Goal: Task Accomplishment & Management: Use online tool/utility

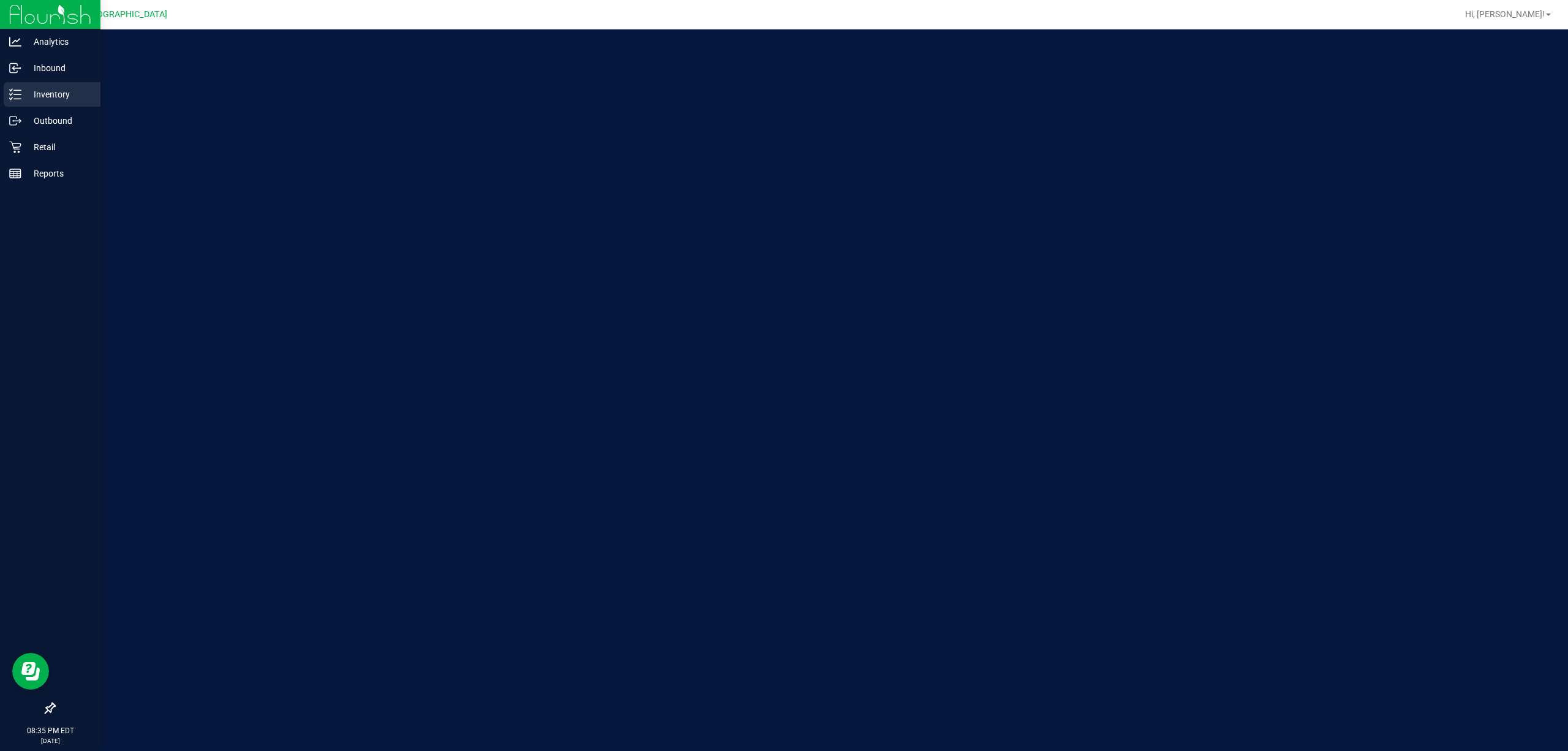
click at [15, 84] on div "Inventory" at bounding box center [52, 93] width 97 height 24
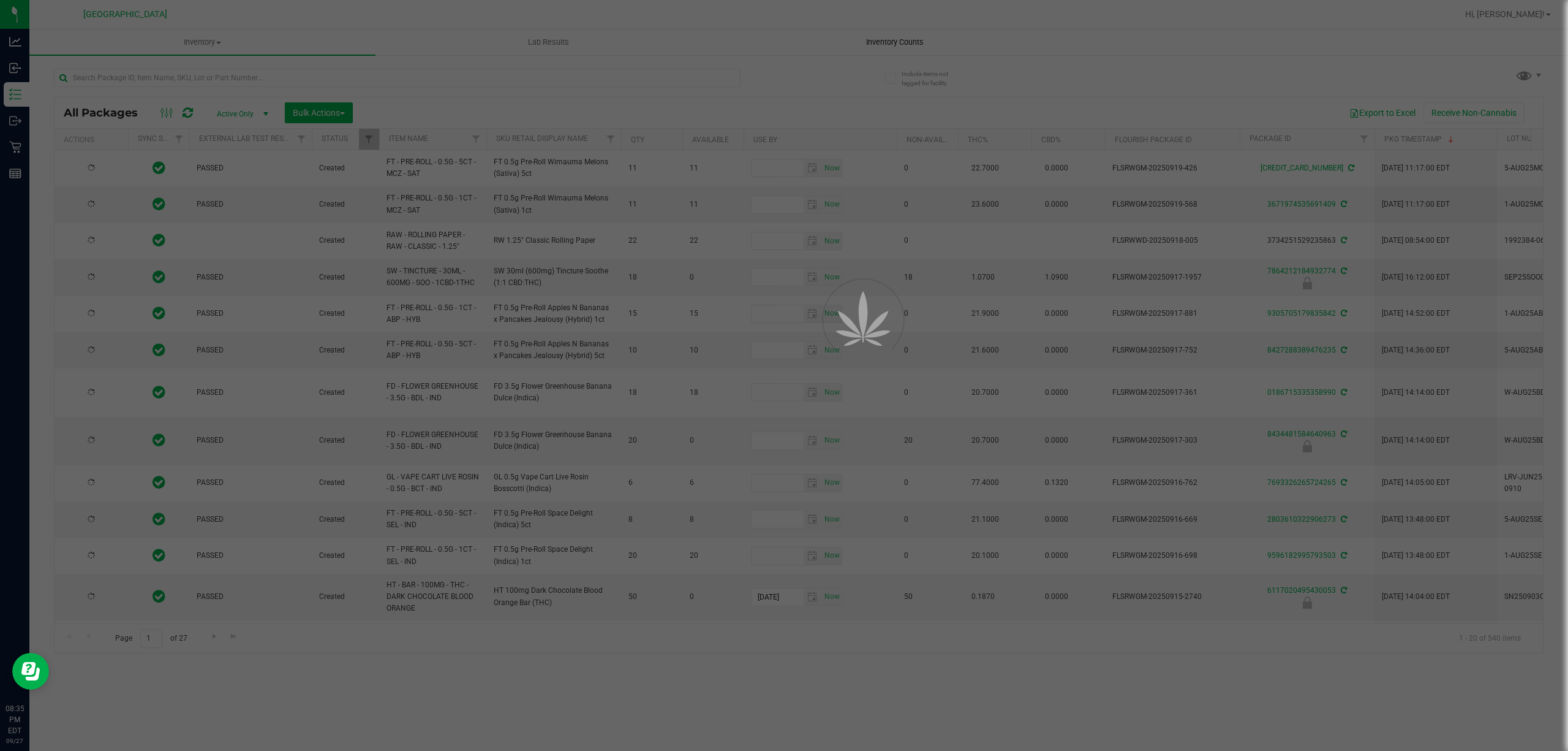
click at [911, 40] on div at bounding box center [784, 376] width 1568 height 751
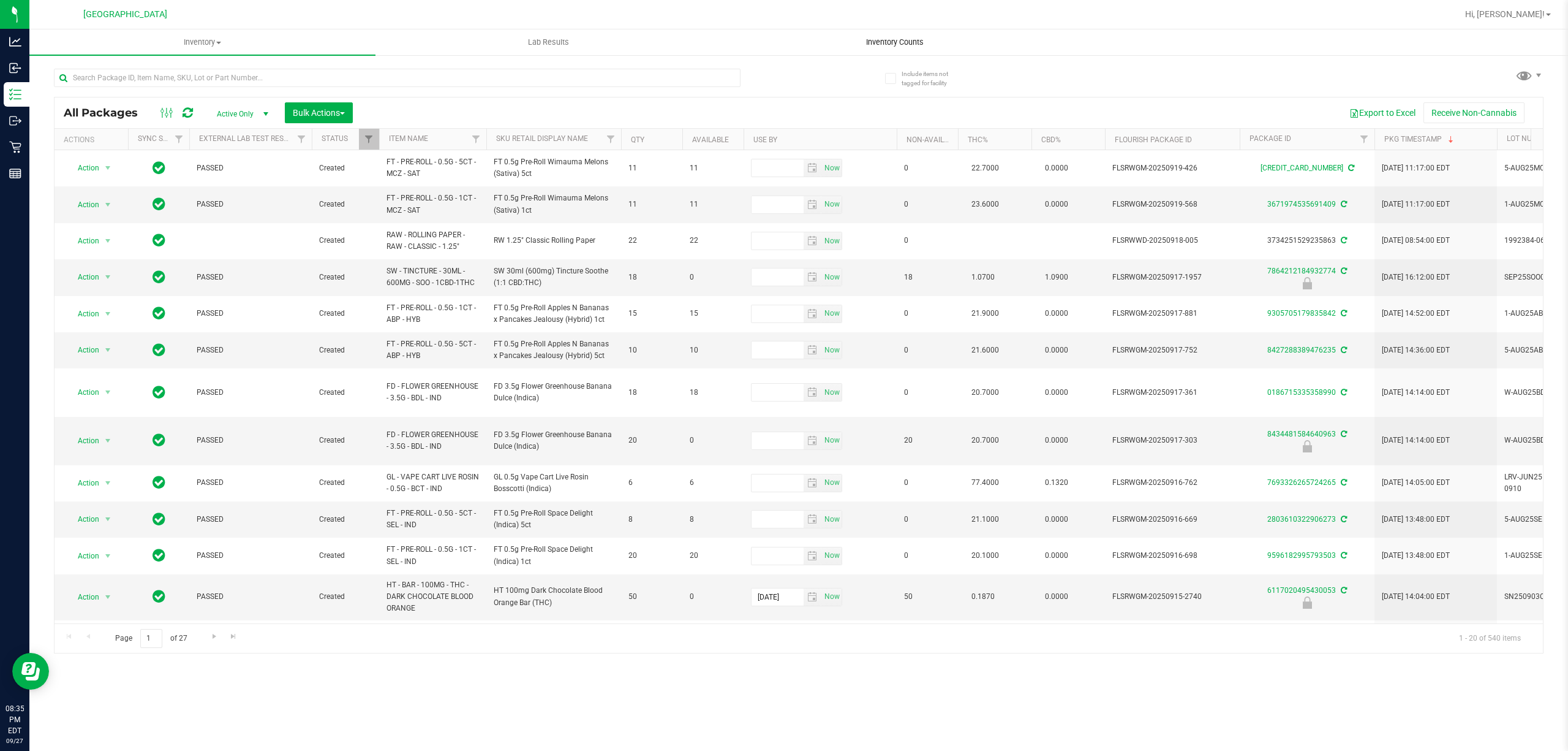
click at [897, 43] on span "Inventory Counts" at bounding box center [895, 42] width 91 height 11
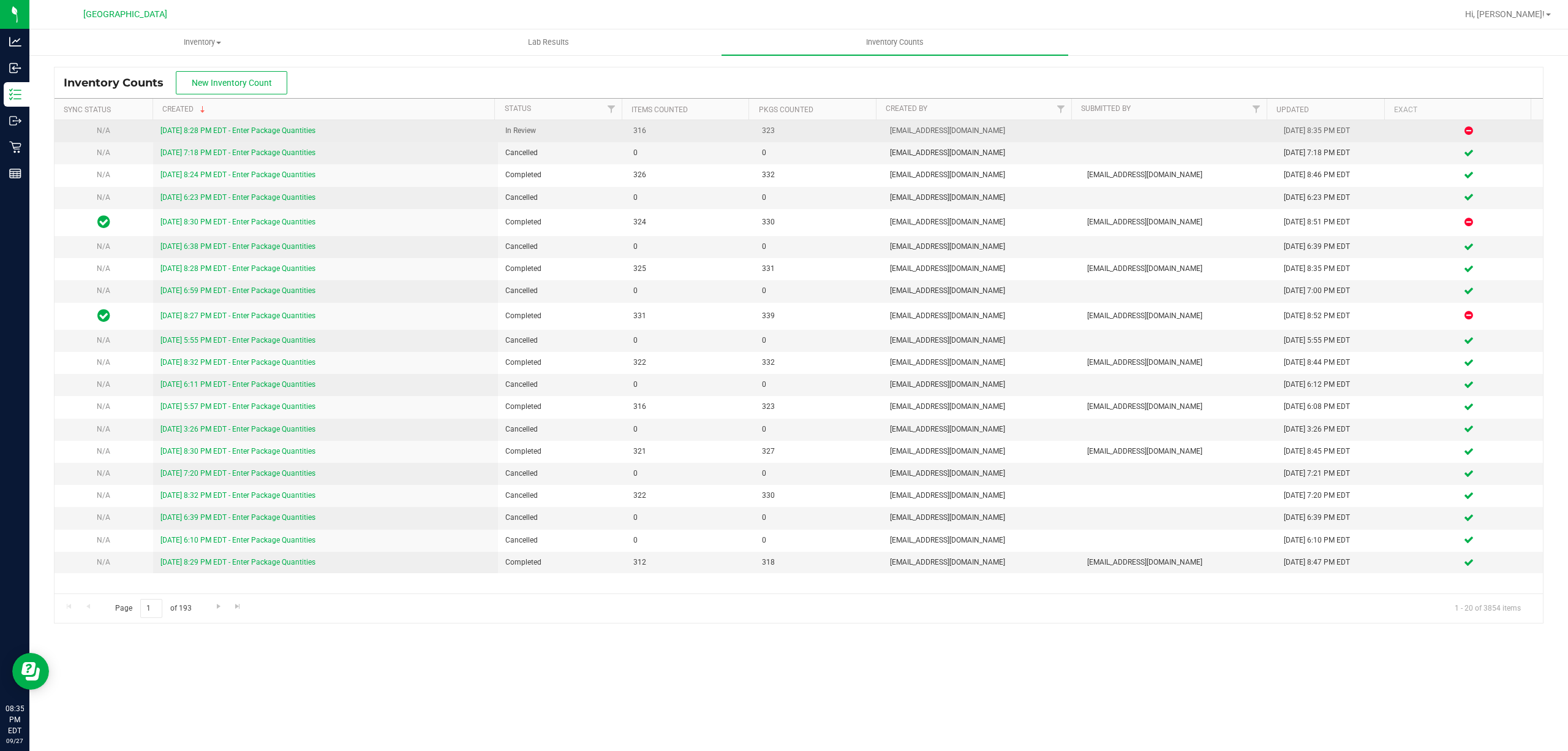
click at [206, 134] on link "[DATE] 8:28 PM EDT - Enter Package Quantities" at bounding box center [238, 130] width 155 height 8
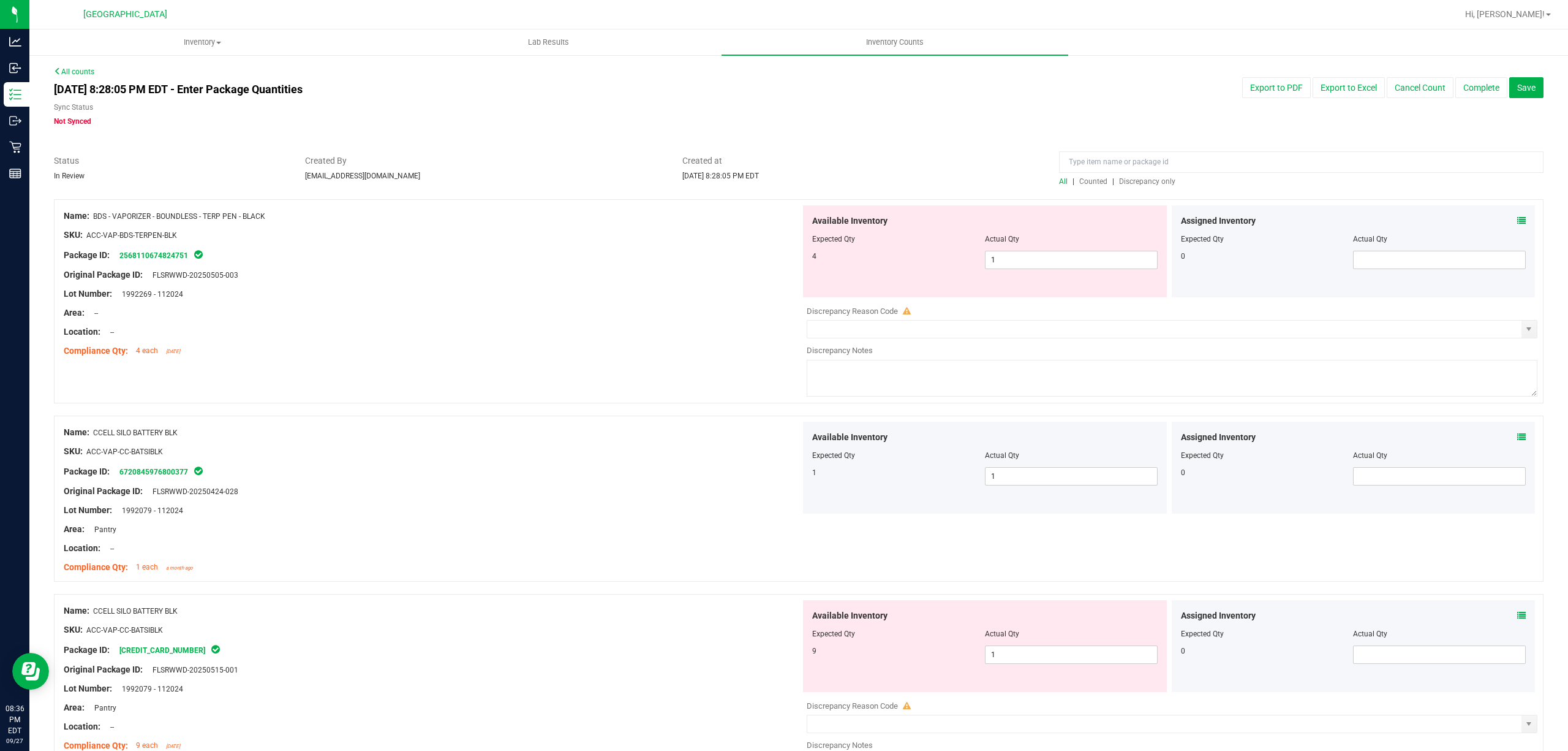
click at [1129, 177] on span "Discrepancy only" at bounding box center [1148, 181] width 57 height 8
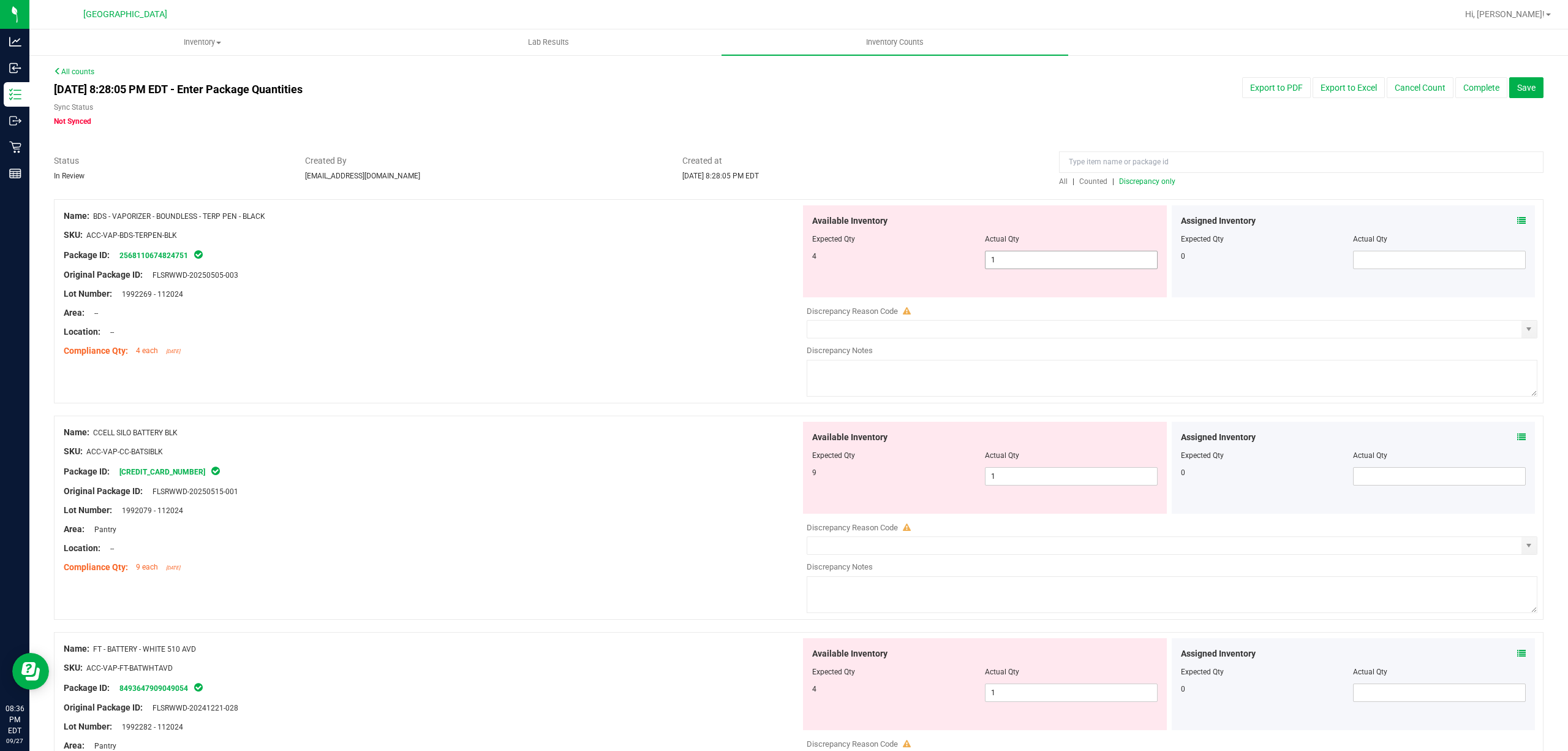
click at [1065, 259] on span "1 1" at bounding box center [1071, 260] width 173 height 18
click at [1065, 259] on input "1" at bounding box center [1072, 260] width 172 height 18
type input "4"
click at [527, 320] on div at bounding box center [432, 322] width 737 height 6
type input "4"
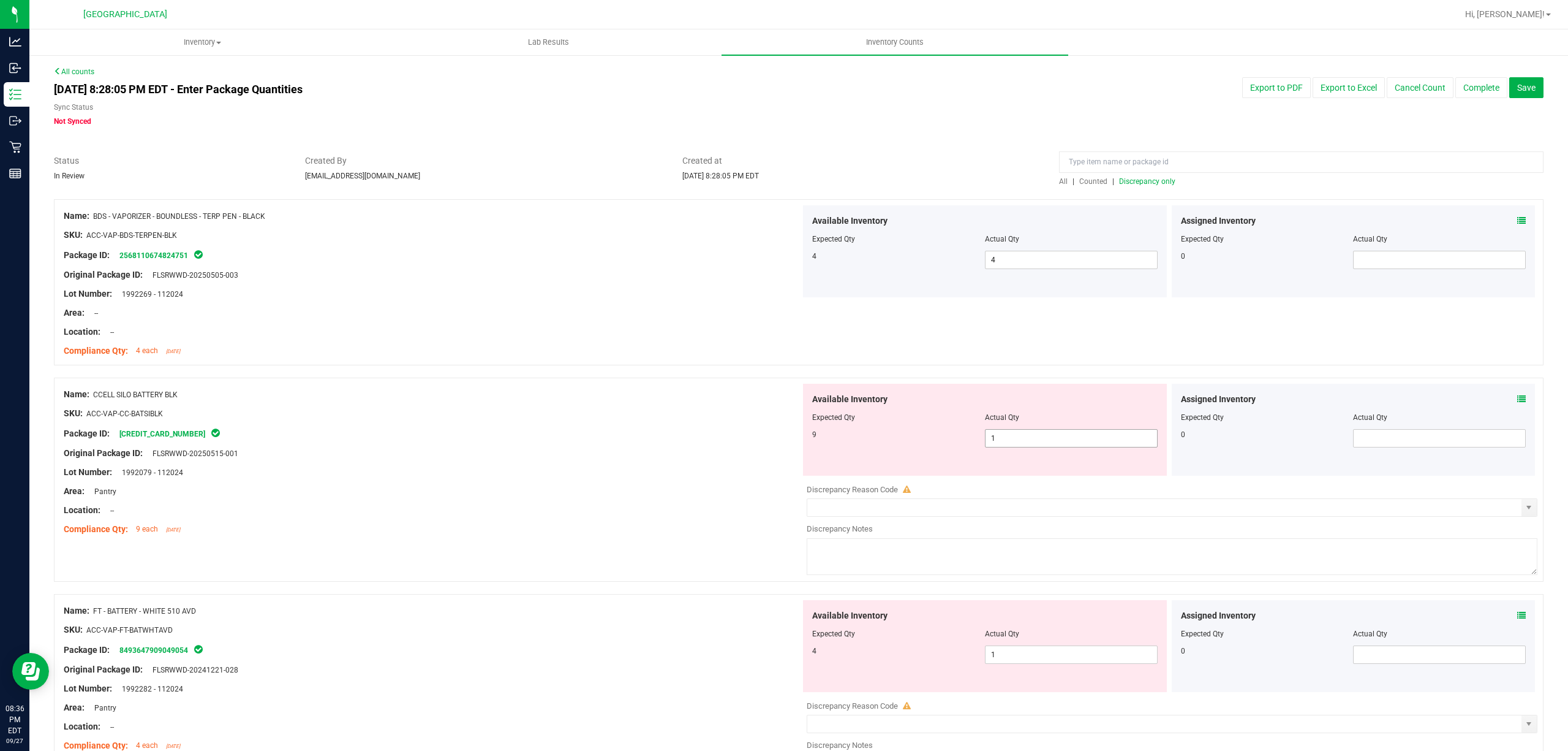
click at [1030, 436] on span "1 1" at bounding box center [1071, 438] width 173 height 18
drag, startPoint x: 1030, startPoint y: 436, endPoint x: 648, endPoint y: 412, distance: 382.8
click at [1030, 434] on input "1" at bounding box center [1072, 438] width 172 height 18
type input "9"
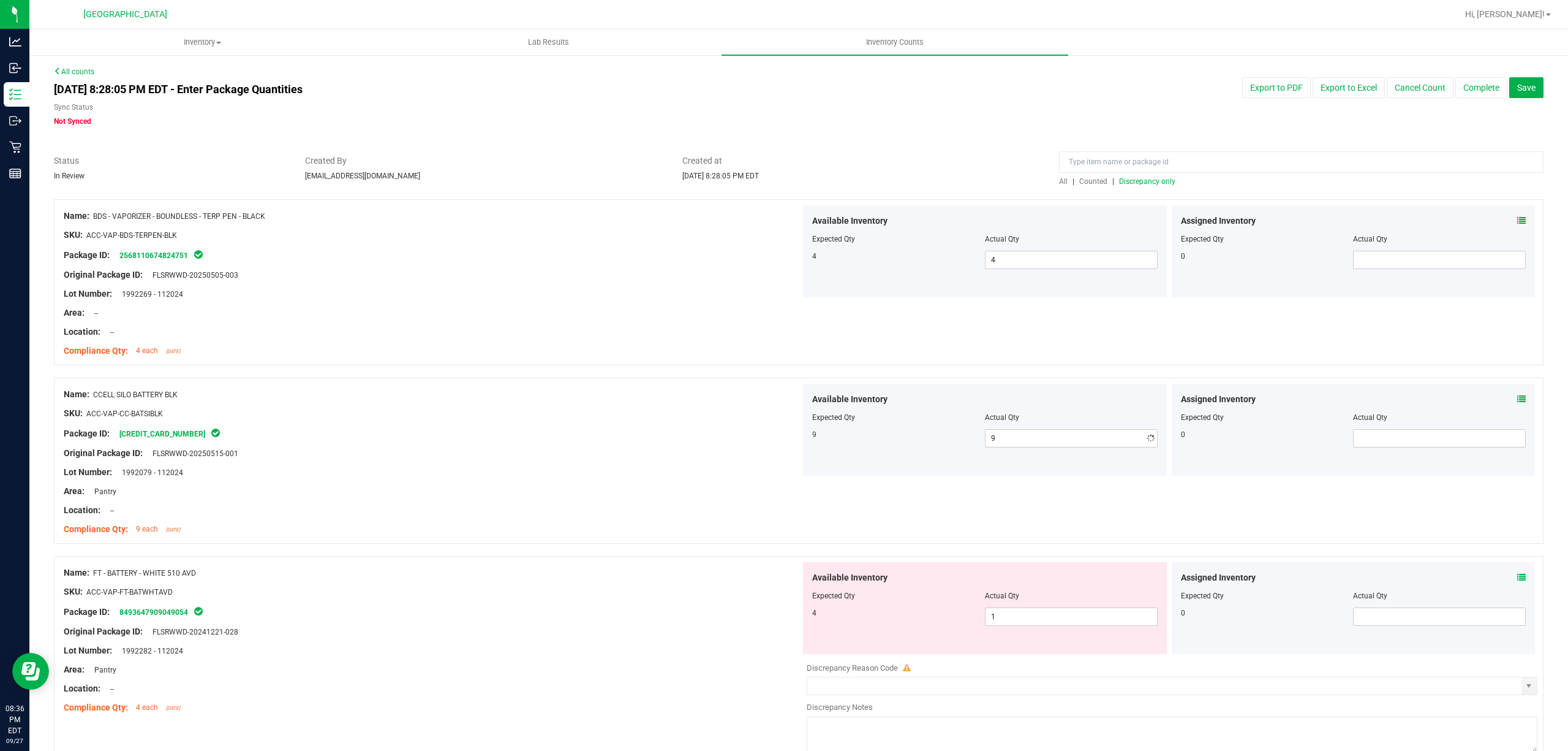
click at [648, 412] on div "SKU: ACC-VAP-CC-BATSIBLK" at bounding box center [432, 413] width 737 height 13
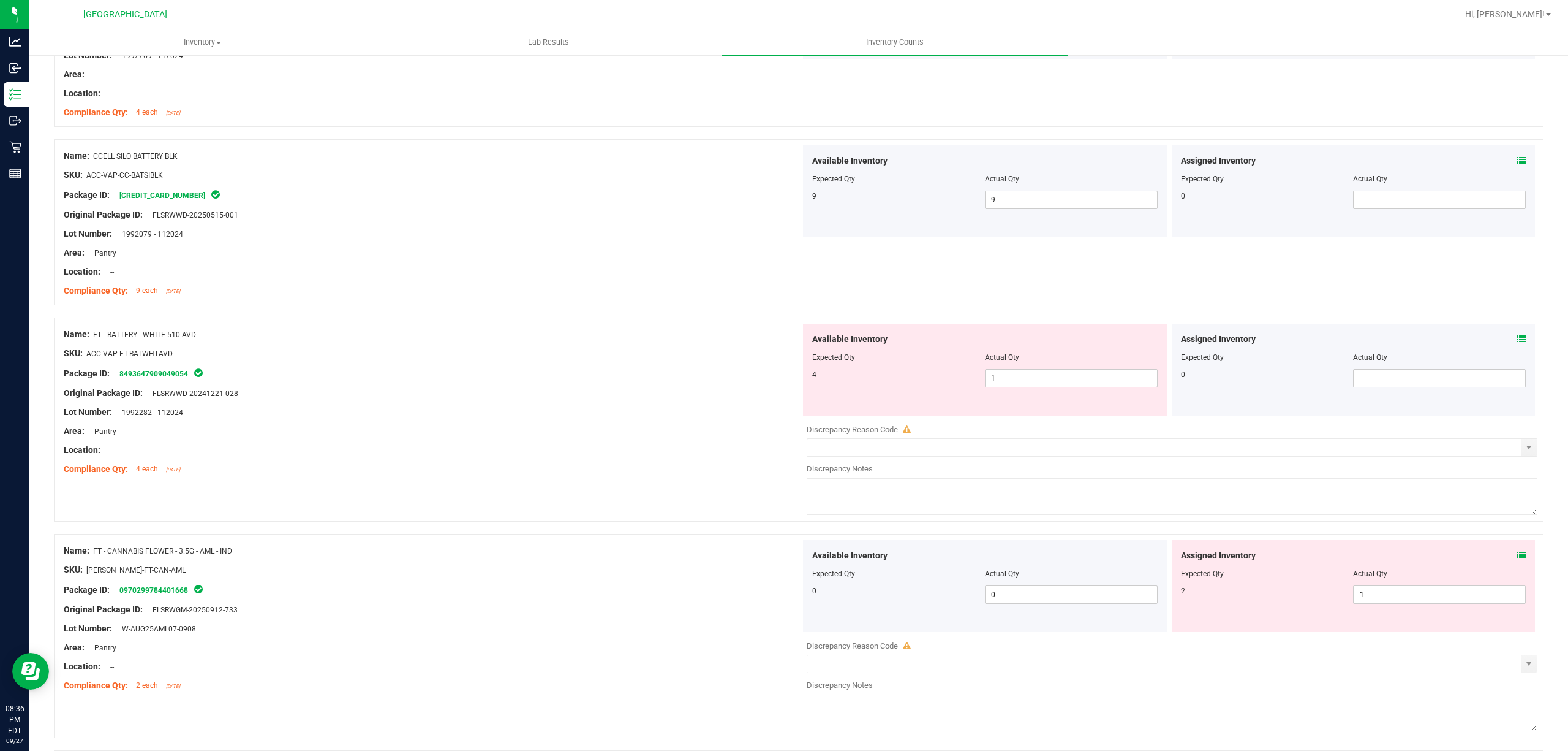
scroll to position [245, 0]
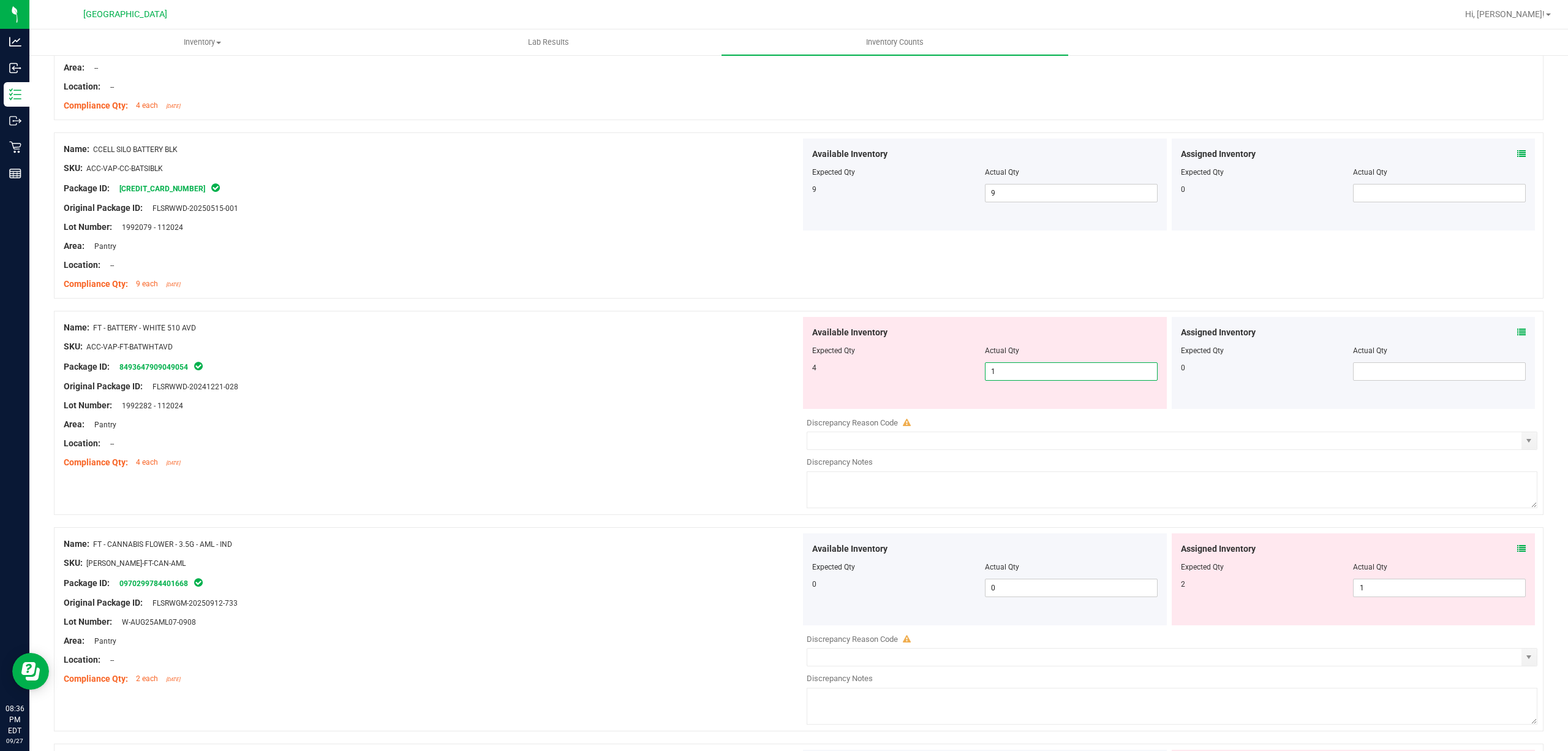
click at [1005, 368] on span "1 1" at bounding box center [1071, 371] width 173 height 18
click at [1005, 368] on input "1" at bounding box center [1072, 371] width 172 height 18
type input "4"
click at [535, 348] on div "SKU: ACC-VAP-FT-BATWHTAVD" at bounding box center [432, 346] width 737 height 13
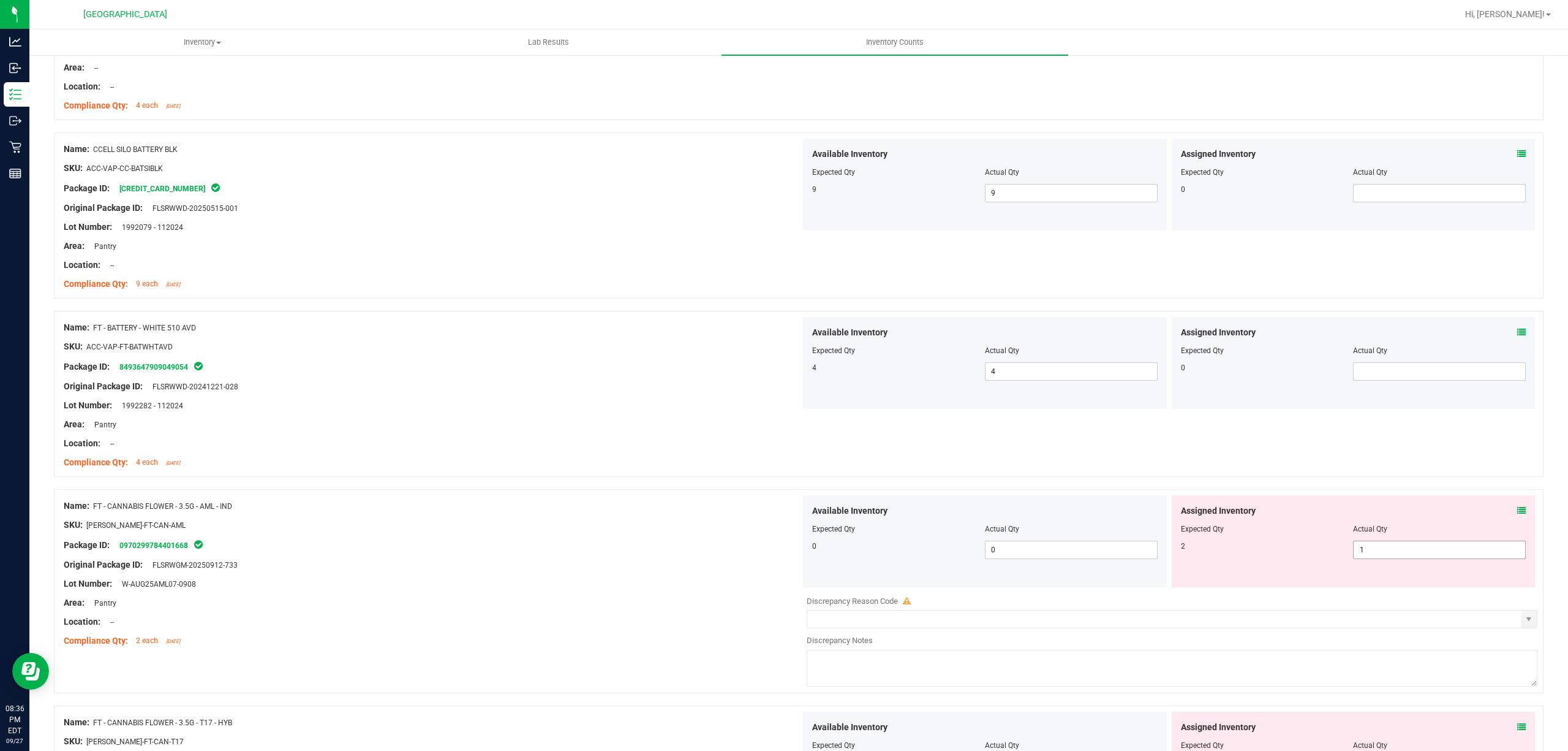
click at [1390, 554] on span "1 1" at bounding box center [1440, 550] width 173 height 18
click at [1390, 554] on input "1" at bounding box center [1440, 550] width 172 height 18
type input "2"
click at [589, 456] on div at bounding box center [432, 452] width 737 height 6
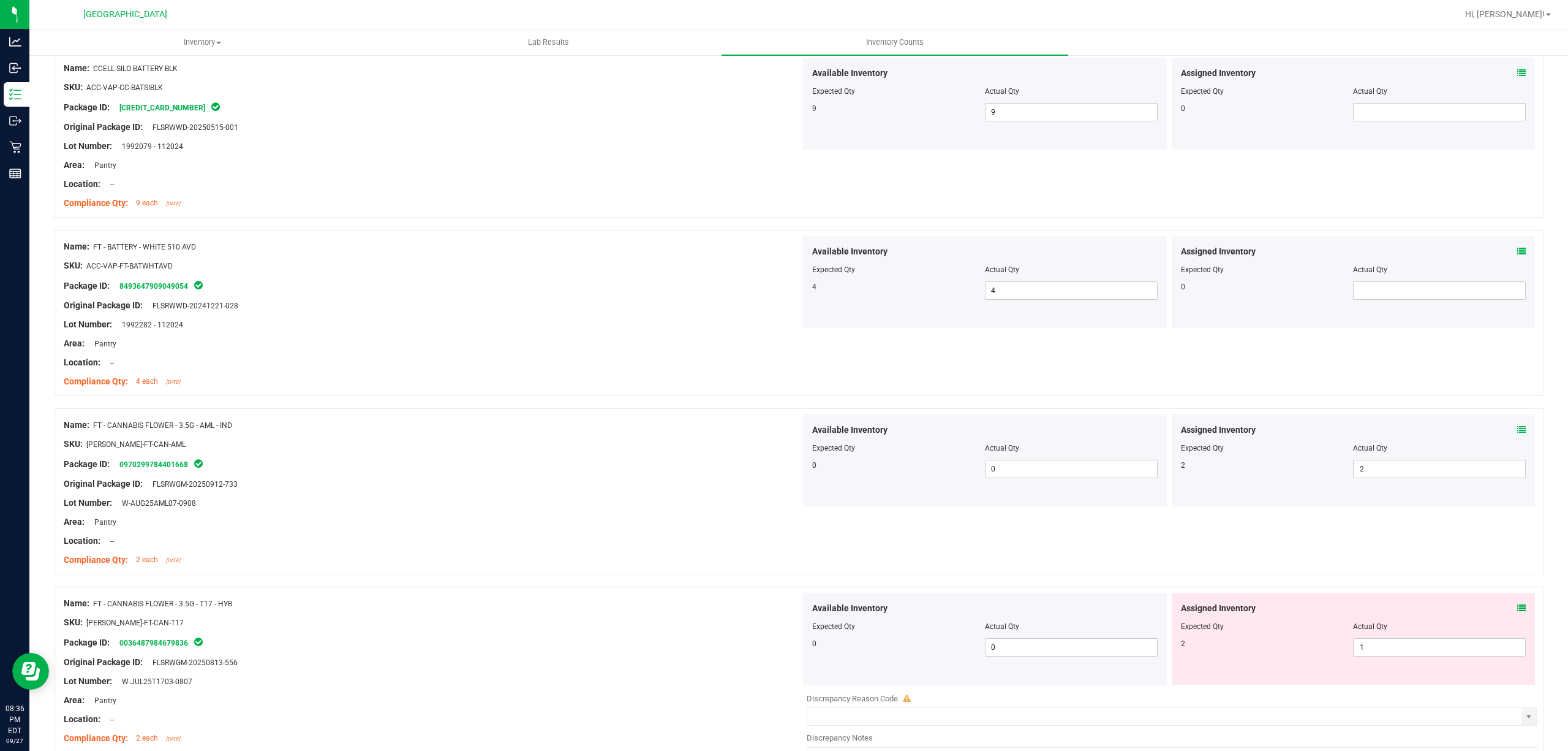
scroll to position [491, 0]
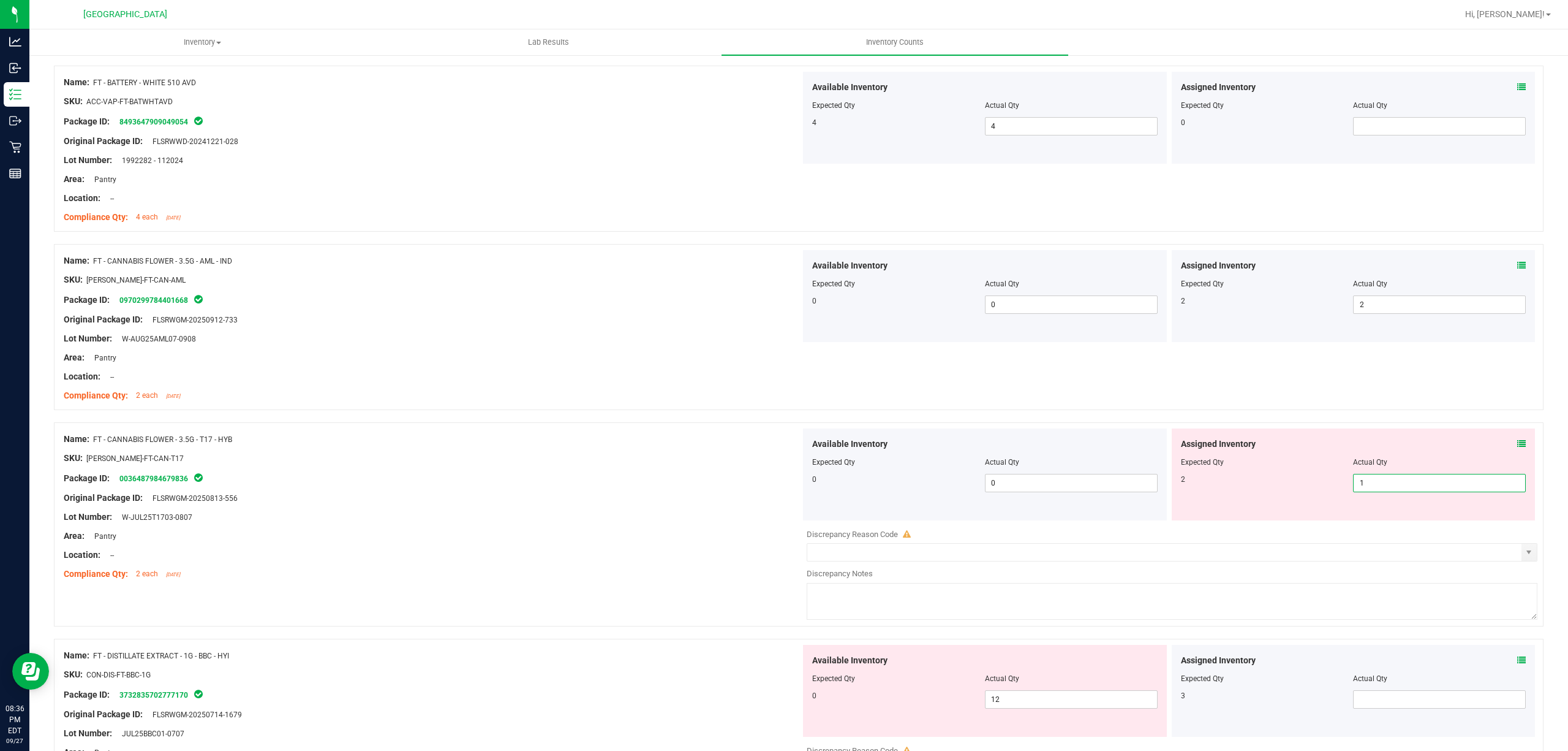
click at [1370, 484] on span "1 1" at bounding box center [1440, 483] width 173 height 18
click at [1370, 484] on input "1" at bounding box center [1440, 483] width 172 height 18
type input "2"
click at [451, 408] on div "Name: FT - CANNABIS FLOWER - 3.5G - AML - IND SKU: [PERSON_NAME]-FT-CAN-AML Pac…" at bounding box center [799, 326] width 1490 height 166
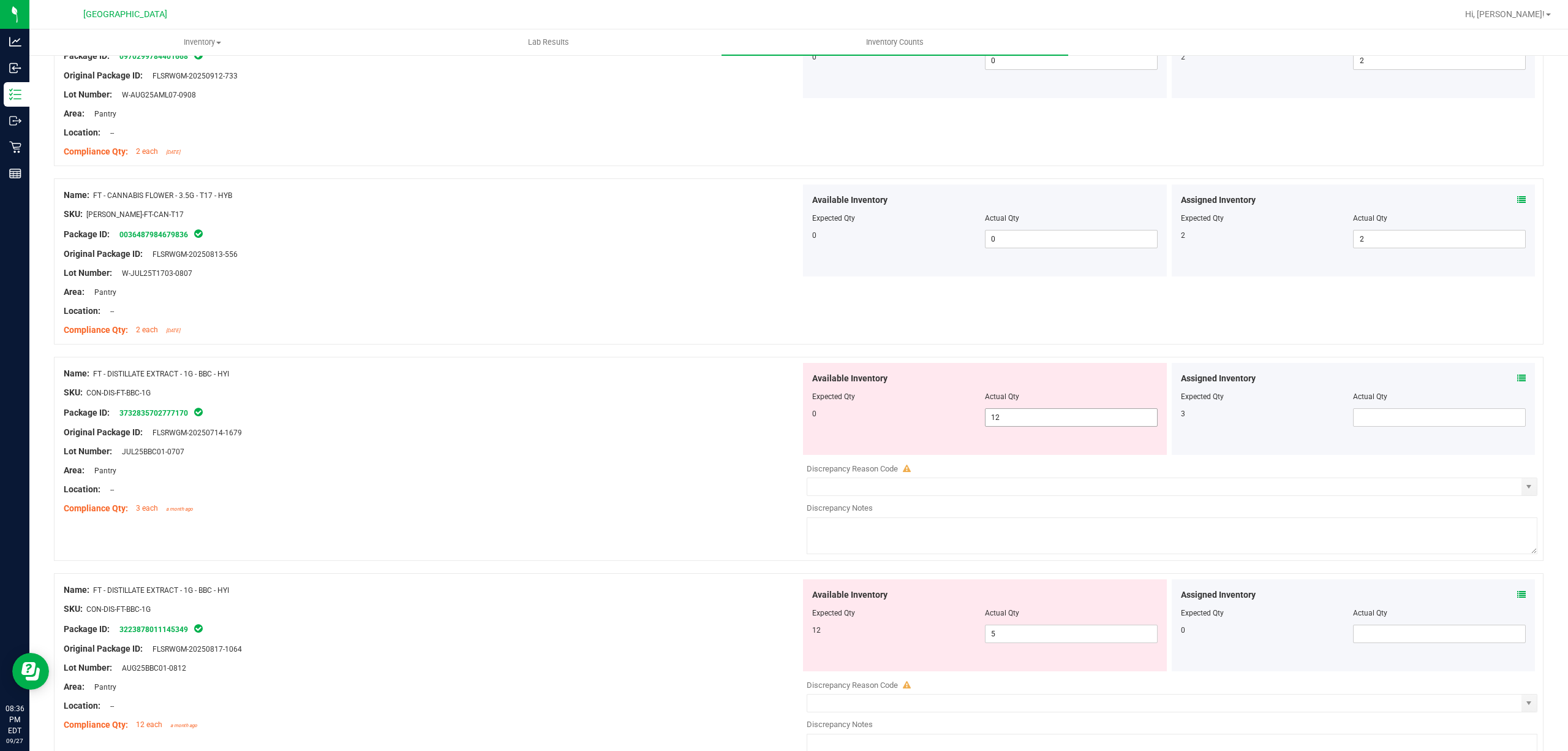
scroll to position [735, 0]
click at [1019, 416] on span "12 12" at bounding box center [1071, 416] width 173 height 18
click at [1019, 416] on input "12" at bounding box center [1072, 416] width 172 height 18
type input "0"
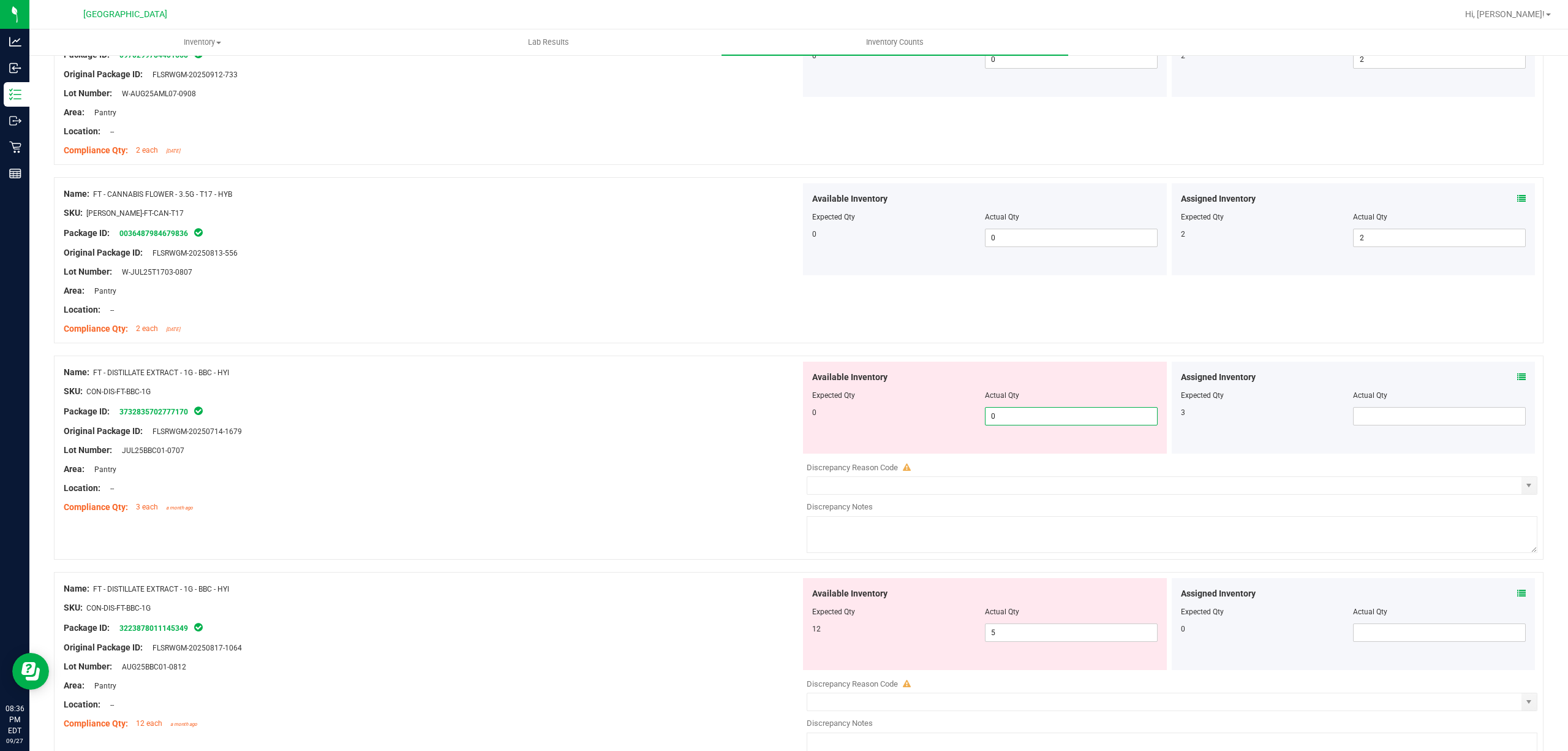
click at [603, 424] on div at bounding box center [432, 421] width 737 height 6
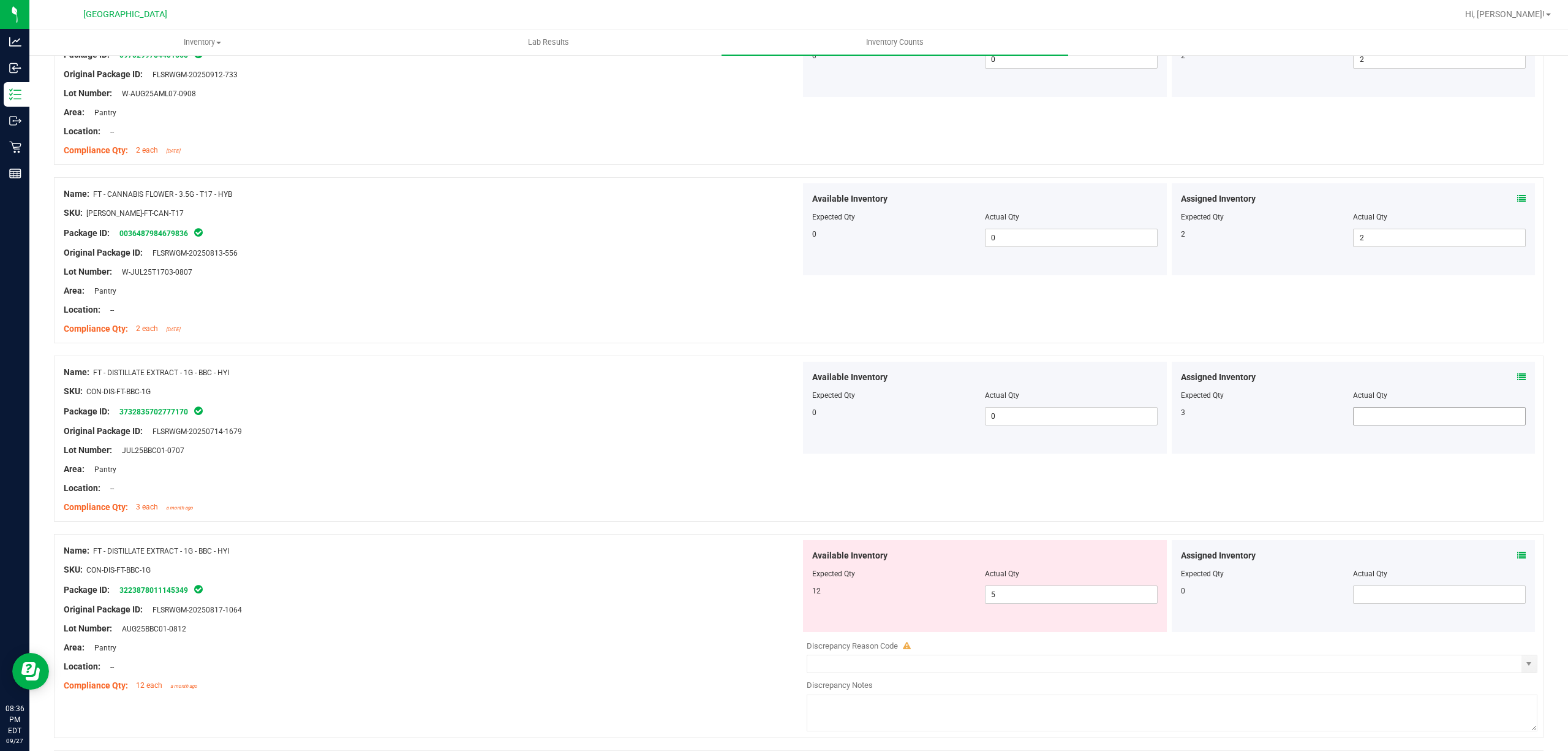
click at [1393, 421] on span at bounding box center [1440, 416] width 173 height 18
type input "3"
drag, startPoint x: 543, startPoint y: 376, endPoint x: 567, endPoint y: 381, distance: 24.5
click at [550, 376] on div "Name: FT - DISTILLATE EXTRACT - 1G - BBC - HYI" at bounding box center [432, 372] width 737 height 13
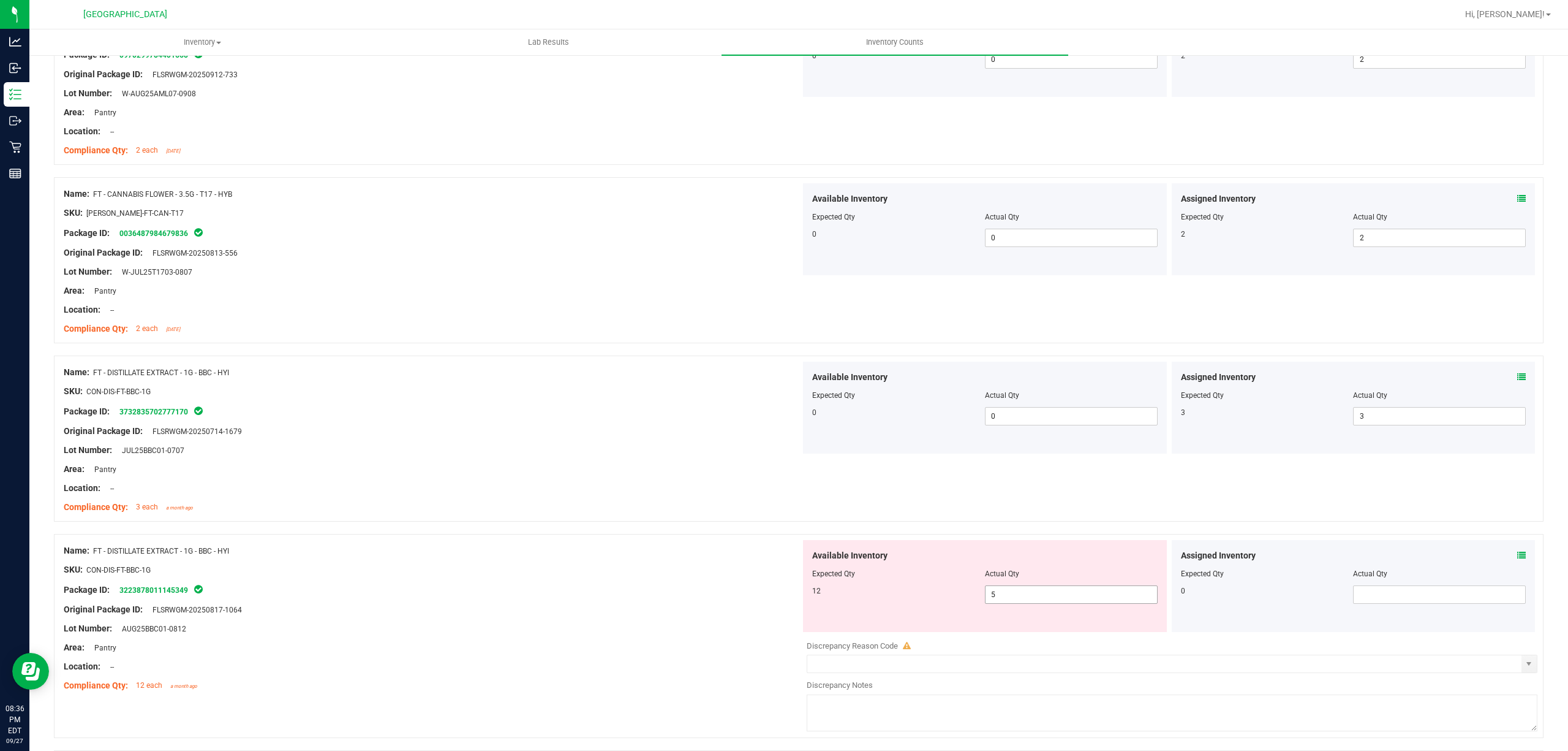
click at [1010, 599] on span "5 5" at bounding box center [1071, 594] width 173 height 18
drag, startPoint x: 1010, startPoint y: 599, endPoint x: 789, endPoint y: 569, distance: 223.0
click at [1010, 599] on input "5" at bounding box center [1072, 594] width 172 height 18
type input "12"
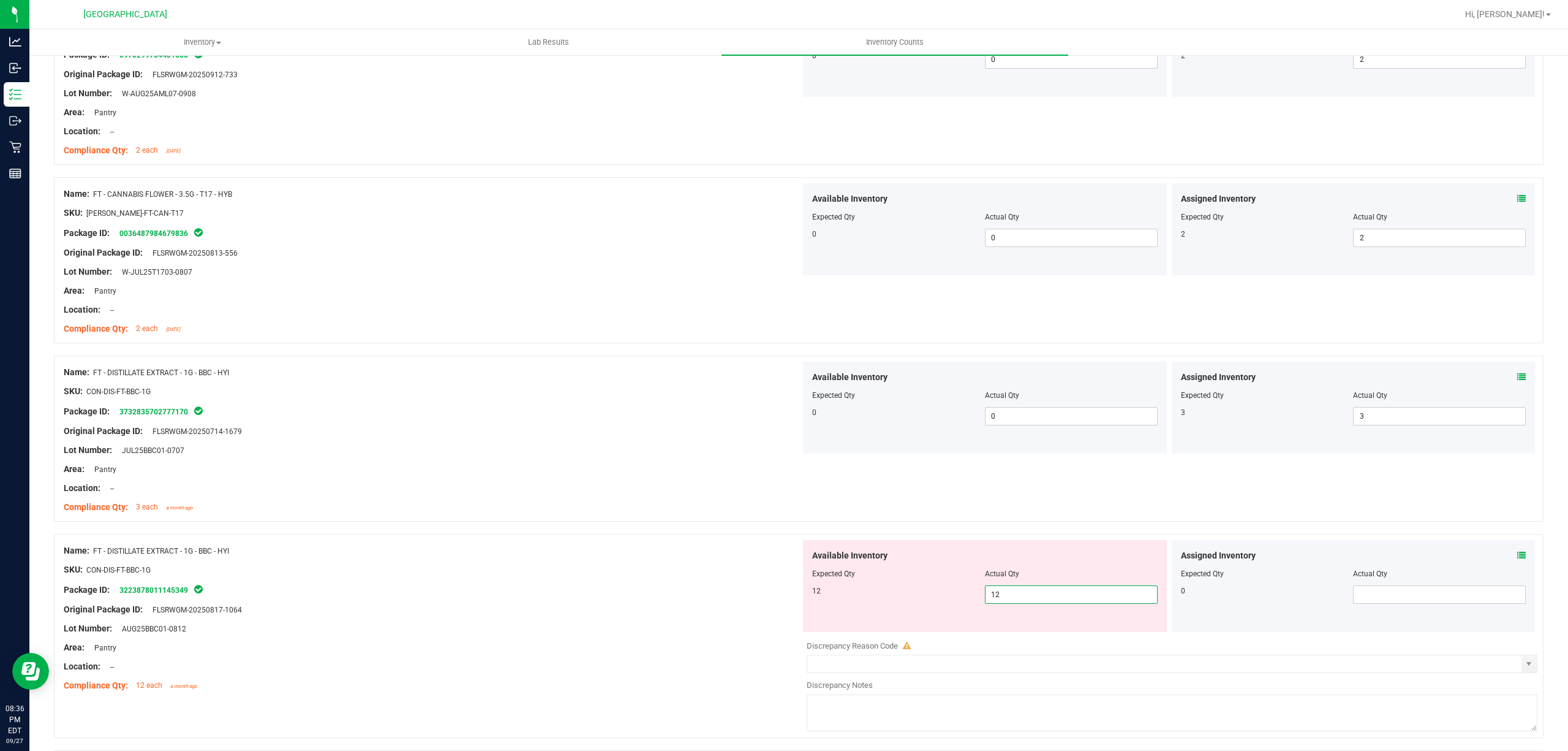
drag, startPoint x: 712, startPoint y: 554, endPoint x: 813, endPoint y: 493, distance: 118.0
click at [712, 552] on div "Name: FT - DISTILLATE EXTRACT - 1G - BBC - HYI" at bounding box center [432, 550] width 737 height 13
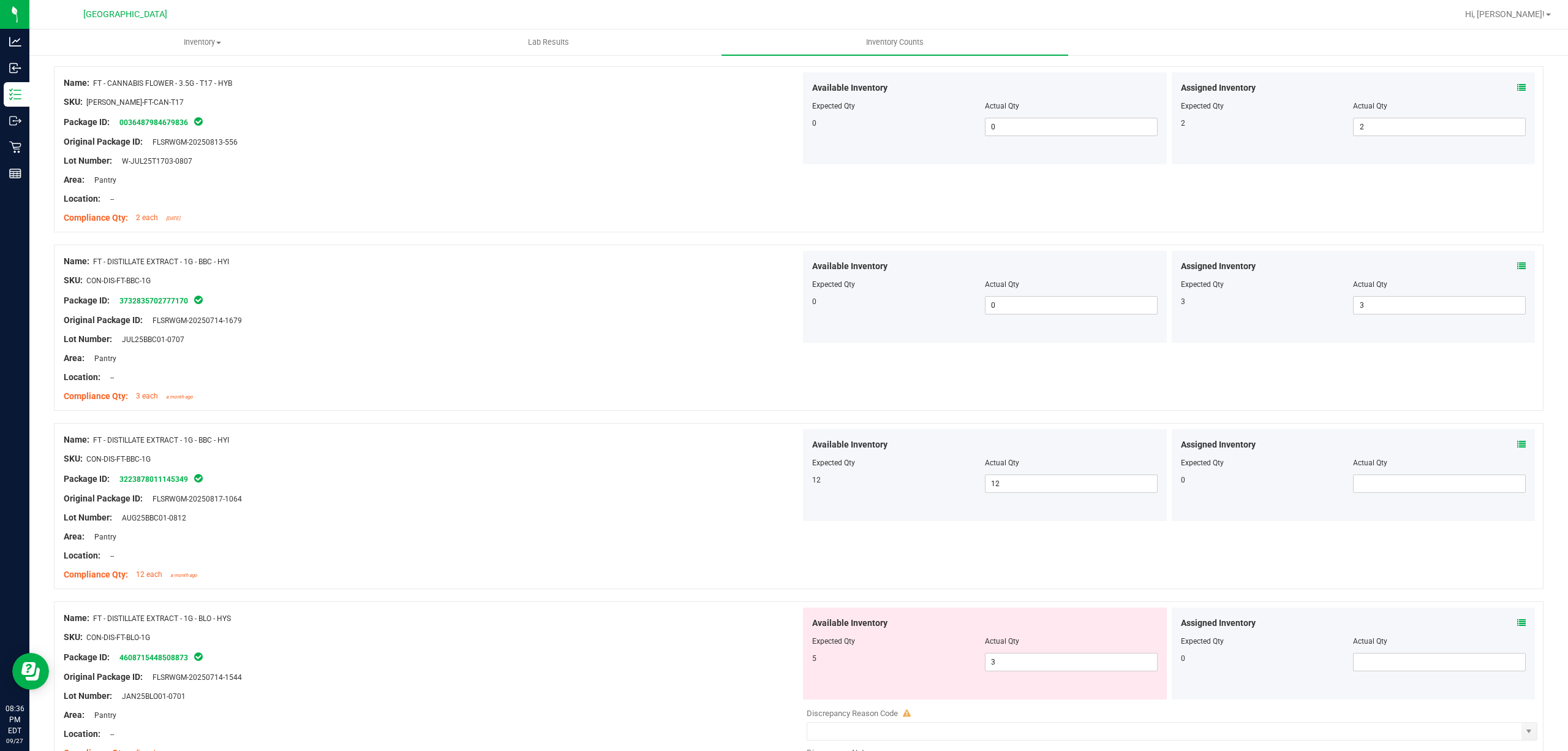
scroll to position [1062, 0]
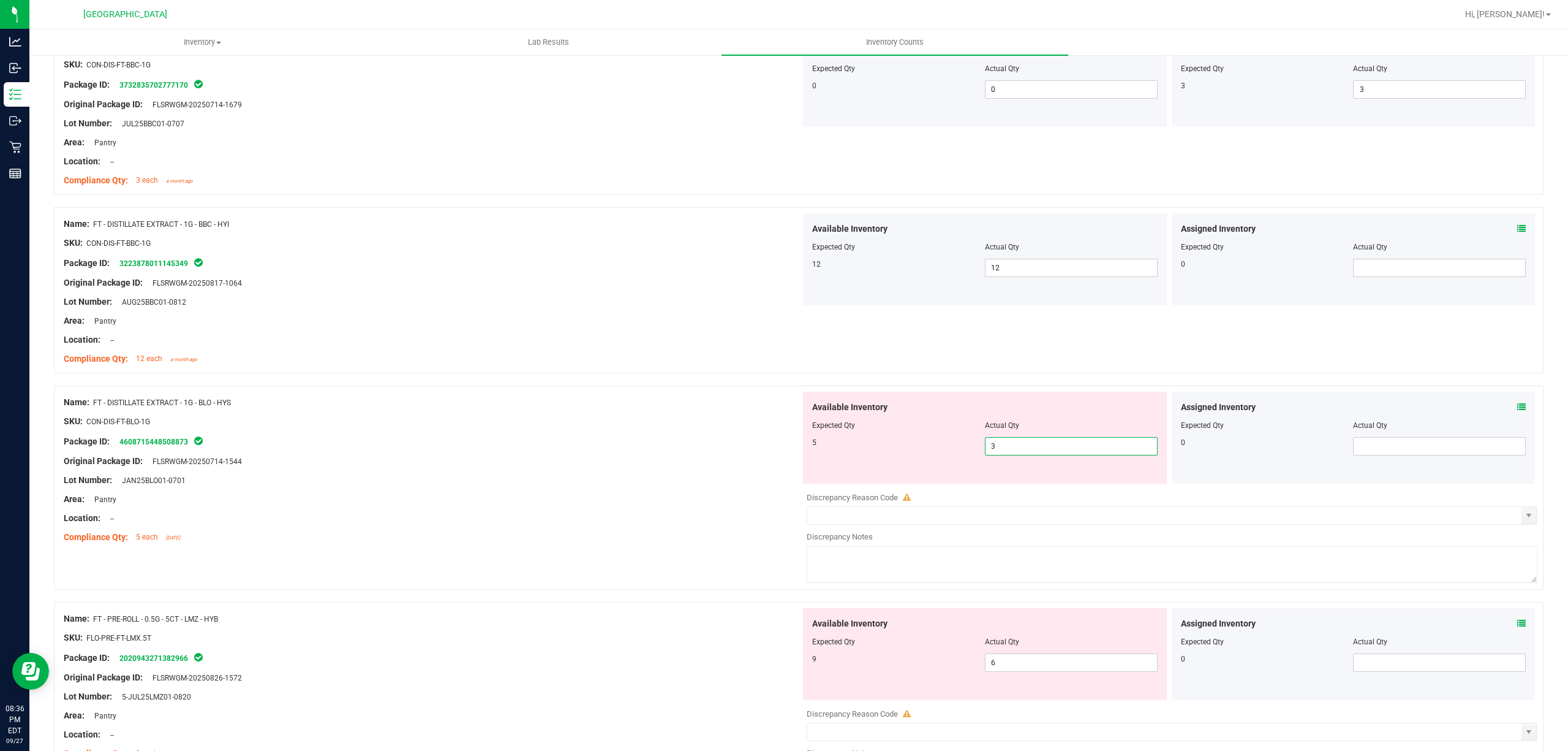
click at [1021, 454] on span "3 3" at bounding box center [1071, 446] width 173 height 18
click at [1021, 454] on input "3" at bounding box center [1072, 446] width 172 height 18
type input "5"
click at [689, 461] on div "Original Package ID: FLSRWGM-20250714-1544" at bounding box center [432, 461] width 737 height 13
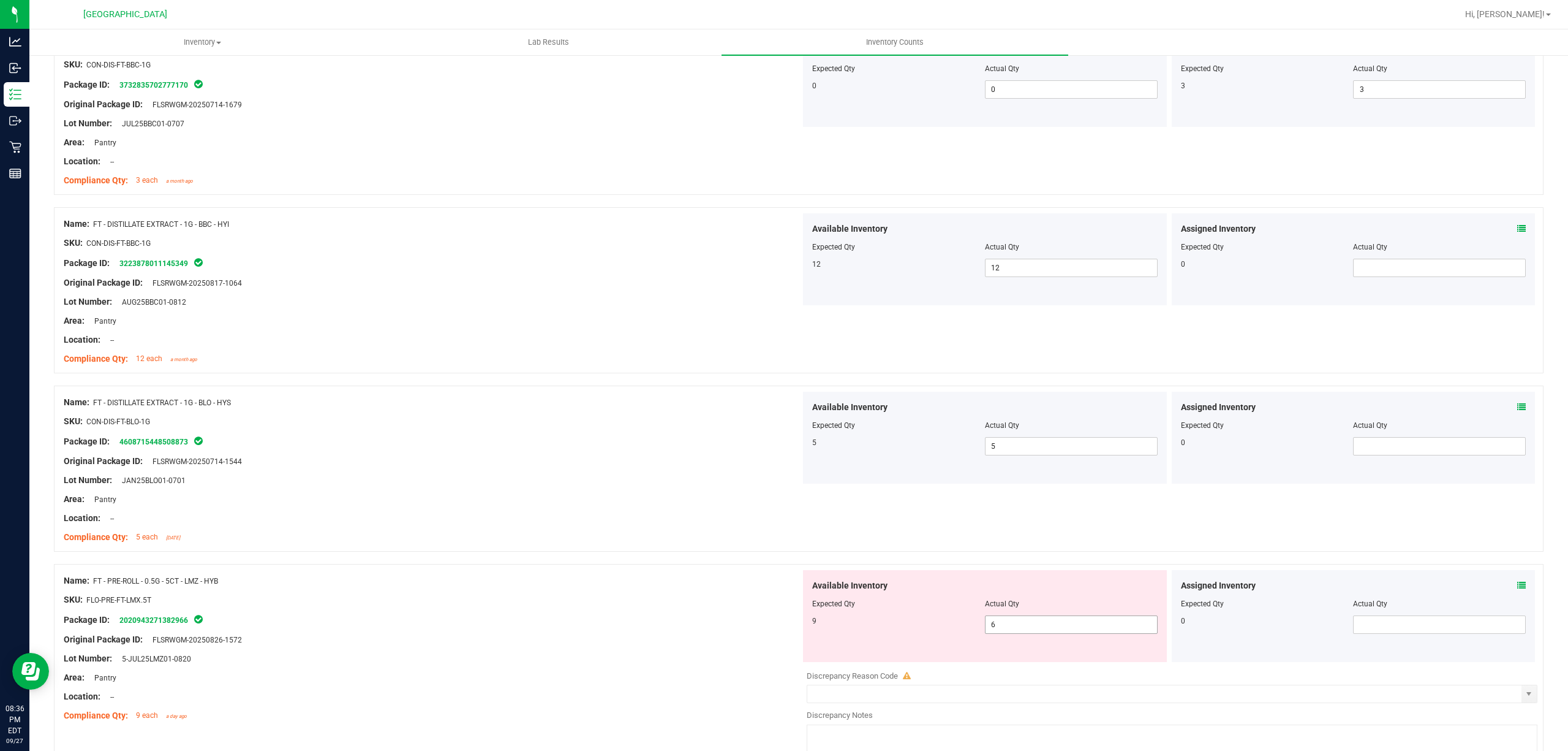
click at [1001, 620] on span "6 6" at bounding box center [1071, 624] width 173 height 18
click at [1001, 620] on input "6" at bounding box center [1072, 624] width 172 height 18
type input "9"
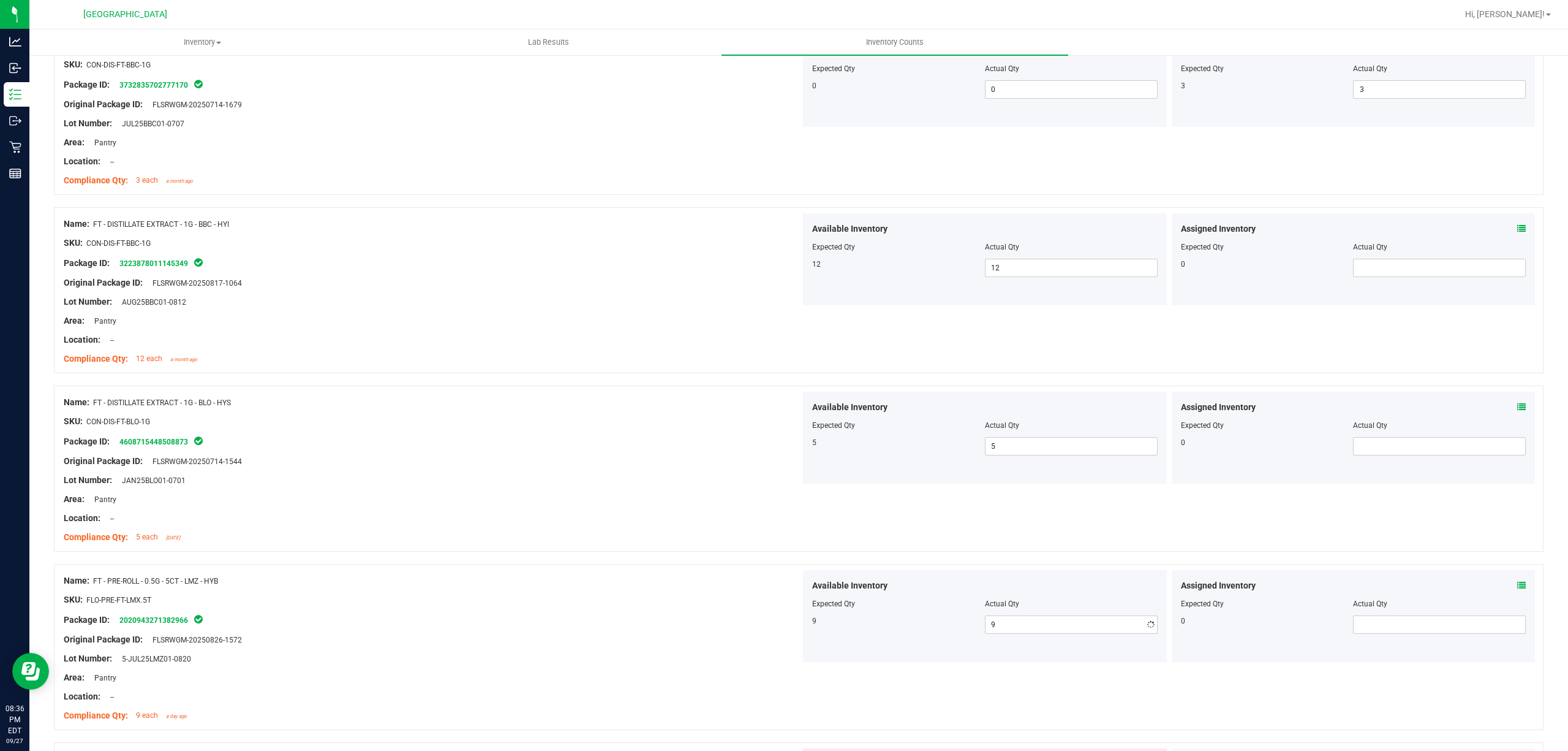
click at [723, 554] on div at bounding box center [799, 557] width 1490 height 13
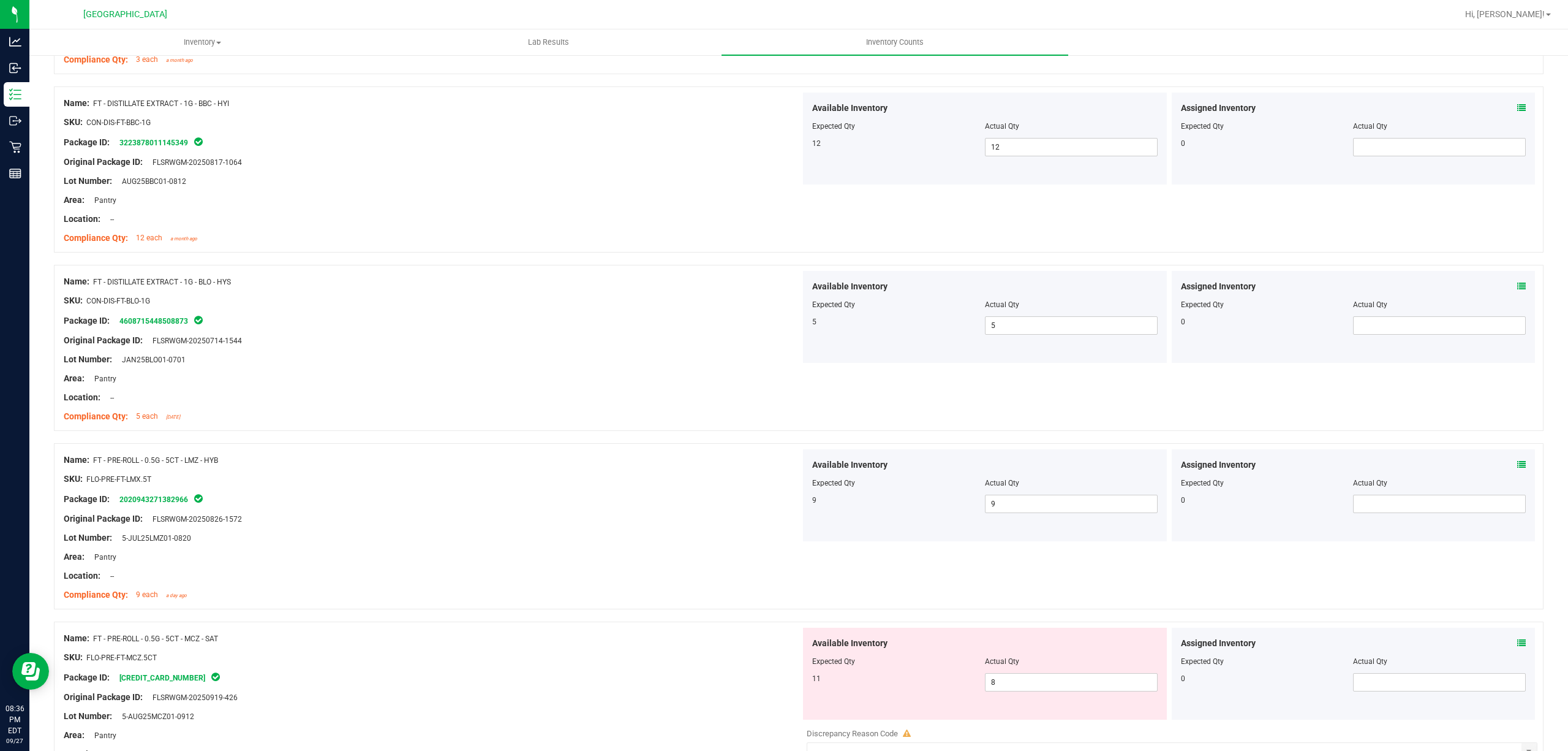
scroll to position [1308, 0]
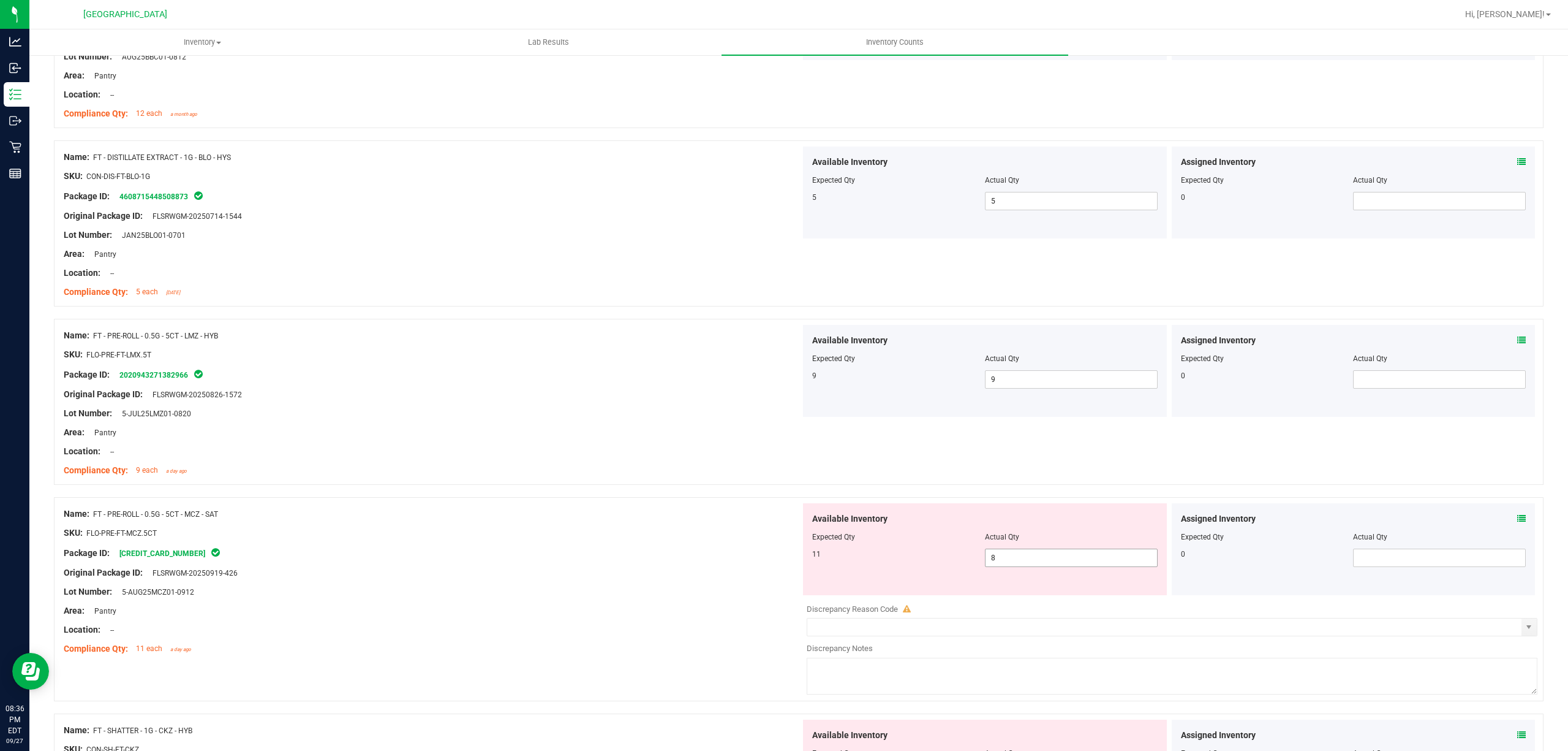
click at [1069, 564] on span "8 8" at bounding box center [1071, 557] width 173 height 18
click at [1069, 564] on input "8" at bounding box center [1072, 557] width 172 height 18
type input "11"
click at [838, 555] on div "11" at bounding box center [898, 553] width 173 height 11
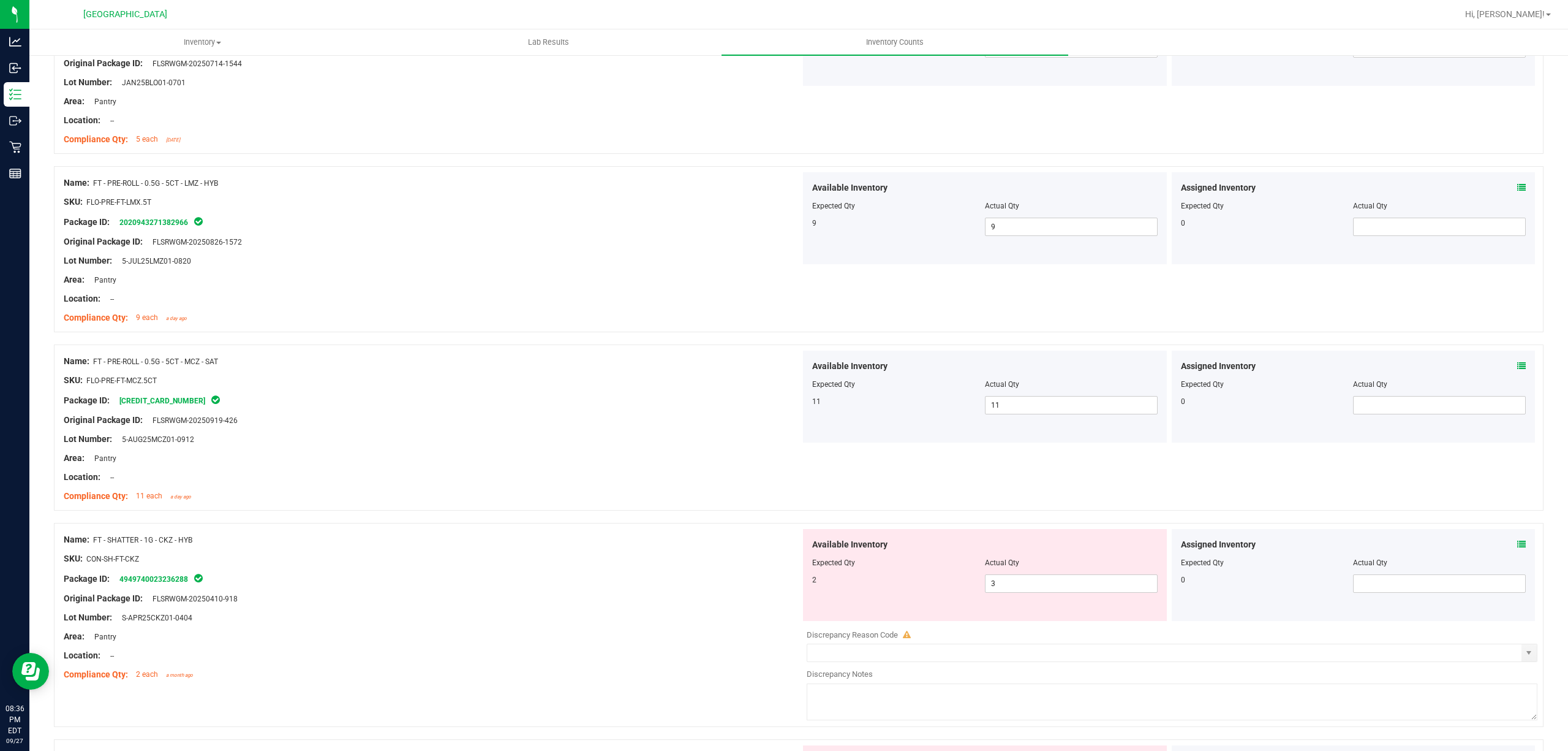
scroll to position [1634, 0]
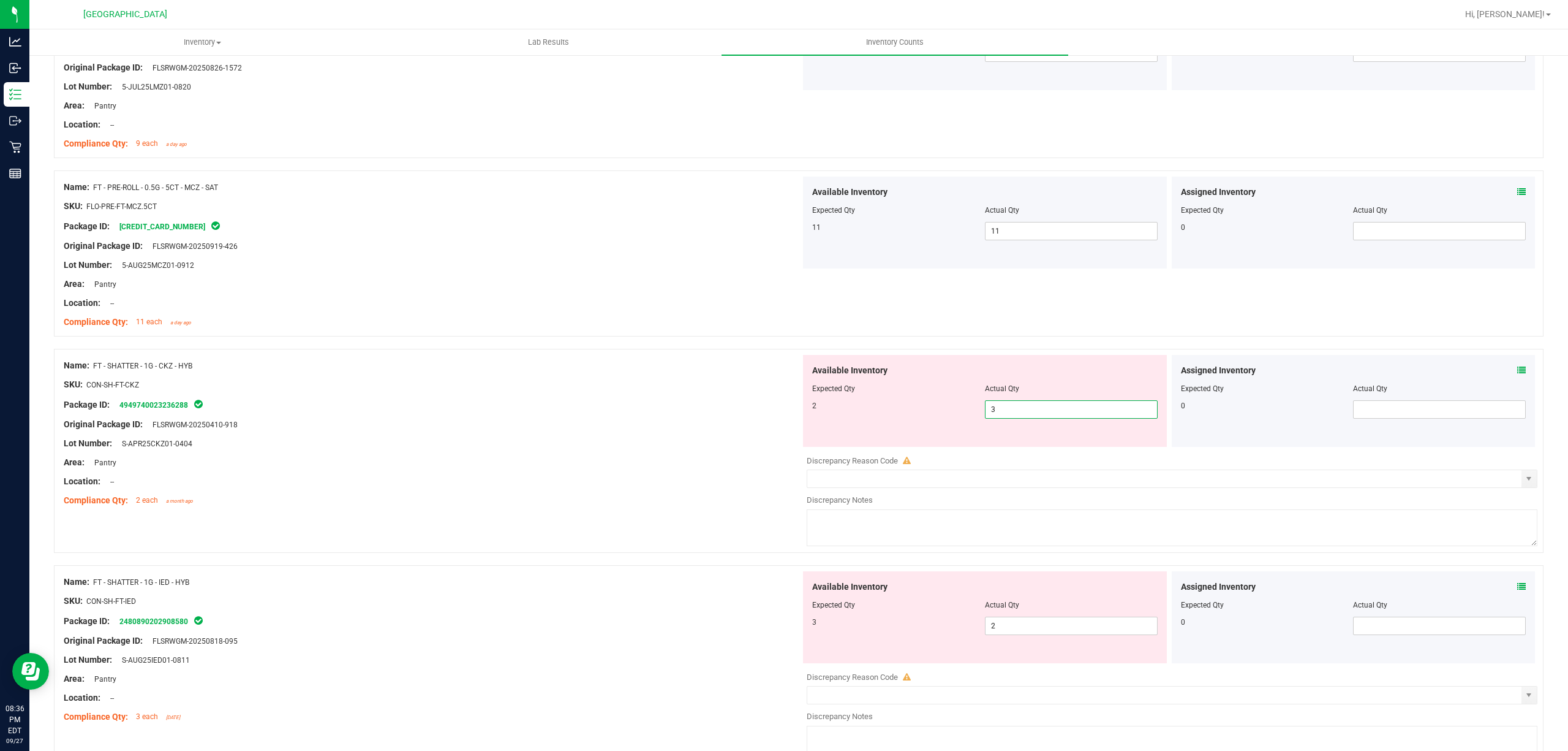
click at [1028, 412] on span "3 3" at bounding box center [1071, 410] width 173 height 18
click at [1028, 412] on input "3" at bounding box center [1072, 409] width 172 height 18
type input "2"
click at [716, 391] on div "SKU: CON-SH-FT-CKZ" at bounding box center [432, 384] width 737 height 13
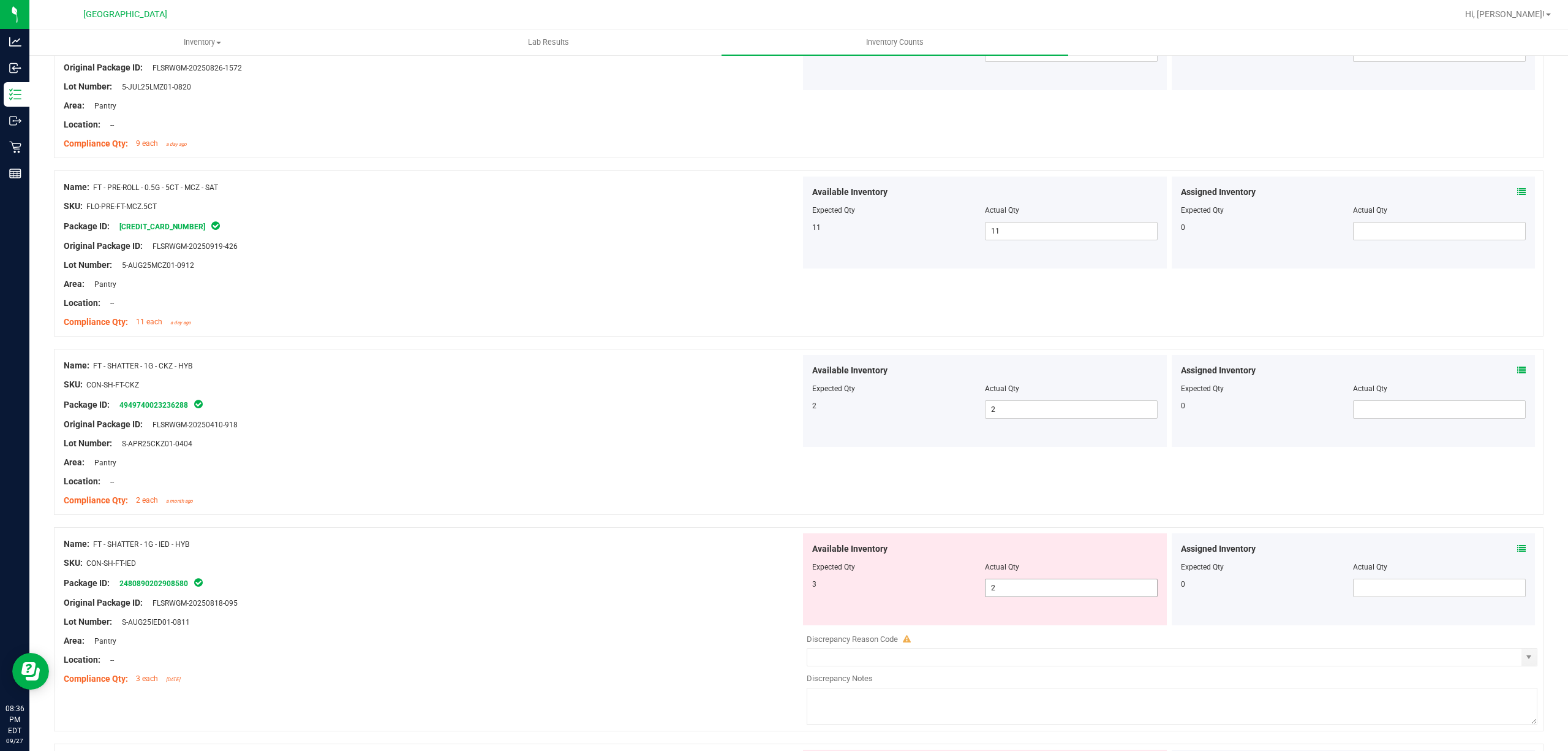
click at [1008, 594] on span "2 2" at bounding box center [1071, 587] width 173 height 18
click at [1008, 594] on input "2" at bounding box center [1072, 587] width 172 height 18
type input "3"
click at [765, 590] on div "Package ID: 2480890202908580" at bounding box center [432, 583] width 737 height 15
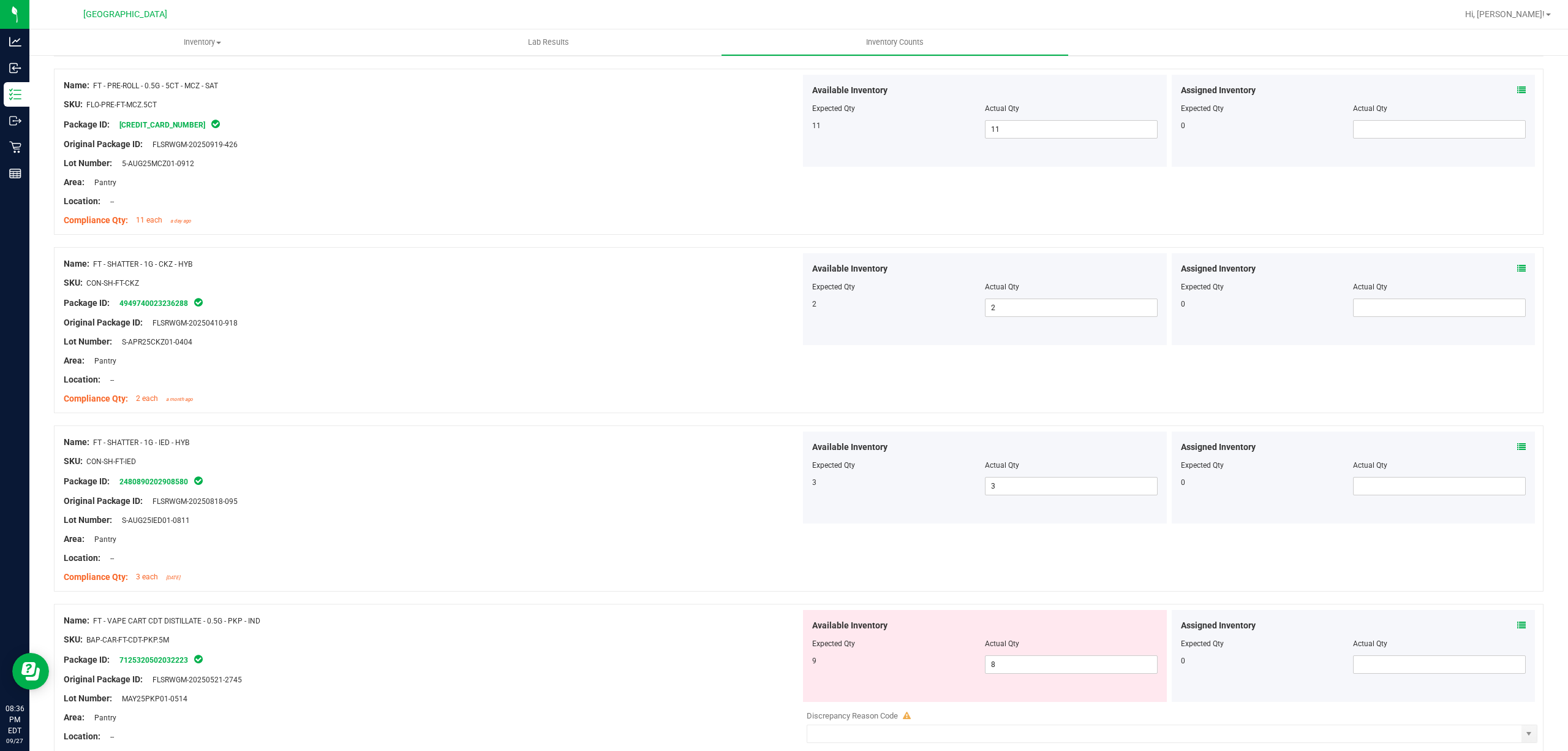
scroll to position [1879, 0]
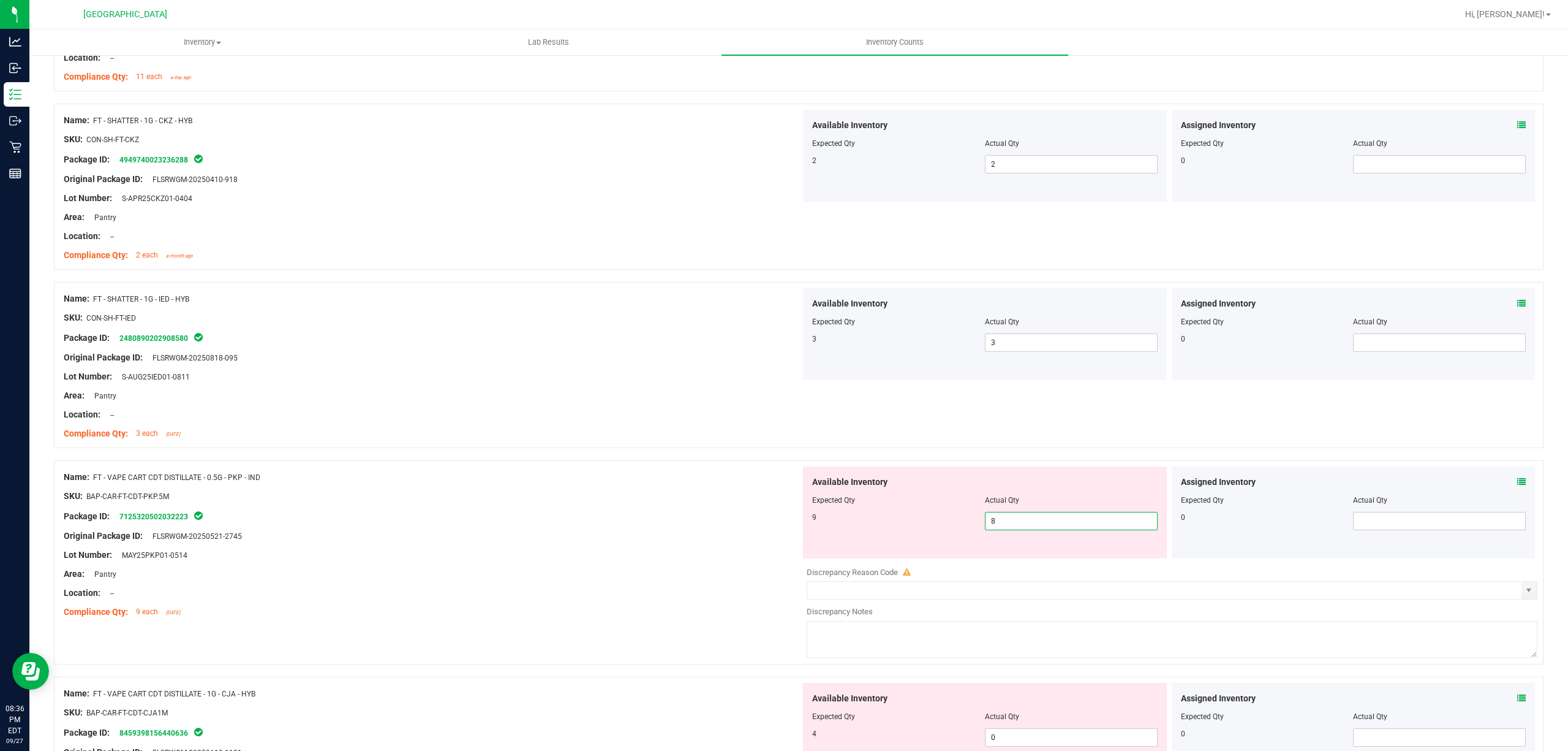
click at [1029, 520] on span "8 8" at bounding box center [1071, 521] width 173 height 18
click at [1029, 520] on input "8" at bounding box center [1072, 521] width 172 height 18
type input "9"
click at [561, 496] on div "SKU: BAP-CAR-FT-CDT-PKP.5M" at bounding box center [432, 496] width 737 height 13
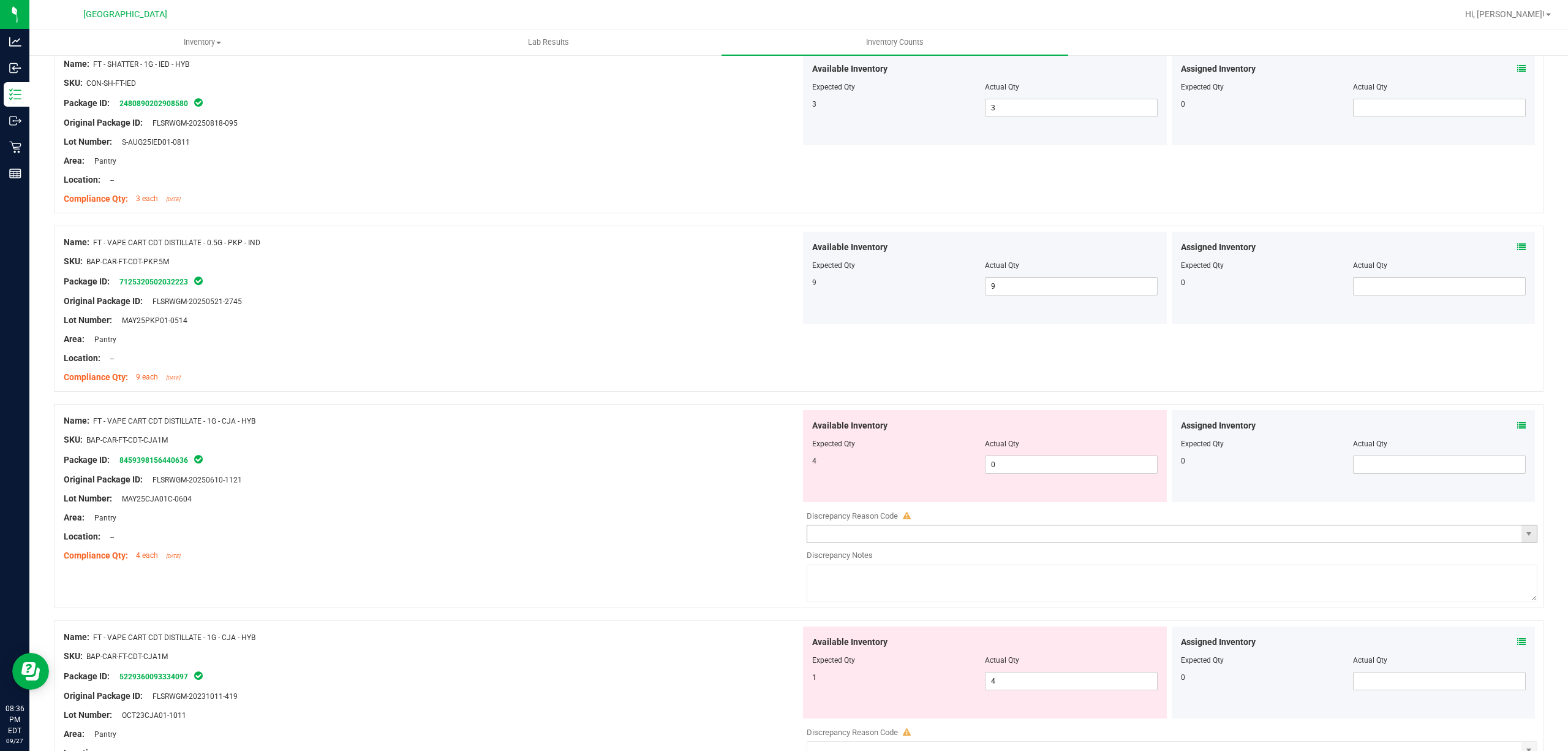
scroll to position [2124, 0]
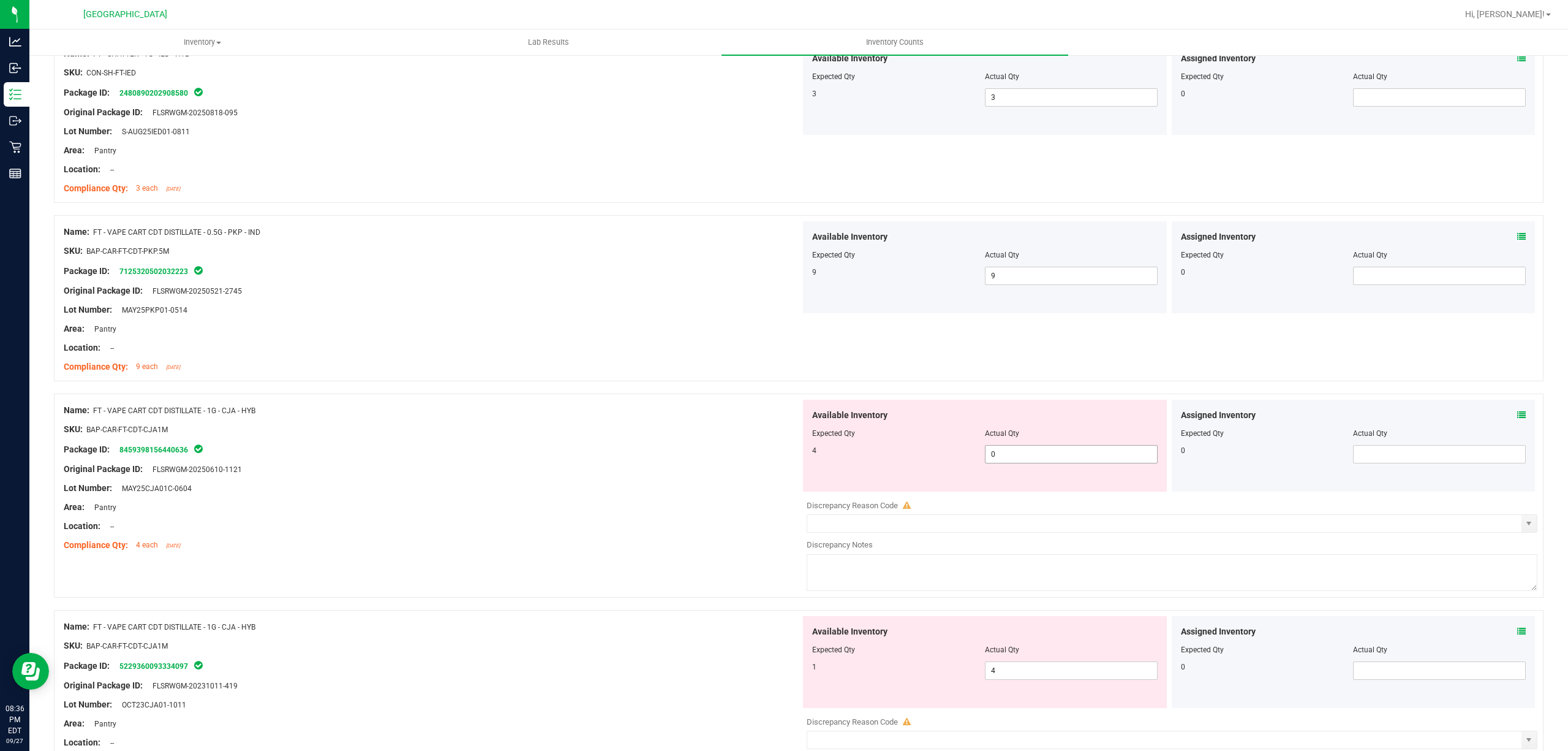
click at [1040, 456] on span "0 0" at bounding box center [1071, 454] width 173 height 18
click at [1040, 456] on input "0" at bounding box center [1072, 454] width 172 height 18
type input "4"
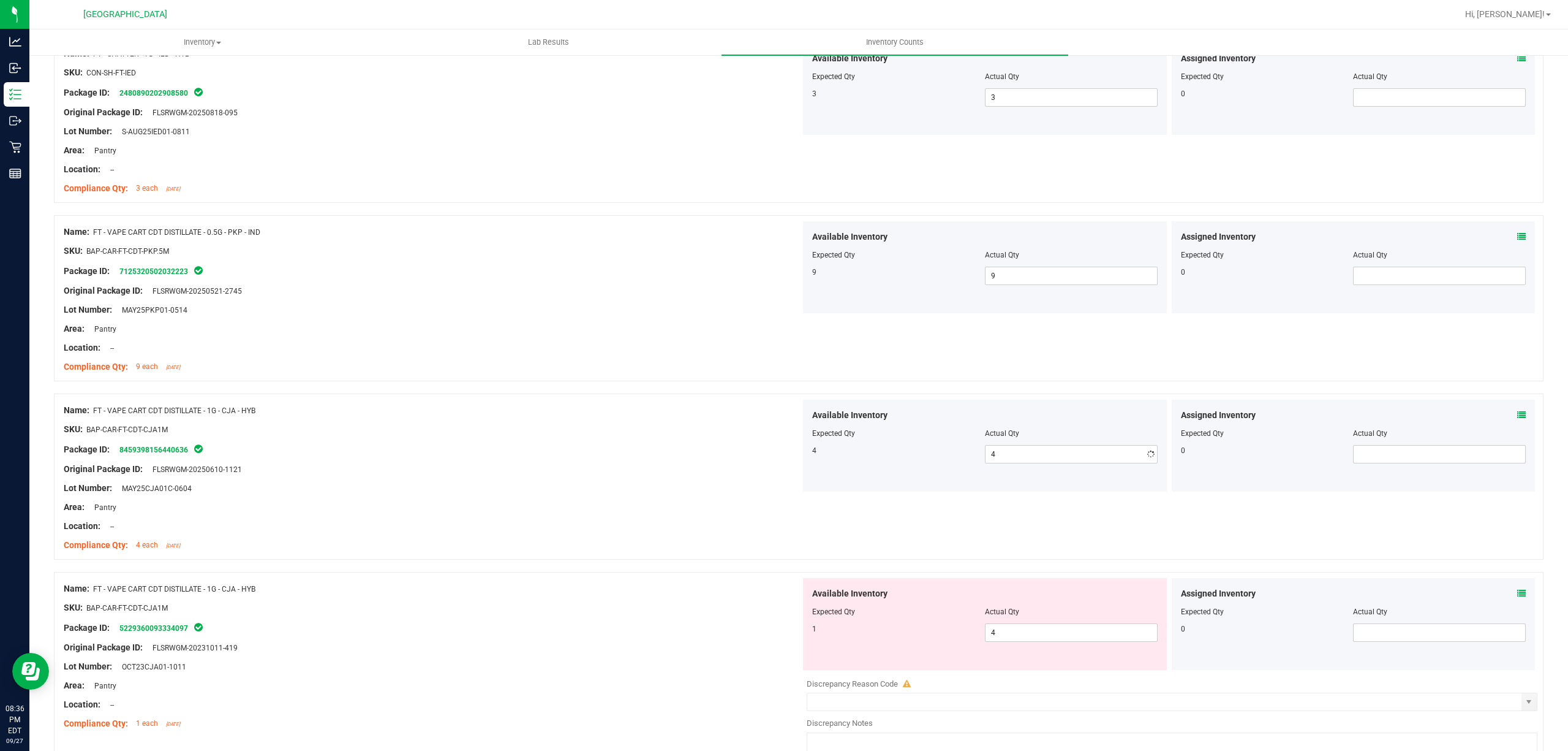
drag, startPoint x: 601, startPoint y: 431, endPoint x: 1003, endPoint y: 630, distance: 448.6
click at [623, 436] on div "SKU: BAP-CAR-FT-CDT-CJA1M" at bounding box center [432, 429] width 737 height 13
click at [1006, 638] on span "4 4" at bounding box center [1071, 633] width 173 height 18
click at [1006, 638] on input "4" at bounding box center [1072, 633] width 172 height 18
type input "1"
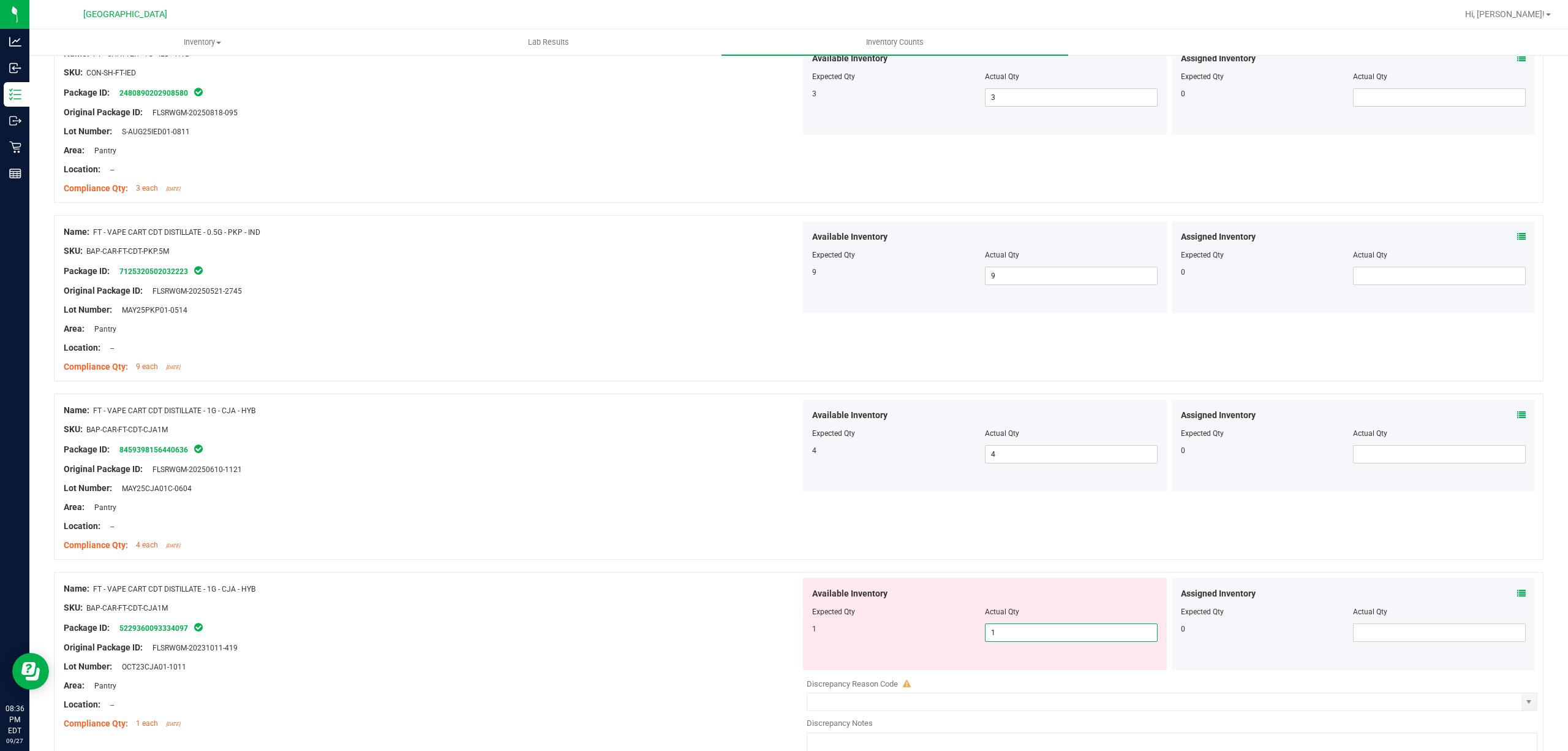
type input "1"
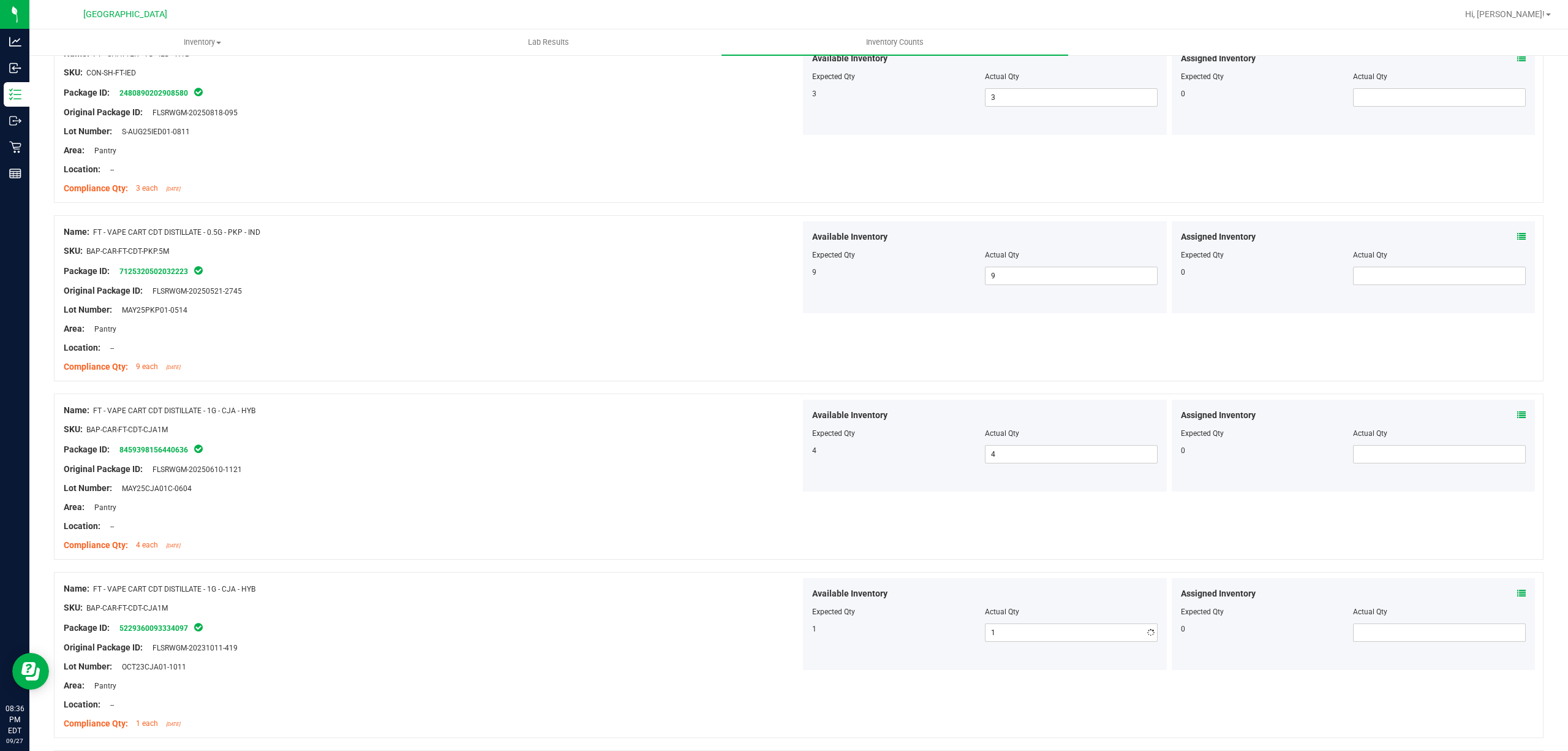
click at [528, 547] on div "Compliance Qty: 4 each [DATE]" at bounding box center [432, 545] width 737 height 13
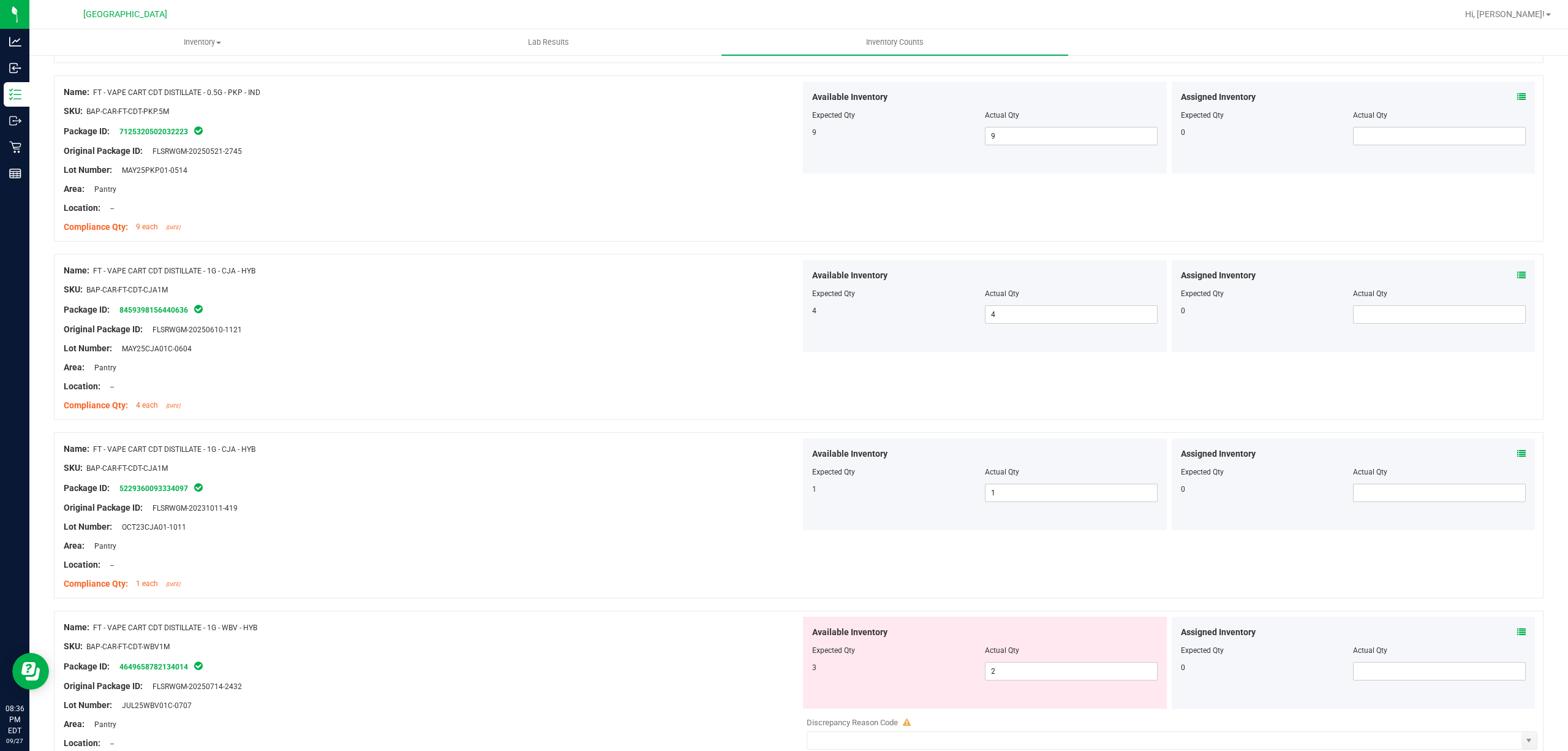
scroll to position [2370, 0]
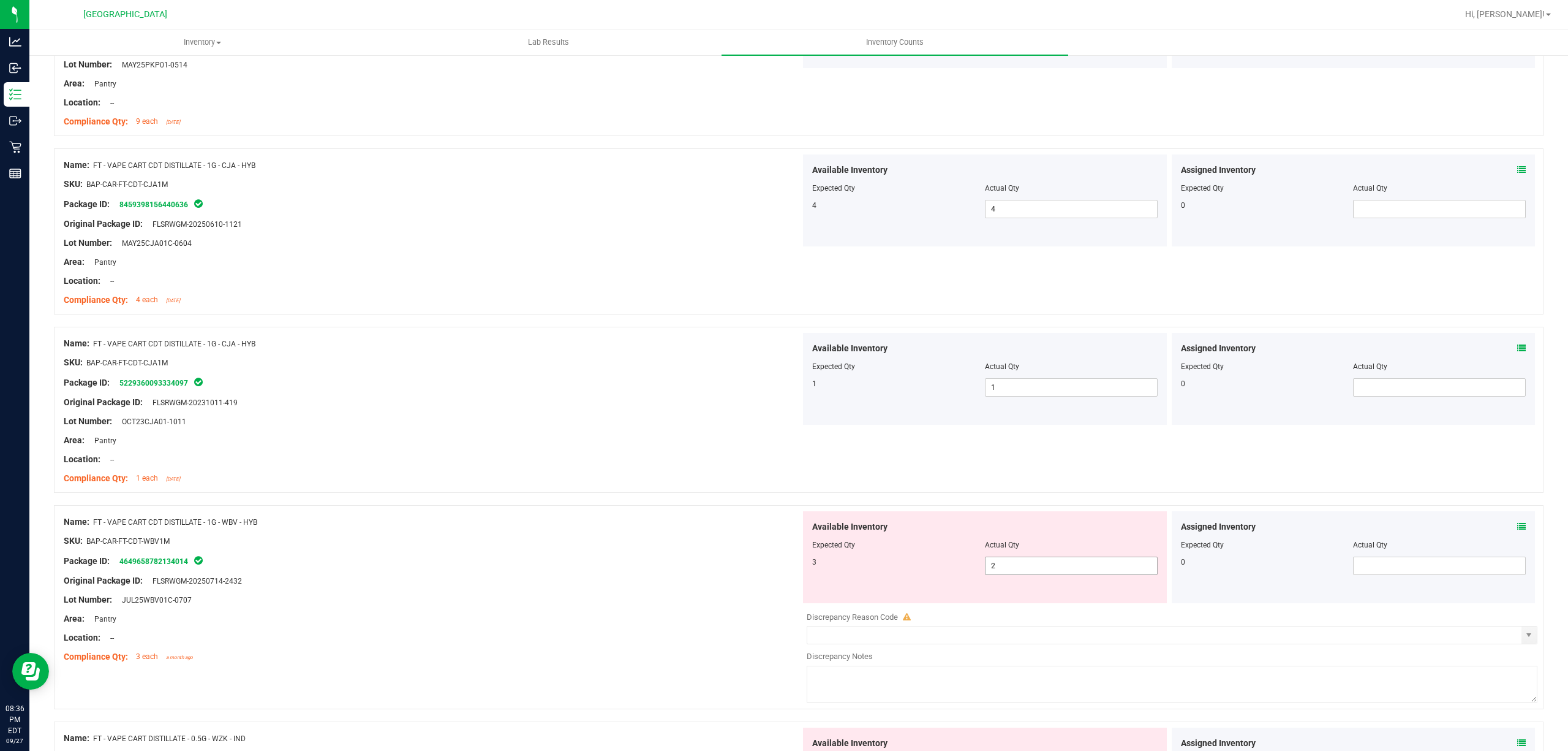
click at [1044, 569] on span "2 2" at bounding box center [1071, 566] width 173 height 18
click at [1044, 569] on input "2" at bounding box center [1072, 566] width 172 height 18
type input "3"
click at [803, 547] on div "Available Inventory Expected Qty Actual Qty 3 3 3" at bounding box center [985, 557] width 364 height 92
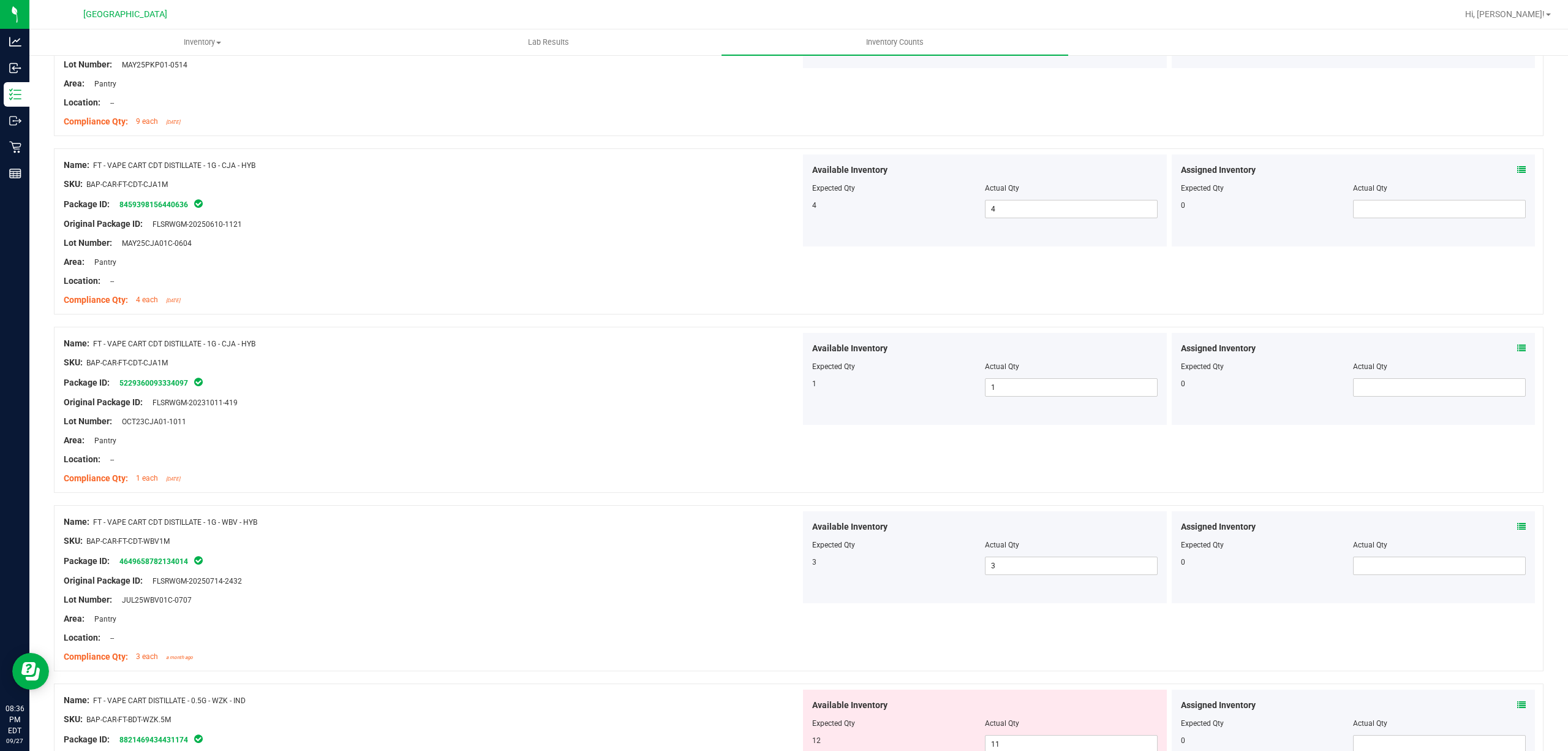
scroll to position [2615, 0]
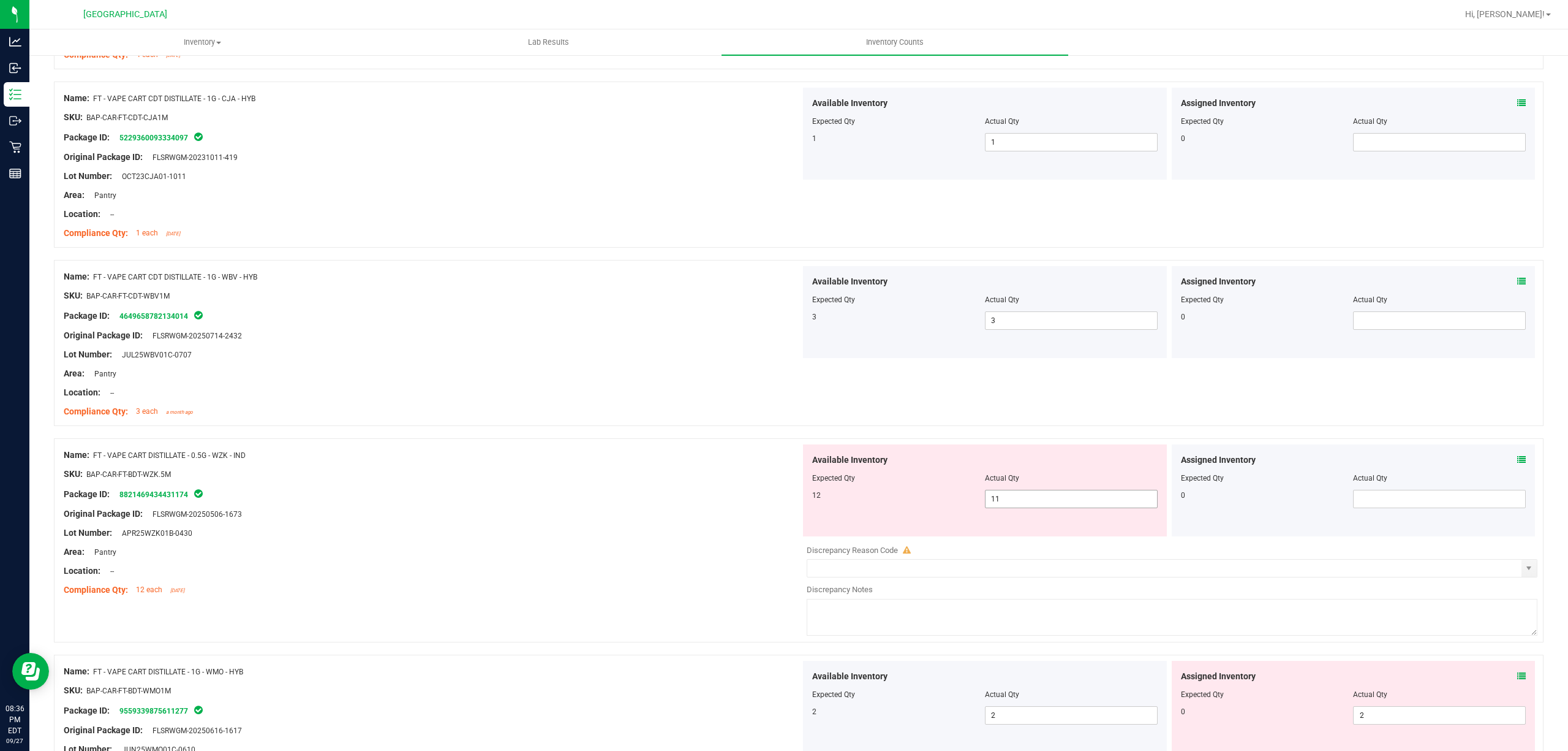
click at [1015, 504] on span "11 11" at bounding box center [1071, 499] width 173 height 18
click at [1015, 504] on input "11" at bounding box center [1072, 499] width 172 height 18
type input "12"
click at [615, 432] on div at bounding box center [799, 432] width 1490 height 13
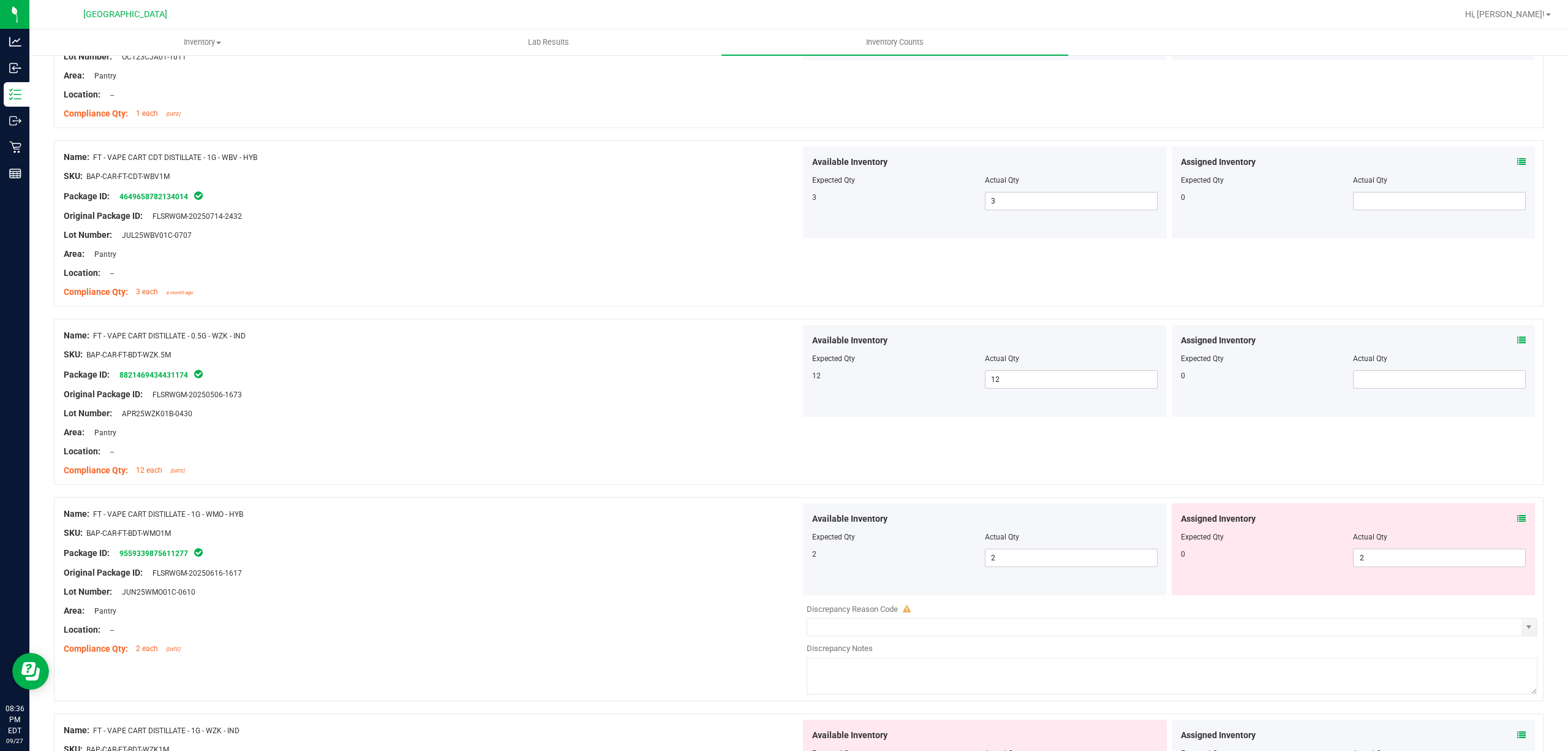
scroll to position [2860, 0]
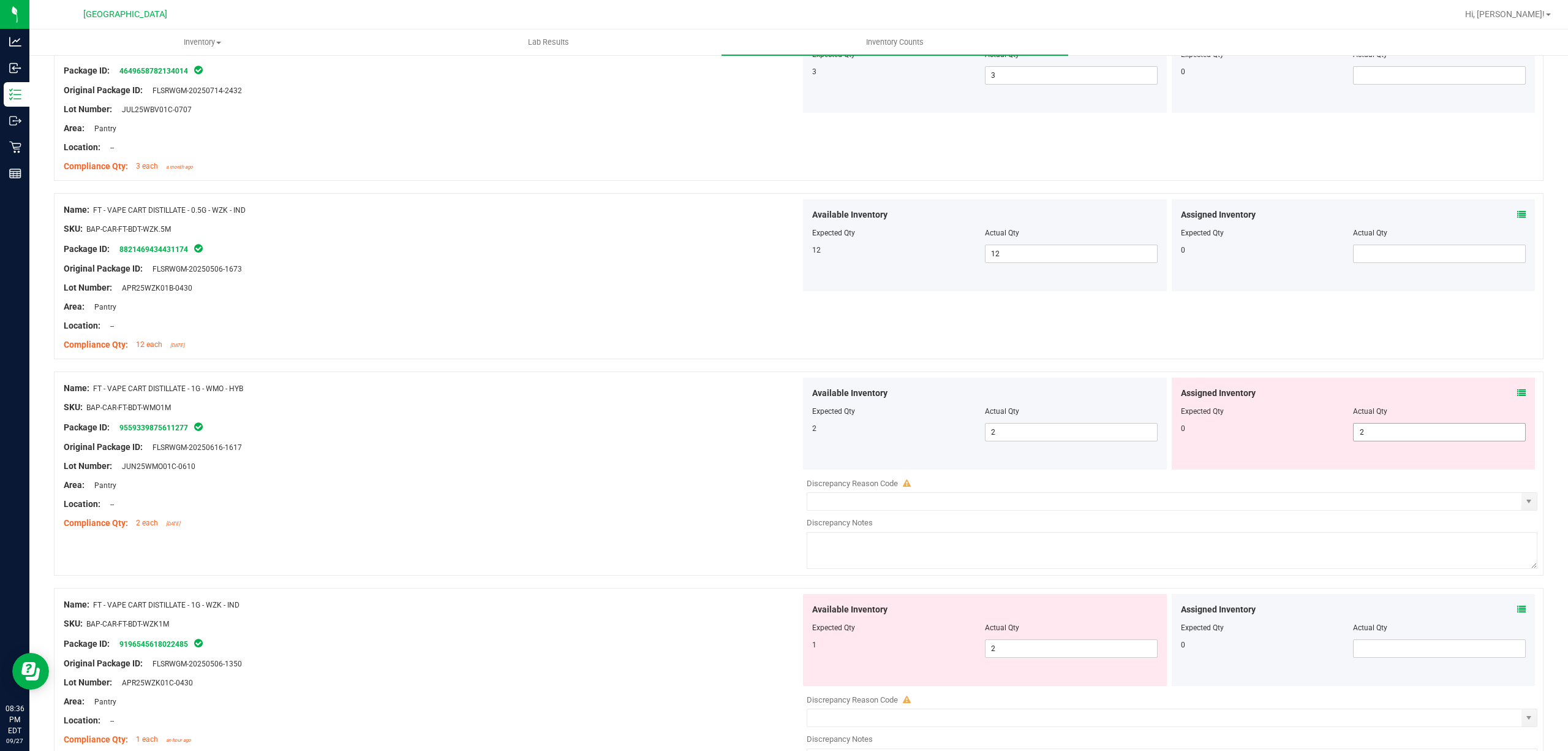
click at [1393, 440] on span "2 2" at bounding box center [1440, 432] width 173 height 18
click at [1393, 440] on input "2" at bounding box center [1440, 432] width 172 height 18
type input "0"
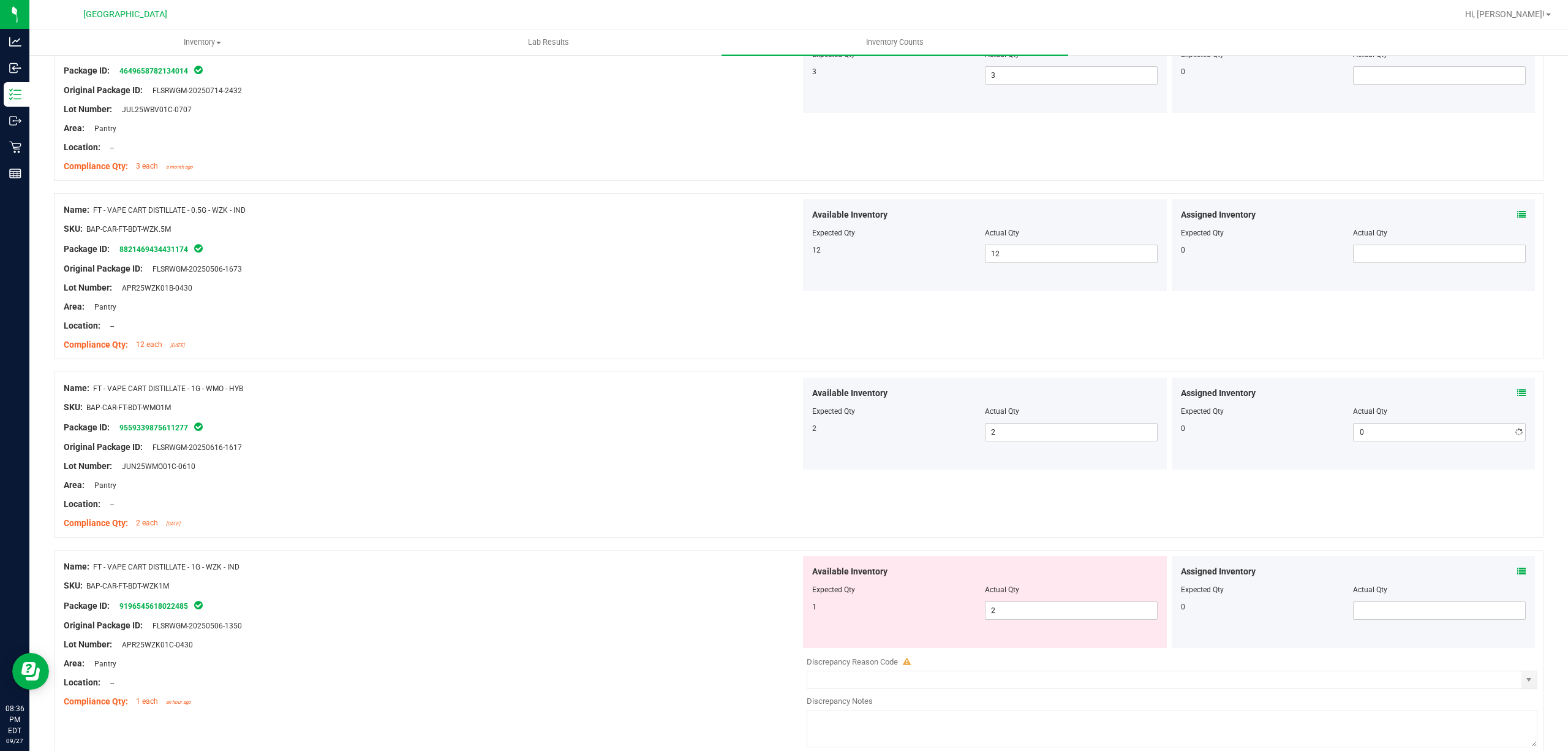
click at [402, 348] on div "Compliance Qty: 12 each [DATE]" at bounding box center [432, 344] width 737 height 13
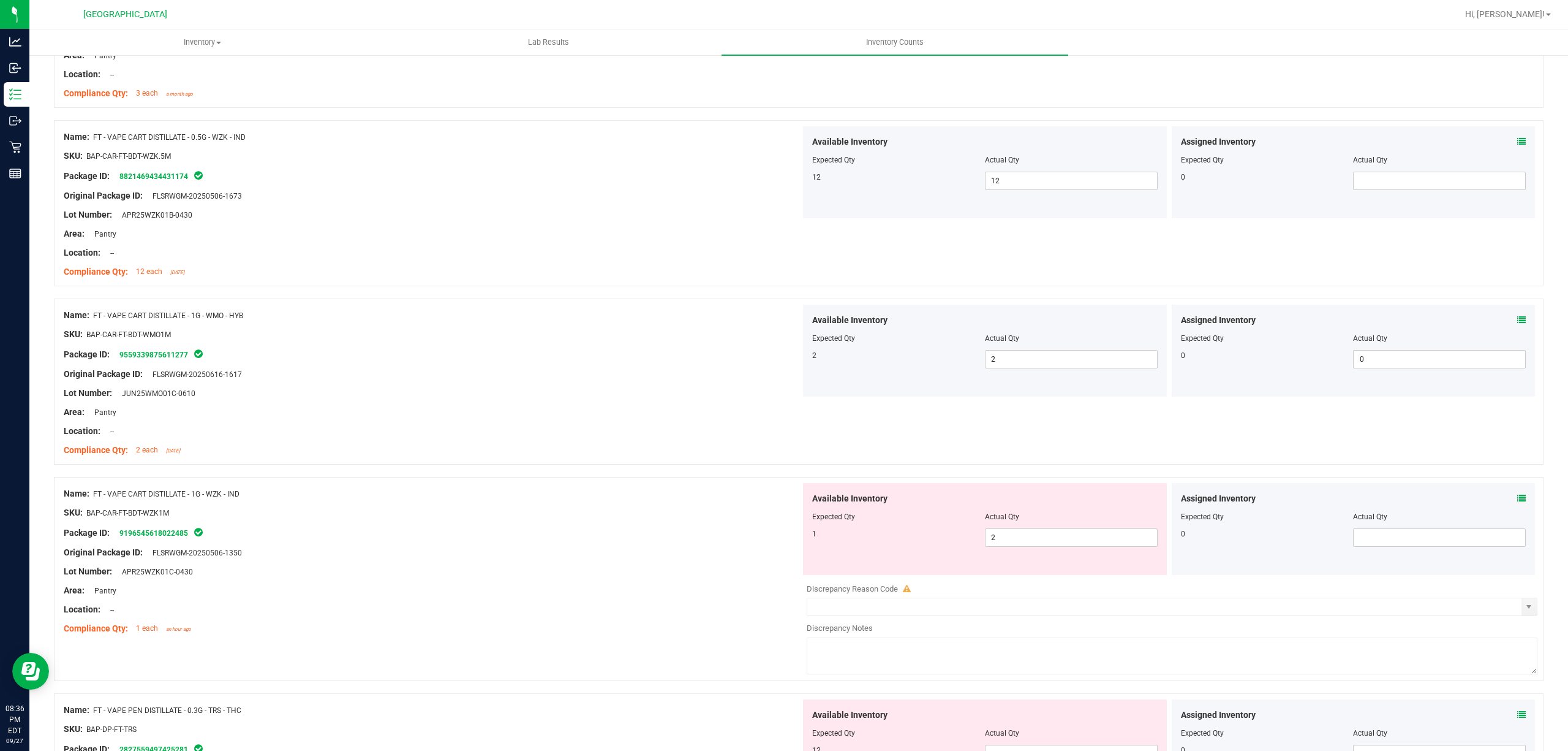
scroll to position [3023, 0]
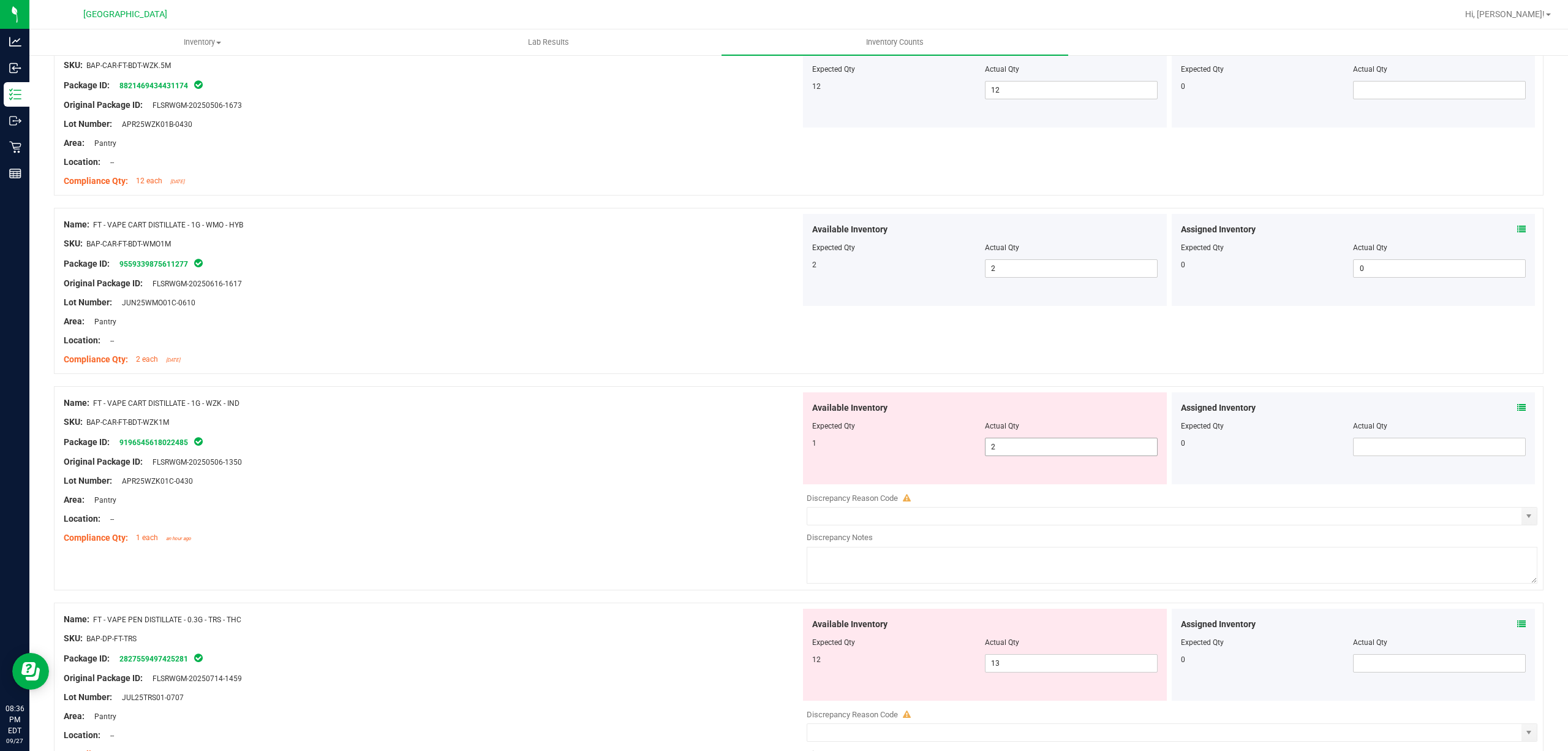
click at [1006, 445] on span "2 2" at bounding box center [1071, 446] width 173 height 18
click at [1006, 445] on input "2" at bounding box center [1072, 446] width 172 height 18
type input "1"
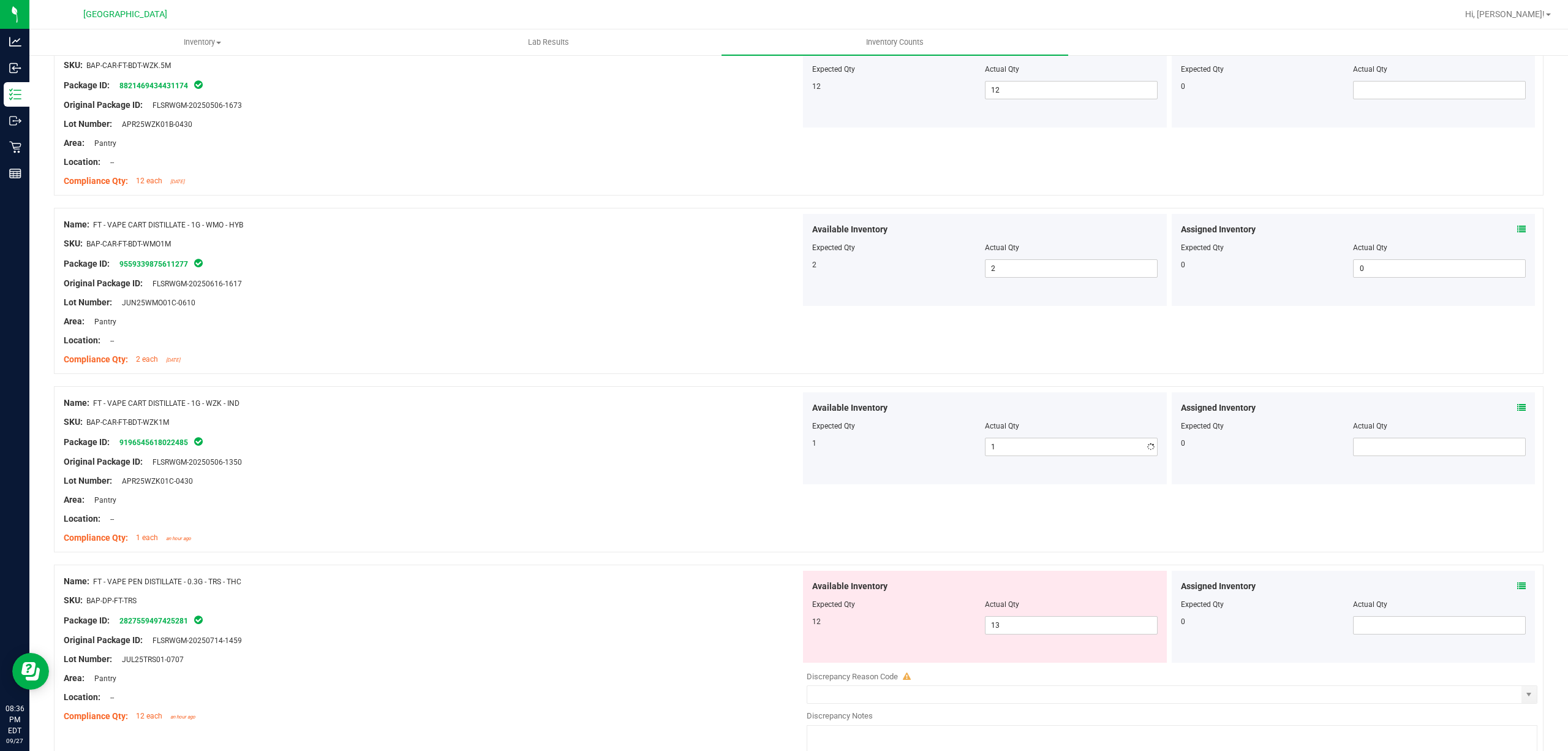
drag, startPoint x: 520, startPoint y: 376, endPoint x: 927, endPoint y: 476, distance: 419.1
click at [522, 370] on div "Name: FT - VAPE CART DISTILLATE - 1G - WMO - HYB SKU: BAP-CAR-FT-BDT-WMO1M Pack…" at bounding box center [432, 291] width 737 height 156
click at [1008, 634] on span "13 13" at bounding box center [1071, 625] width 173 height 18
click at [1008, 634] on input "13" at bounding box center [1072, 625] width 172 height 18
type input "12"
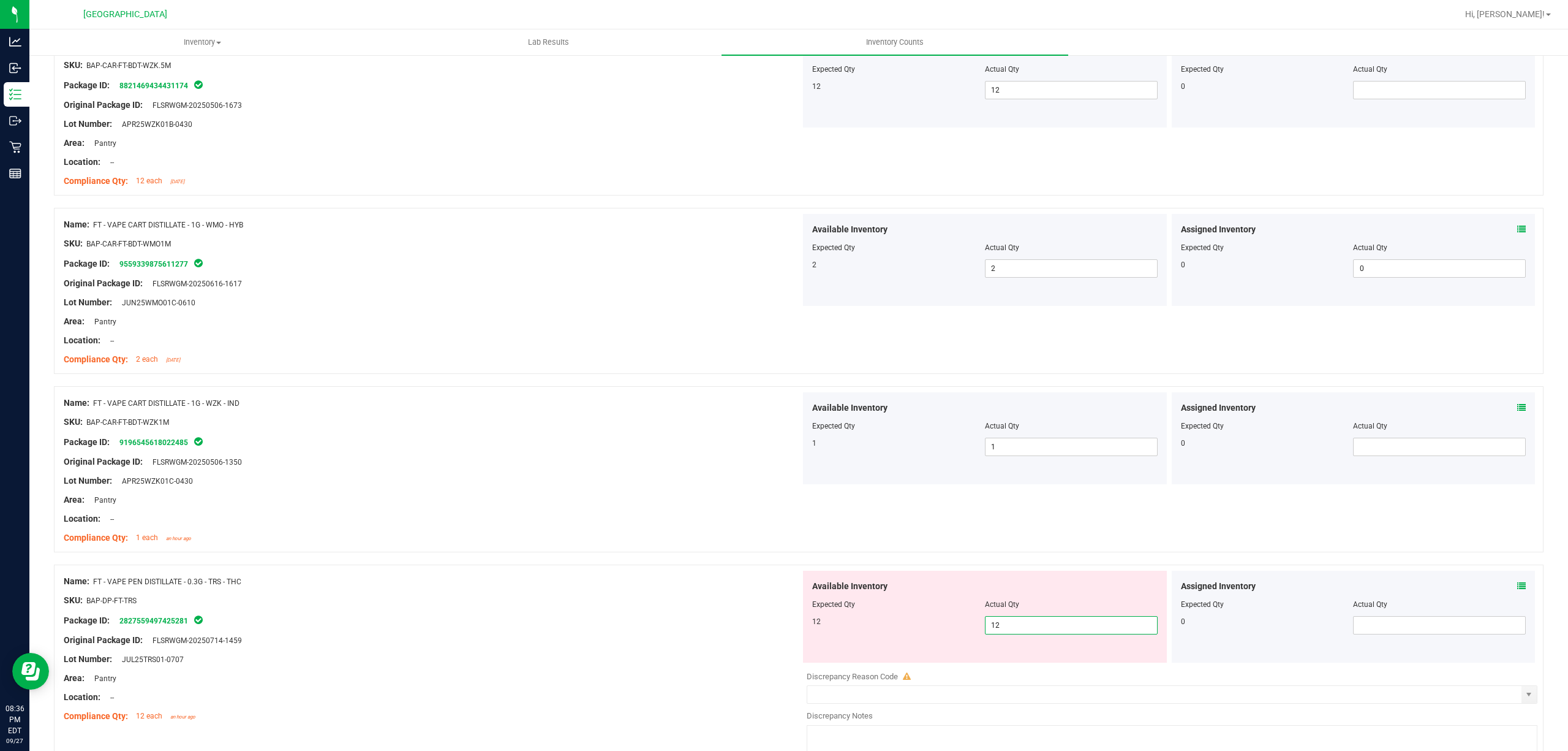
type input "12"
click at [549, 544] on div "Compliance Qty: 1 each an hour ago" at bounding box center [432, 537] width 737 height 13
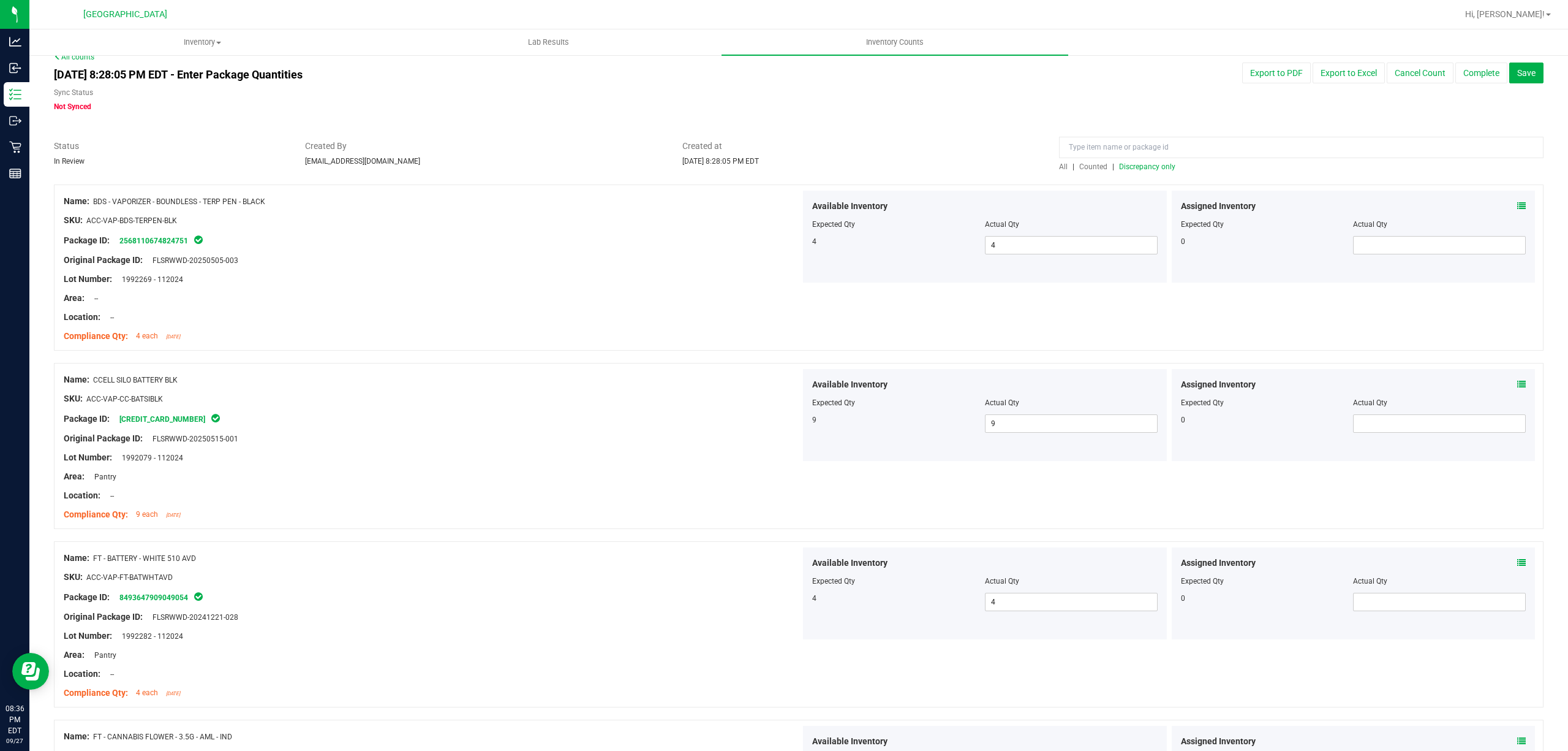
scroll to position [0, 0]
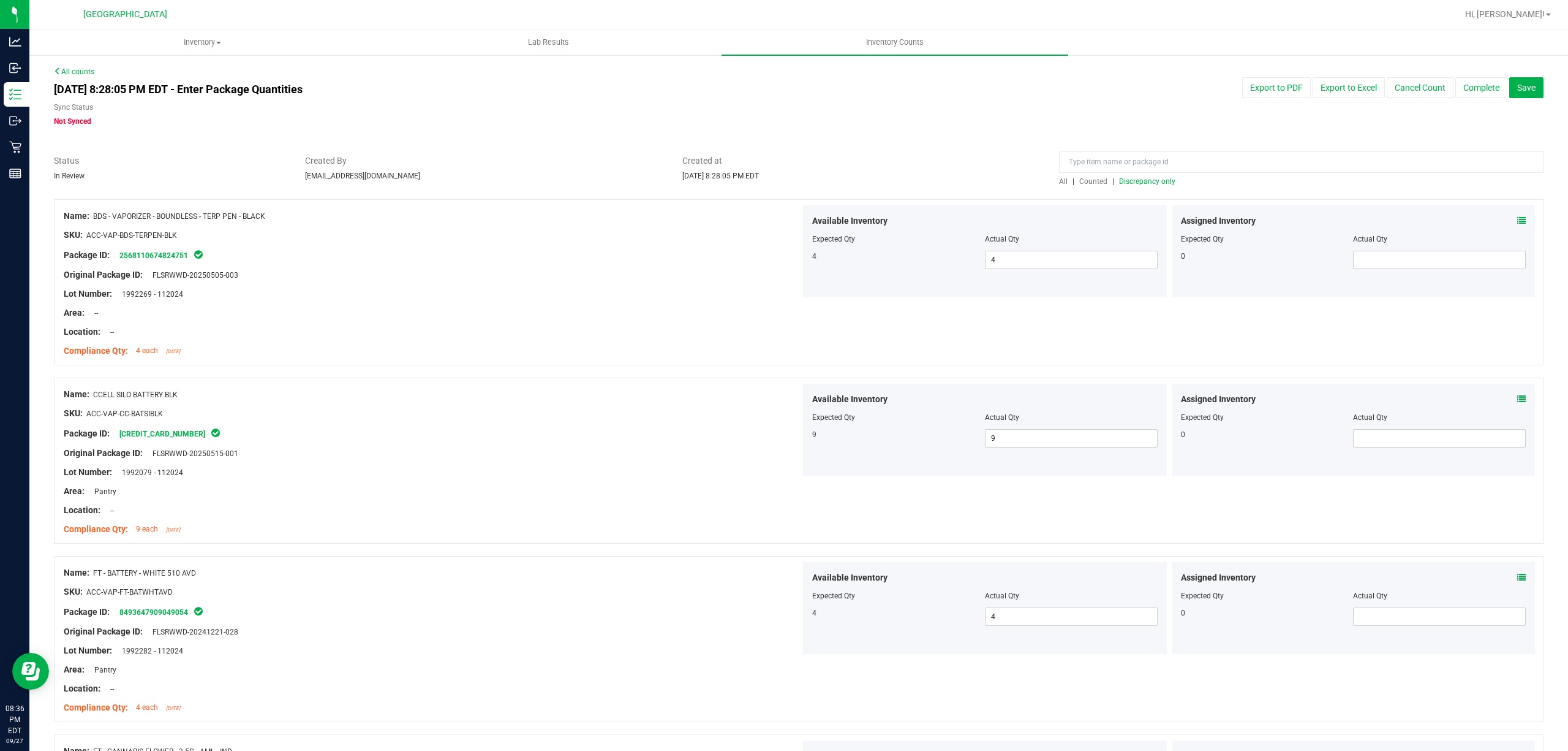
click at [1119, 185] on span "Discrepancy only" at bounding box center [1148, 181] width 57 height 8
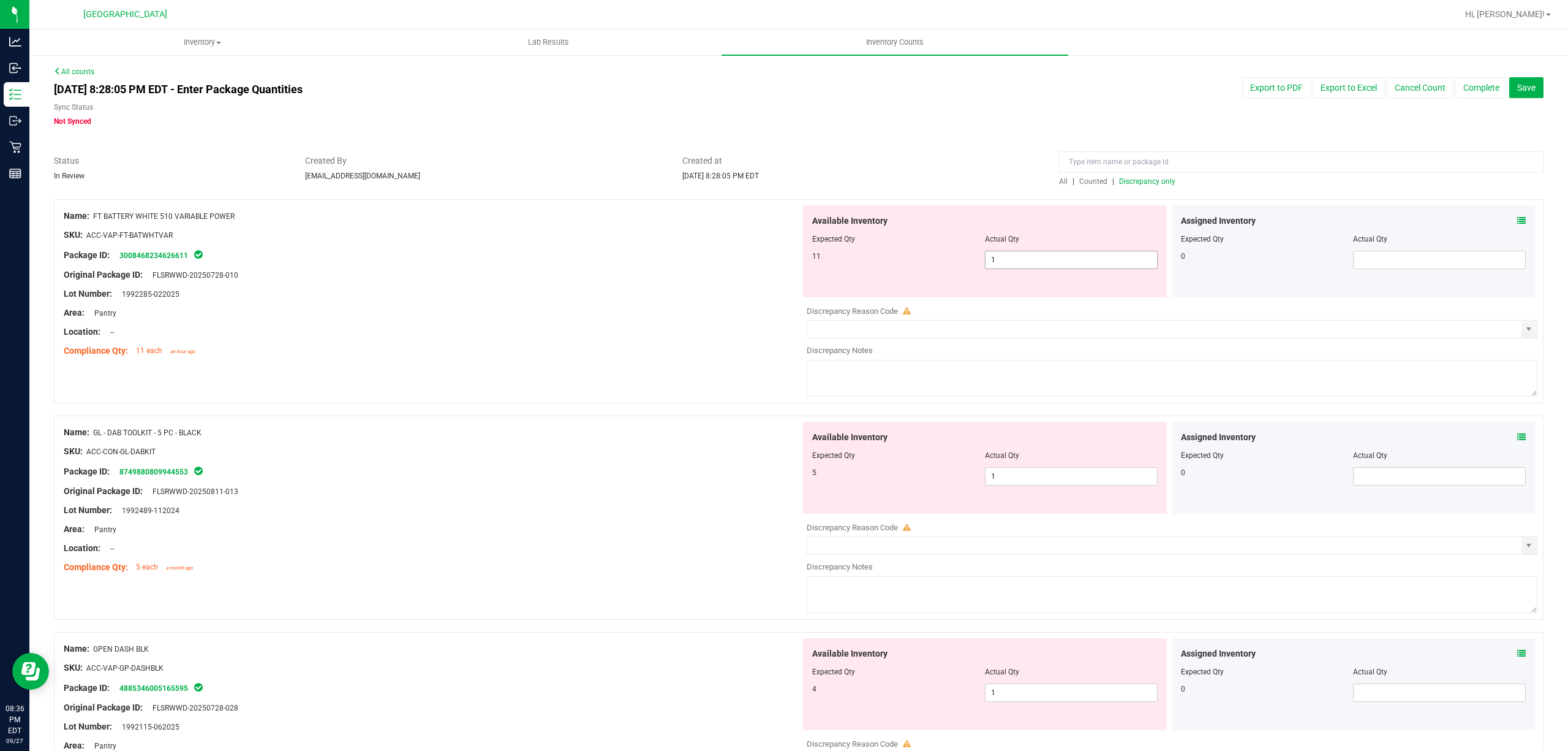
click at [1025, 254] on span "1 1" at bounding box center [1071, 260] width 173 height 18
type input "11"
click at [663, 302] on div at bounding box center [432, 303] width 737 height 6
type input "11"
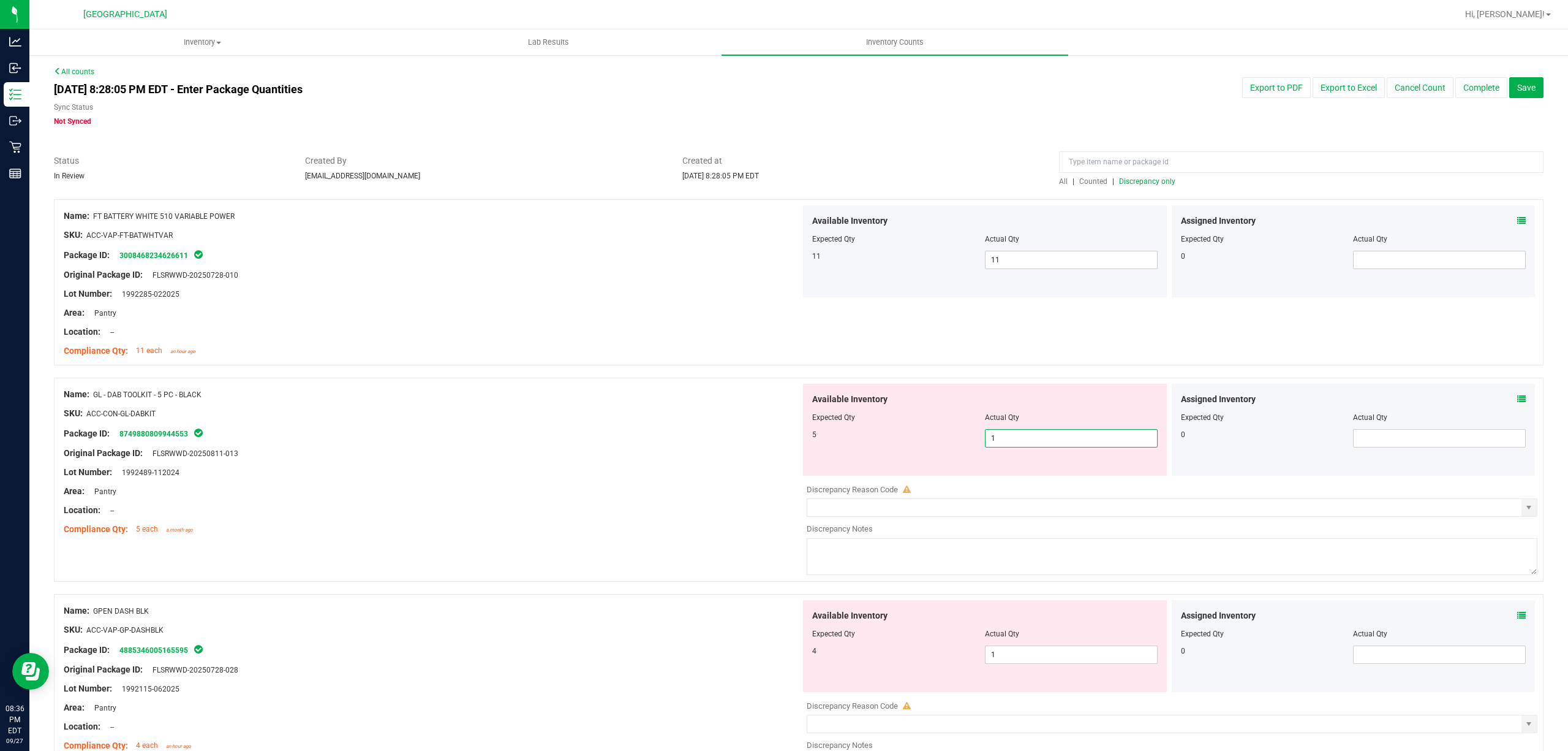
click at [1059, 437] on span "1 1" at bounding box center [1071, 438] width 173 height 18
click at [1059, 437] on input "1" at bounding box center [1072, 438] width 172 height 18
type input "5"
click at [588, 411] on div "SKU: ACC-CON-GL-DABKIT" at bounding box center [432, 413] width 737 height 13
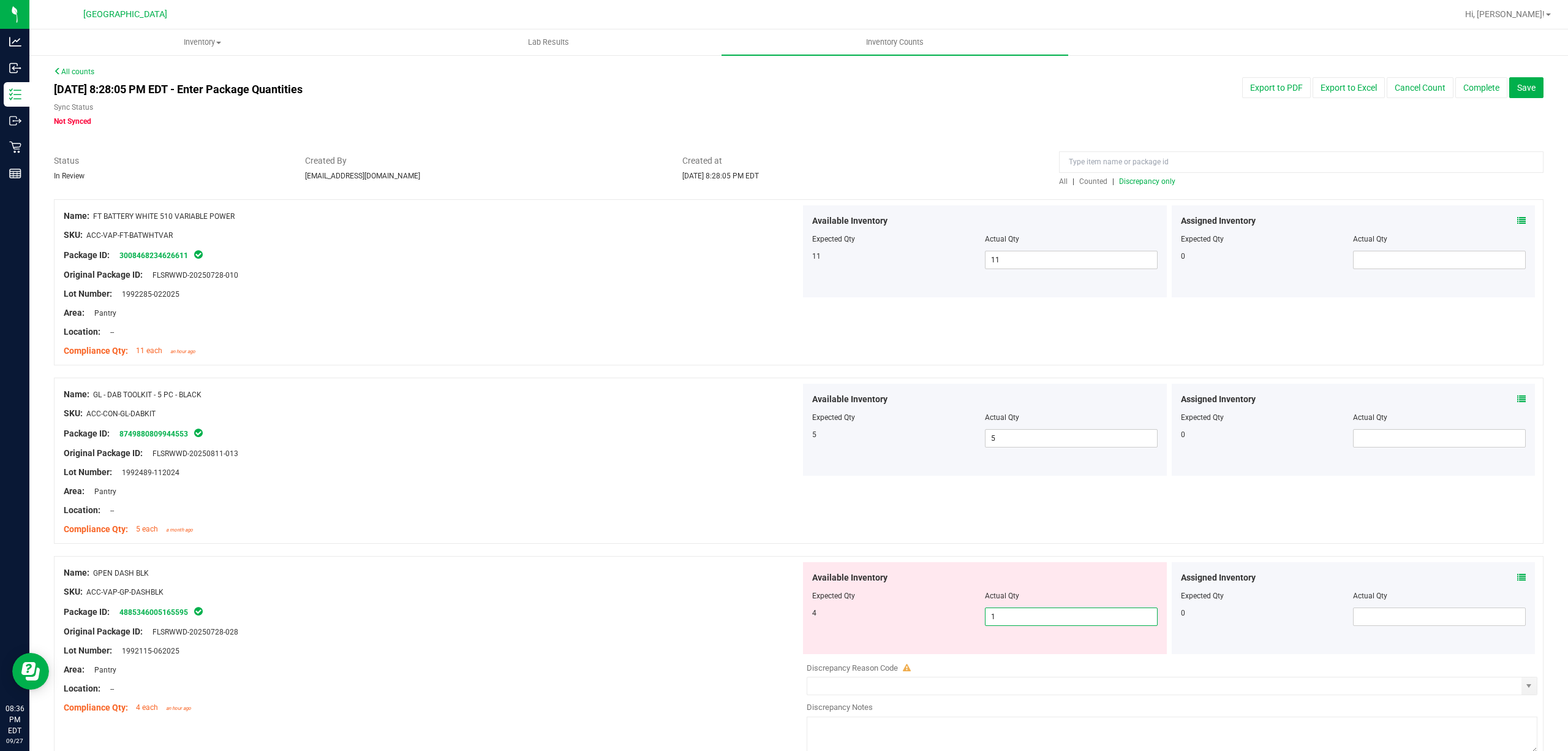
click at [993, 615] on span "1 1" at bounding box center [1071, 617] width 173 height 18
drag, startPoint x: 993, startPoint y: 615, endPoint x: 985, endPoint y: 611, distance: 8.9
click at [991, 613] on input "1" at bounding box center [1072, 617] width 172 height 18
type input "4"
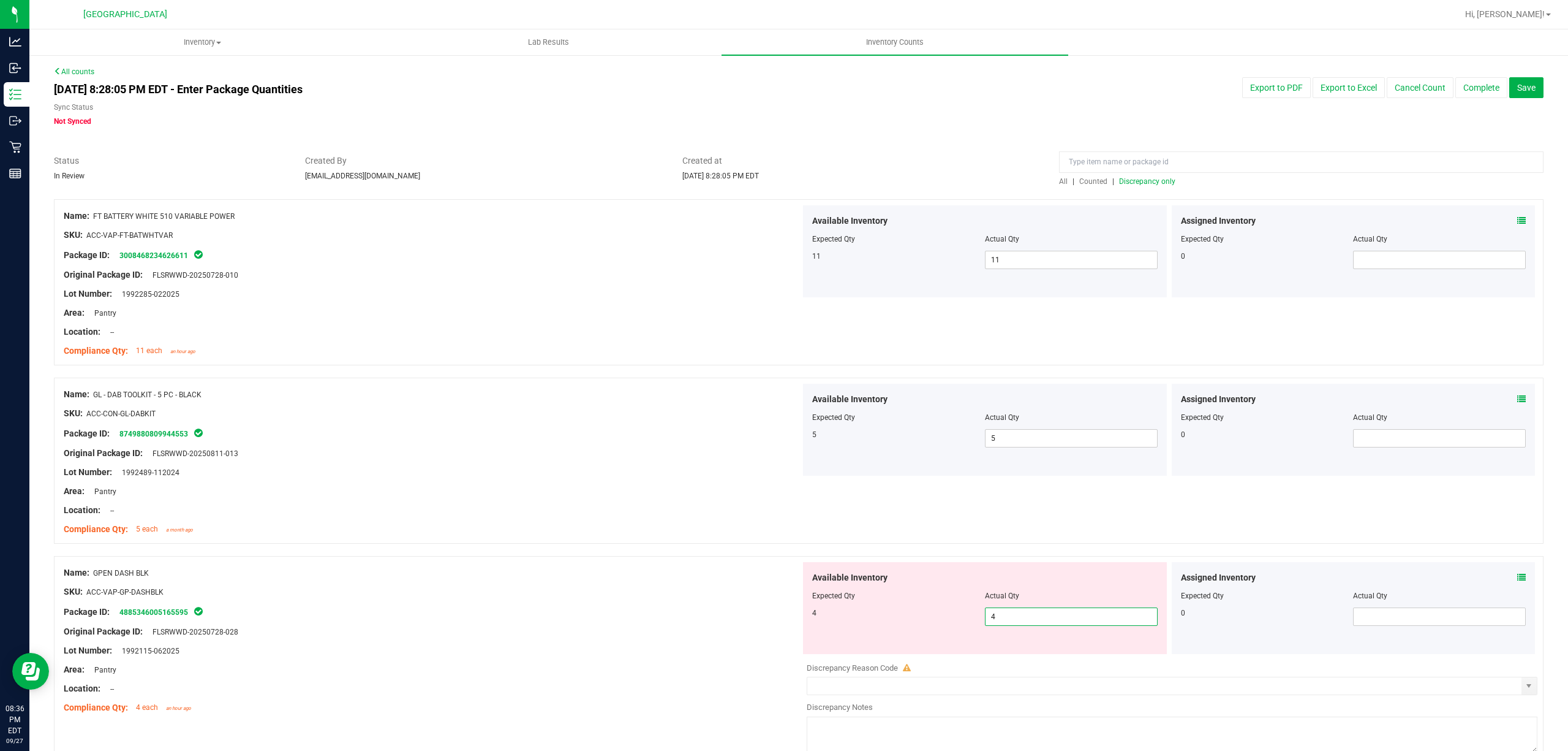
click at [787, 565] on div "Name: GPEN DASH BLK SKU: ACC-VAP-GP-DASHBLK Package ID: 4885346005165595 Origin…" at bounding box center [432, 640] width 737 height 156
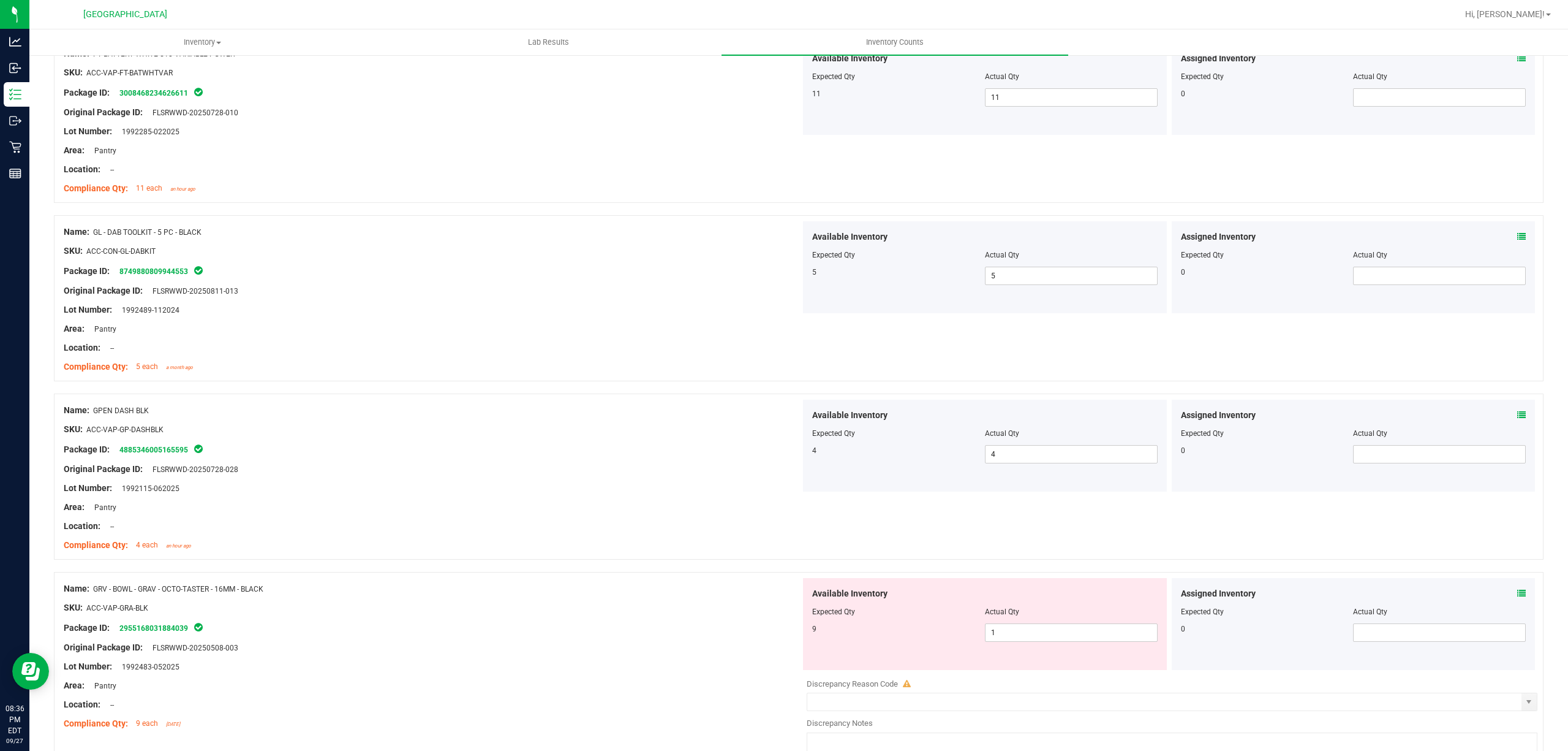
scroll to position [245, 0]
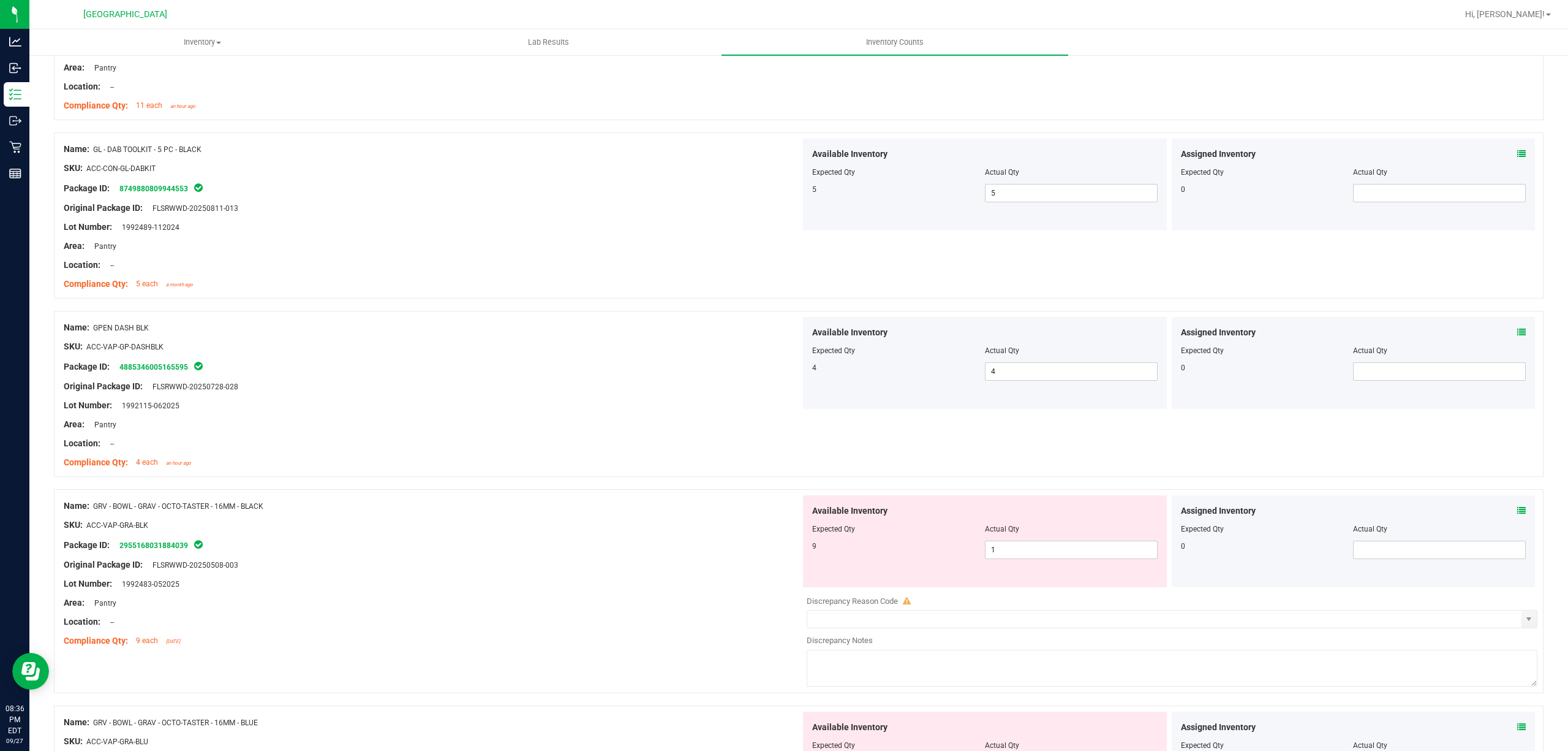
click at [1040, 565] on div "Available Inventory Expected Qty Actual Qty 9 1 1" at bounding box center [985, 542] width 364 height 92
click at [1040, 557] on span "1 1" at bounding box center [1071, 550] width 173 height 18
click at [1035, 554] on input "1" at bounding box center [1072, 550] width 172 height 18
type input "19"
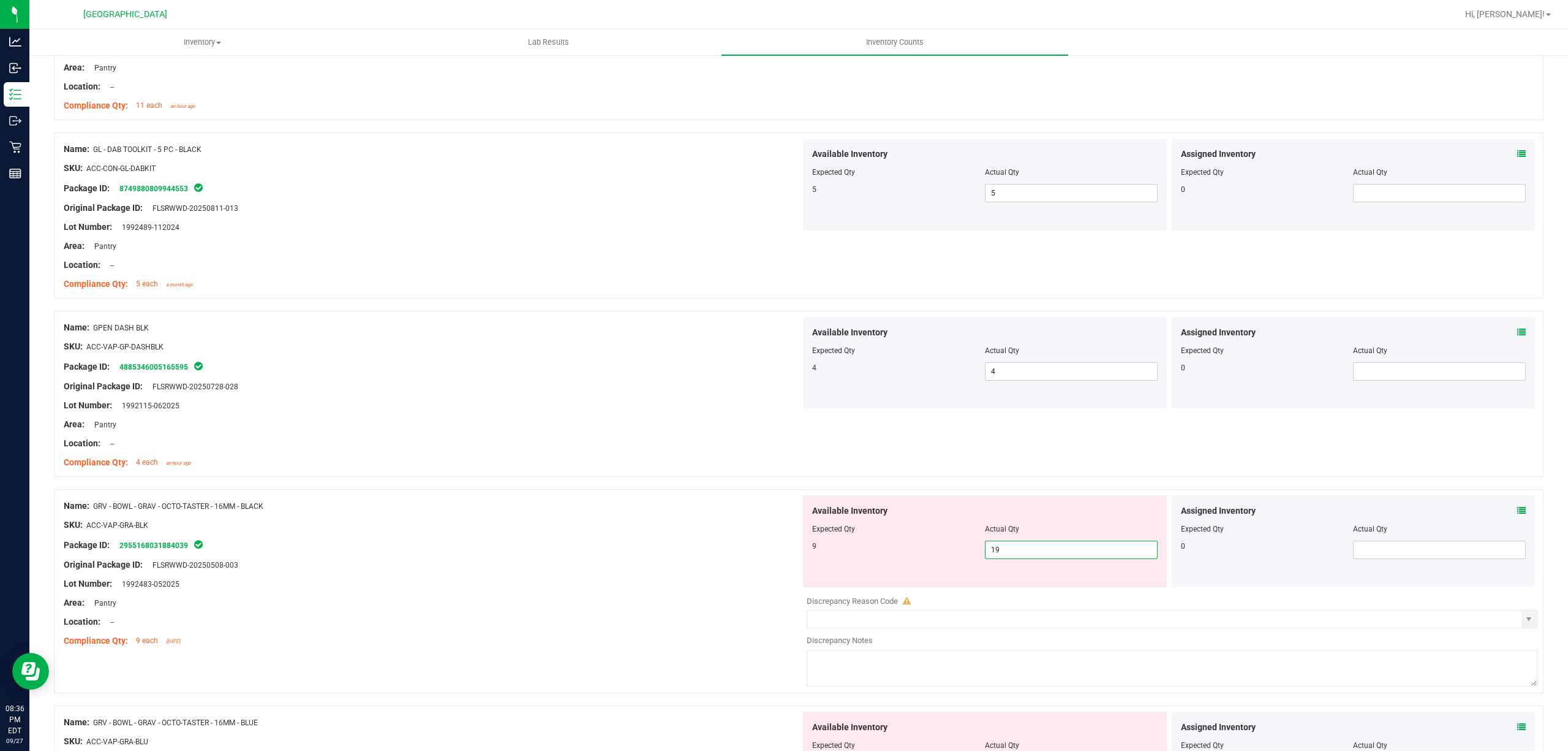
type input "19"
click at [950, 543] on div "9" at bounding box center [898, 546] width 173 height 11
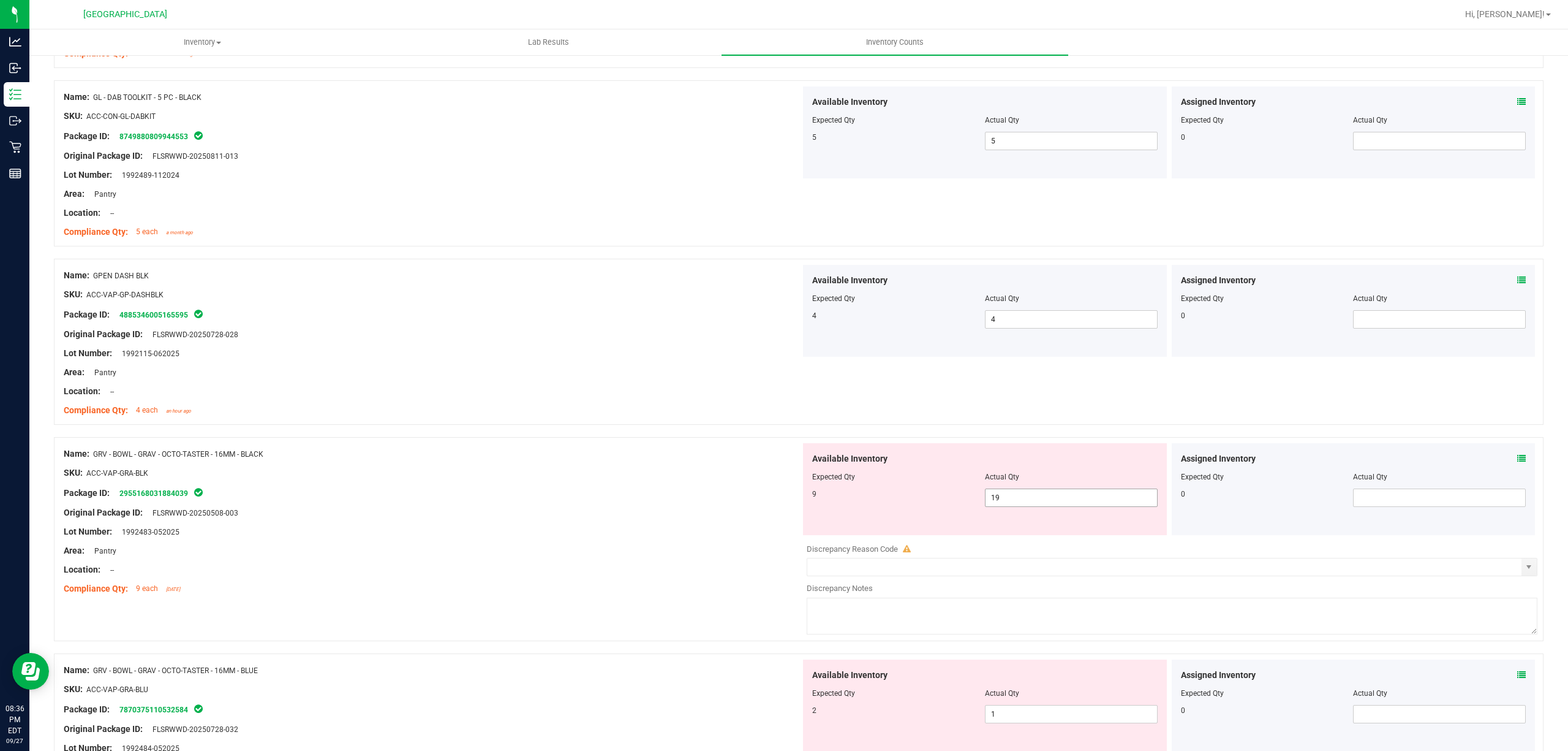
scroll to position [327, 0]
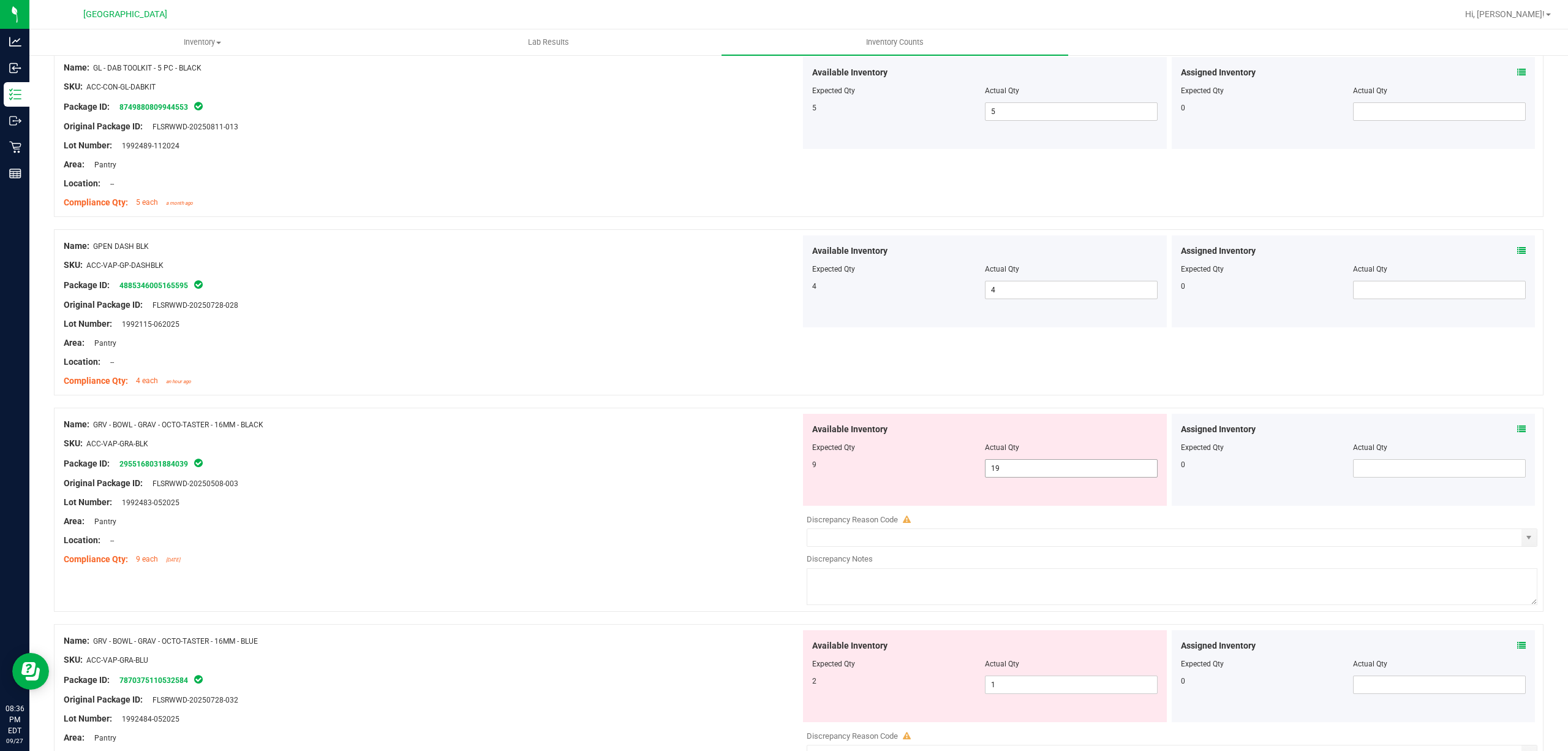
click at [1010, 476] on span "19 19" at bounding box center [1071, 468] width 173 height 18
click at [1010, 473] on span "19 19" at bounding box center [1071, 468] width 173 height 18
click at [1010, 473] on input "19" at bounding box center [1072, 468] width 172 height 18
type input "9"
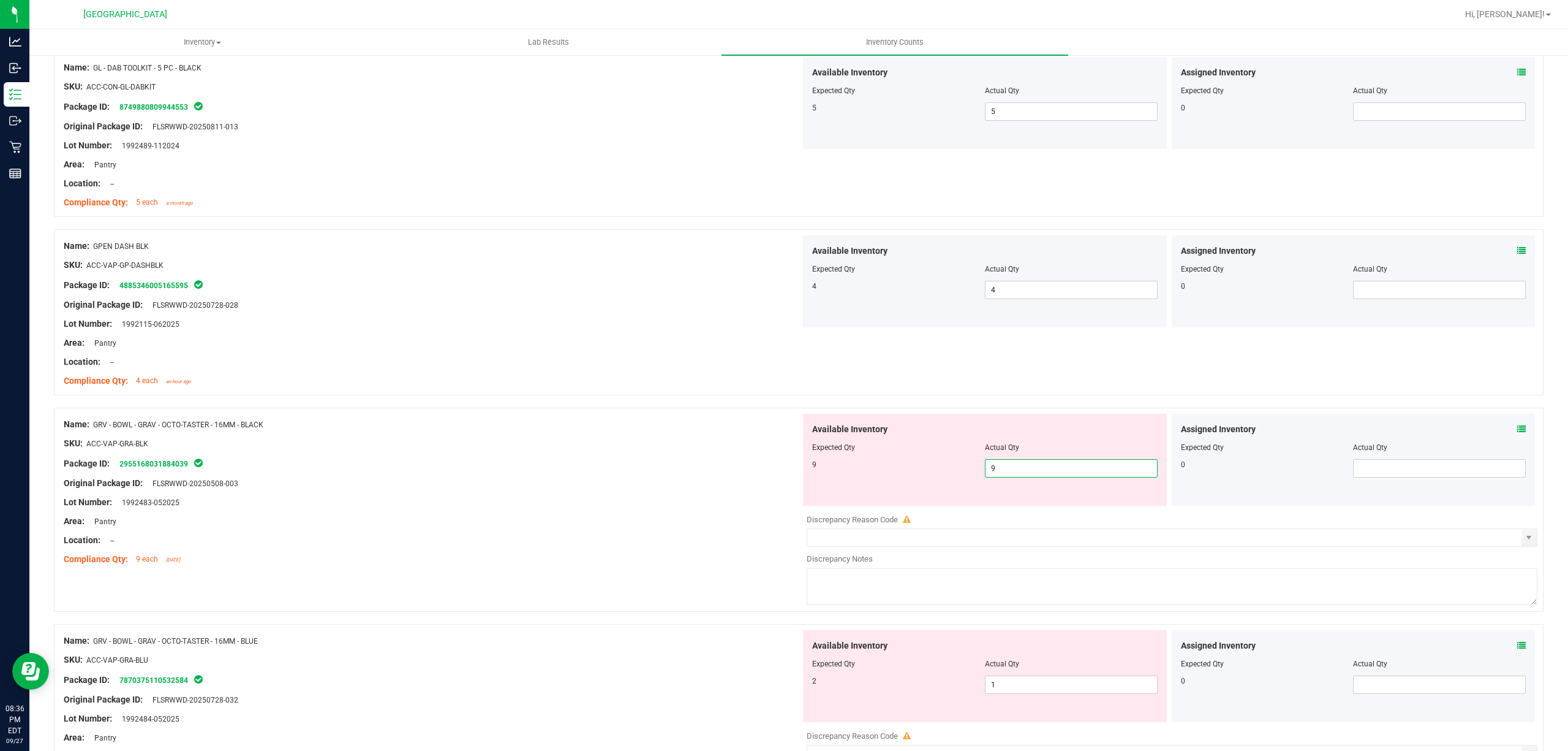
drag, startPoint x: 572, startPoint y: 434, endPoint x: 576, endPoint y: 440, distance: 7.2
click at [571, 436] on div at bounding box center [432, 433] width 737 height 6
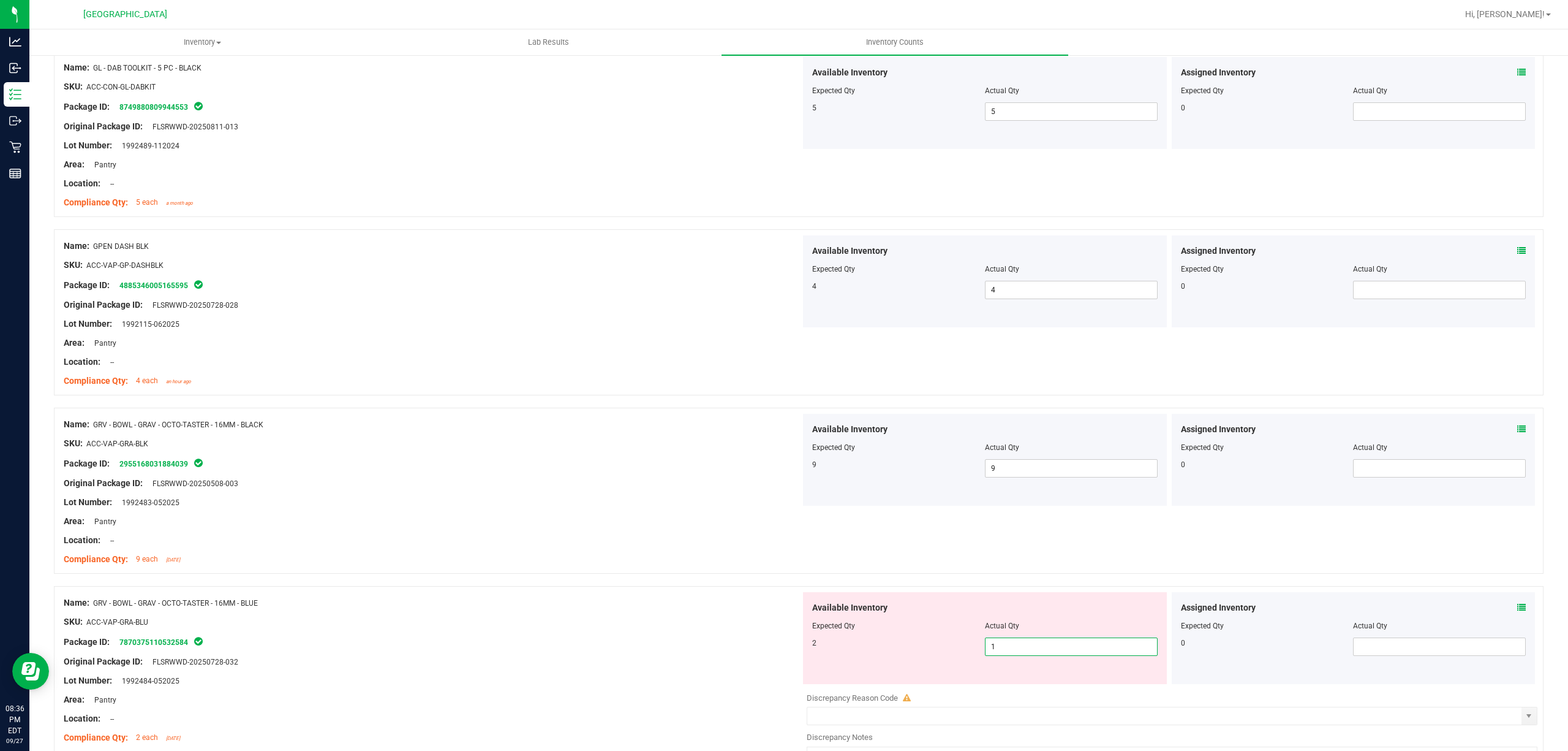
click at [1010, 655] on span "1 1" at bounding box center [1071, 647] width 173 height 18
click at [1010, 655] on input "1" at bounding box center [1072, 647] width 172 height 18
type input "2"
click at [893, 654] on div "2 2 2" at bounding box center [985, 647] width 345 height 18
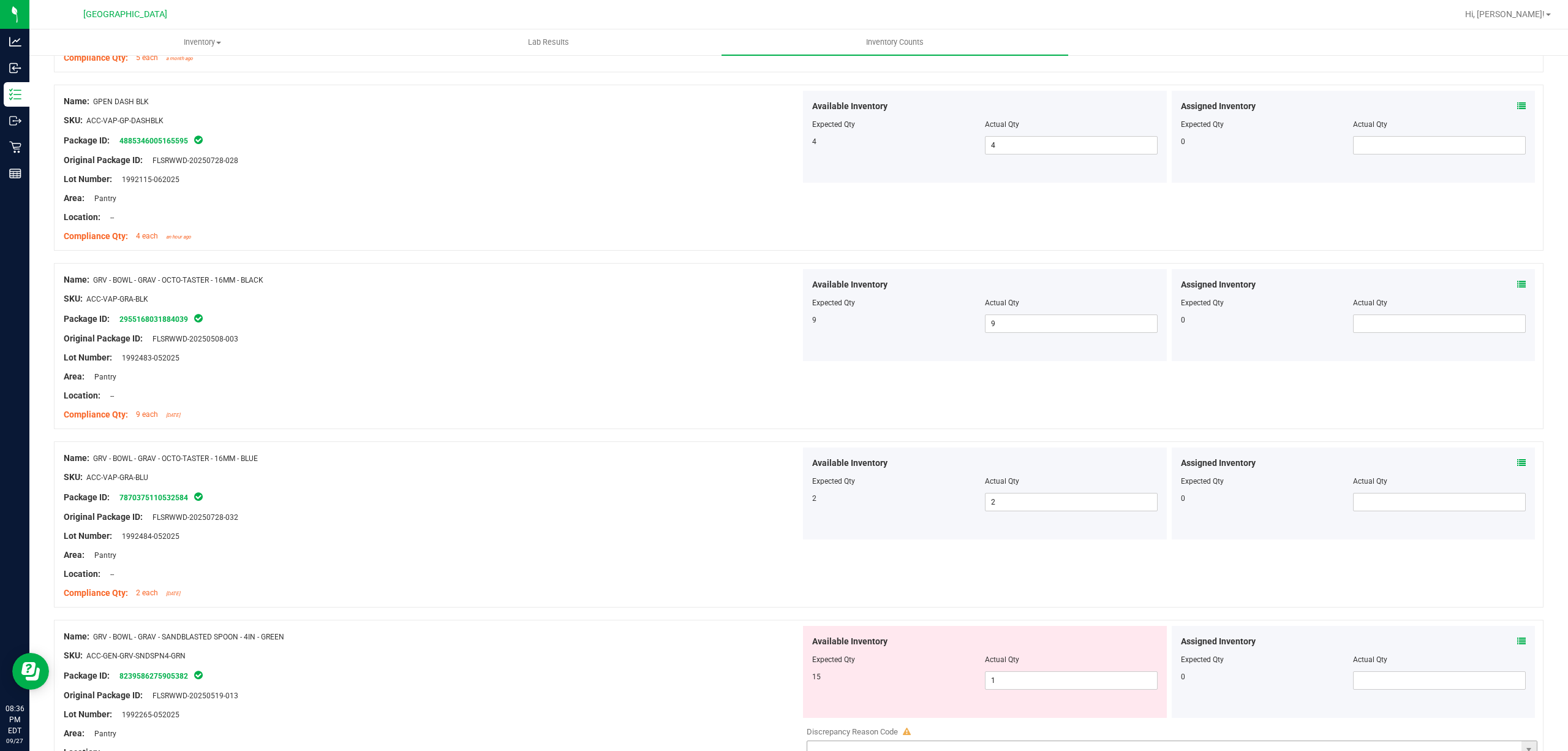
scroll to position [653, 0]
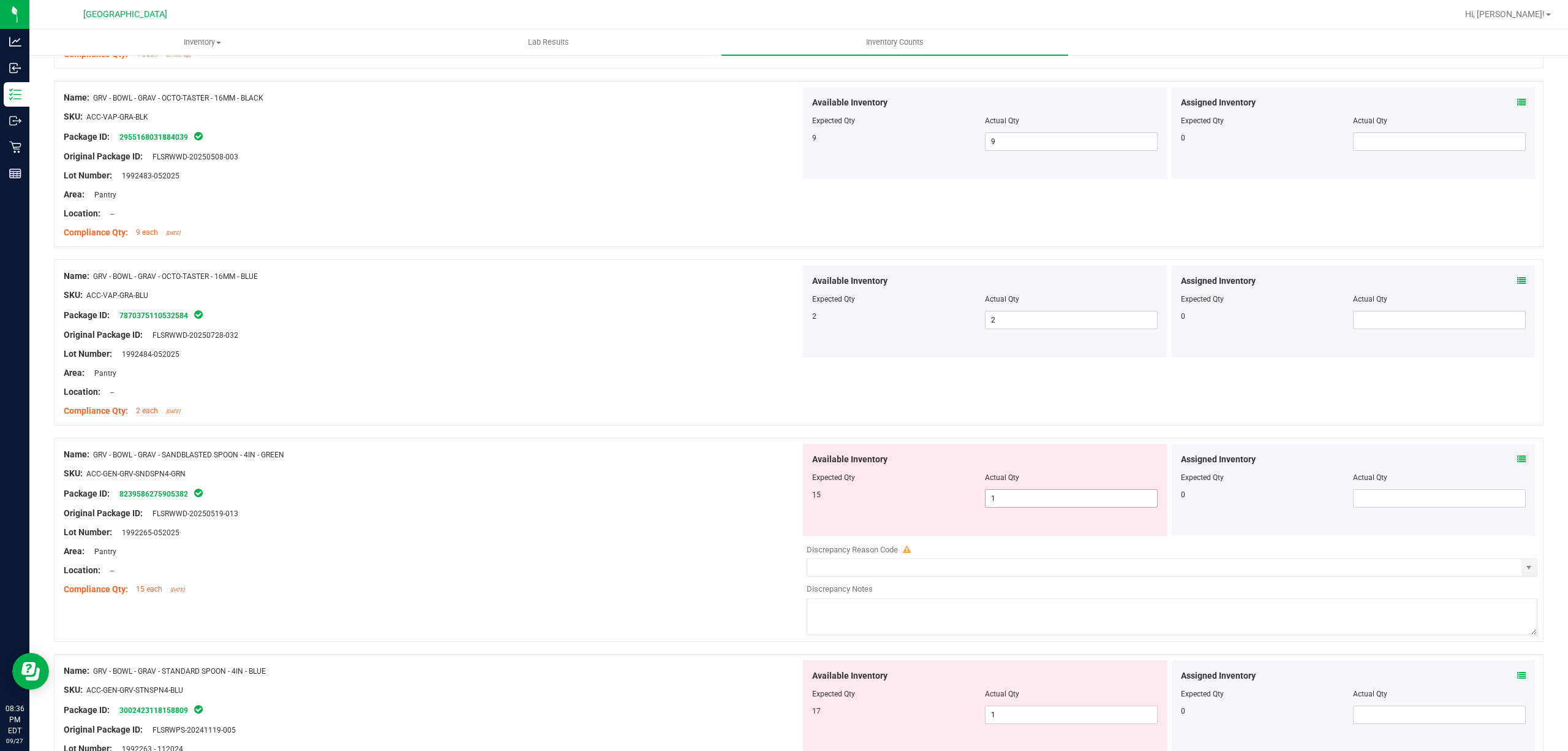
click at [1018, 503] on span "1 1" at bounding box center [1071, 498] width 173 height 18
type input "15"
click at [755, 480] on div "SKU: ACC-GEN-GRV-SNDSPN4-GRN" at bounding box center [432, 473] width 737 height 13
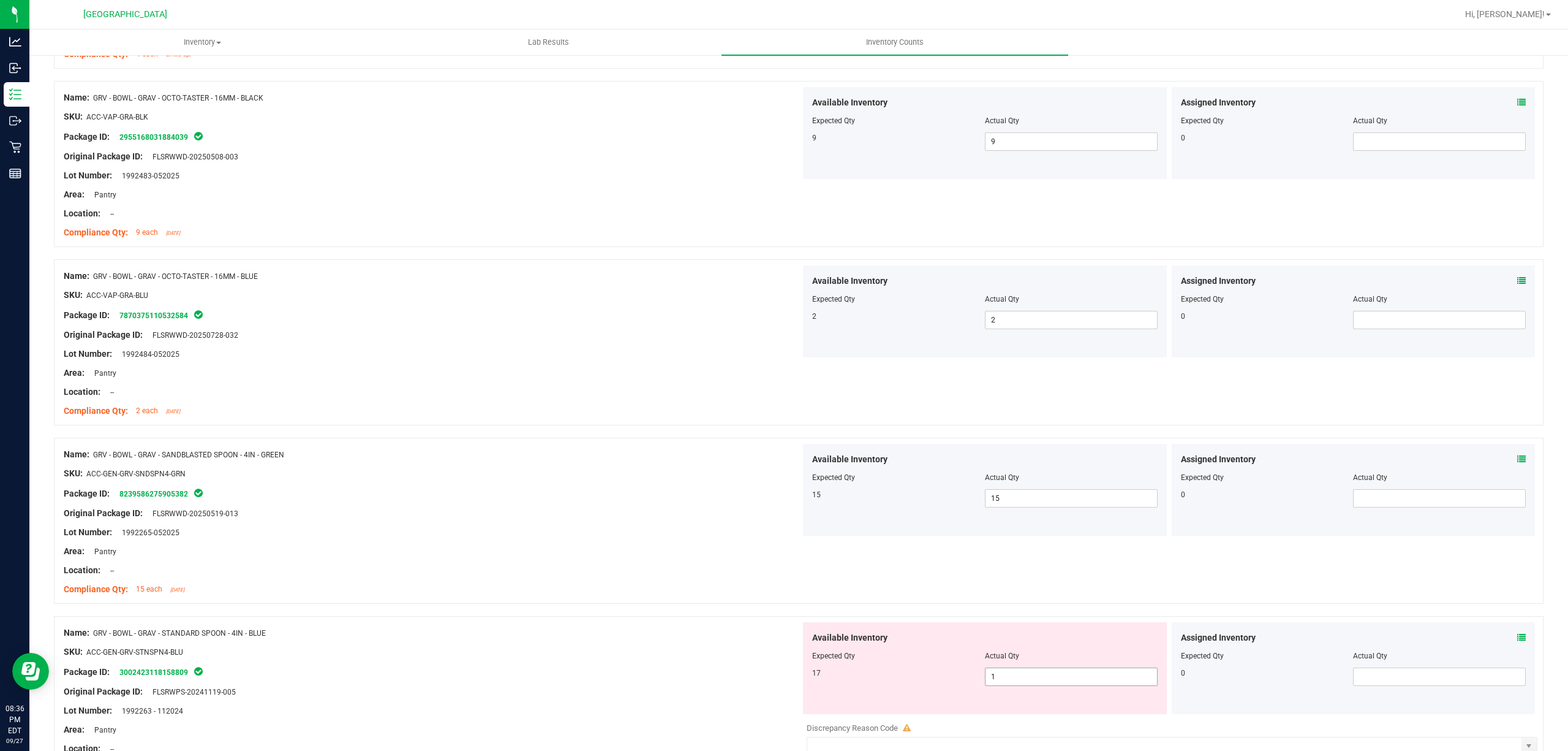
click at [1008, 674] on span "1 1" at bounding box center [1071, 677] width 173 height 18
type input "17"
click at [611, 611] on div at bounding box center [799, 610] width 1490 height 13
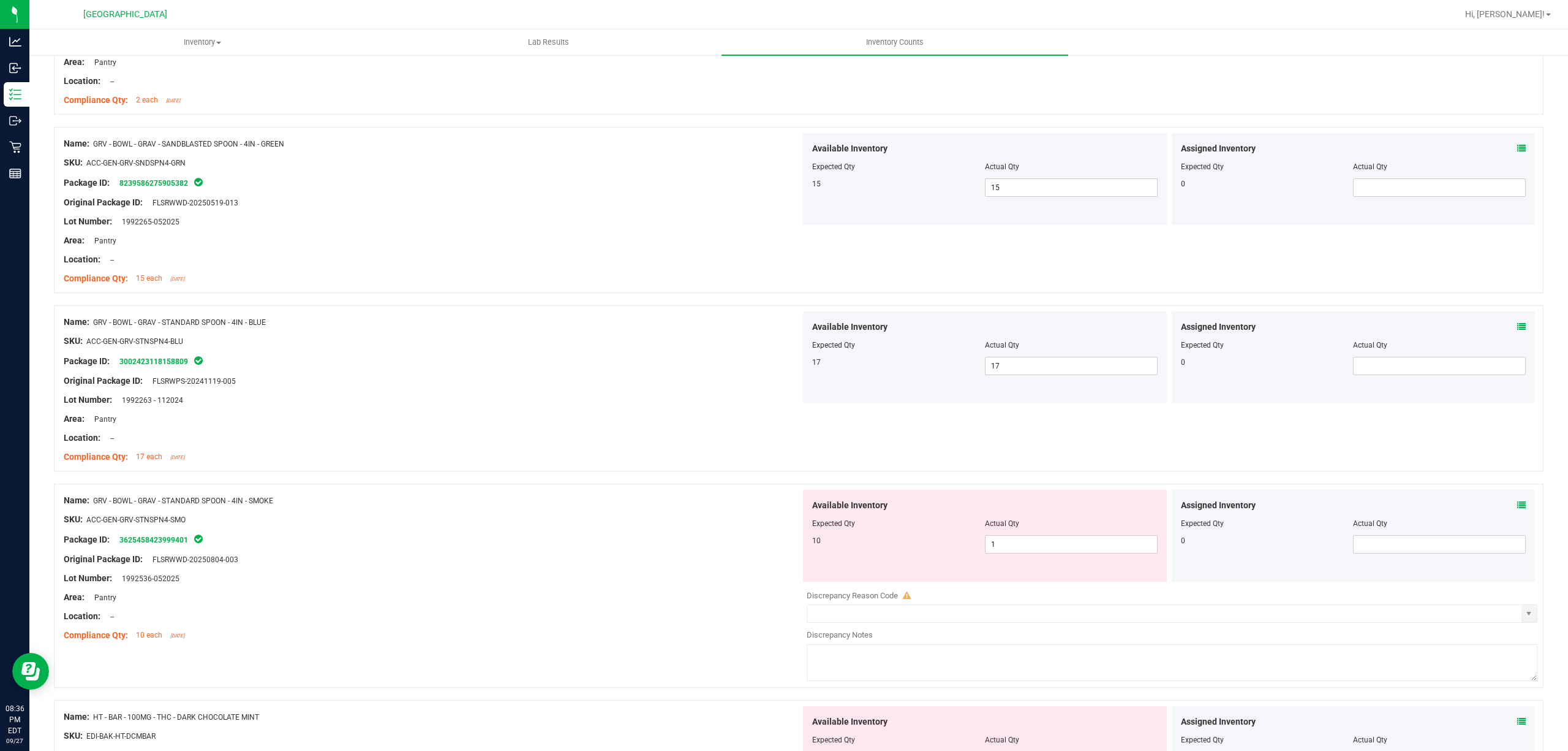
scroll to position [980, 0]
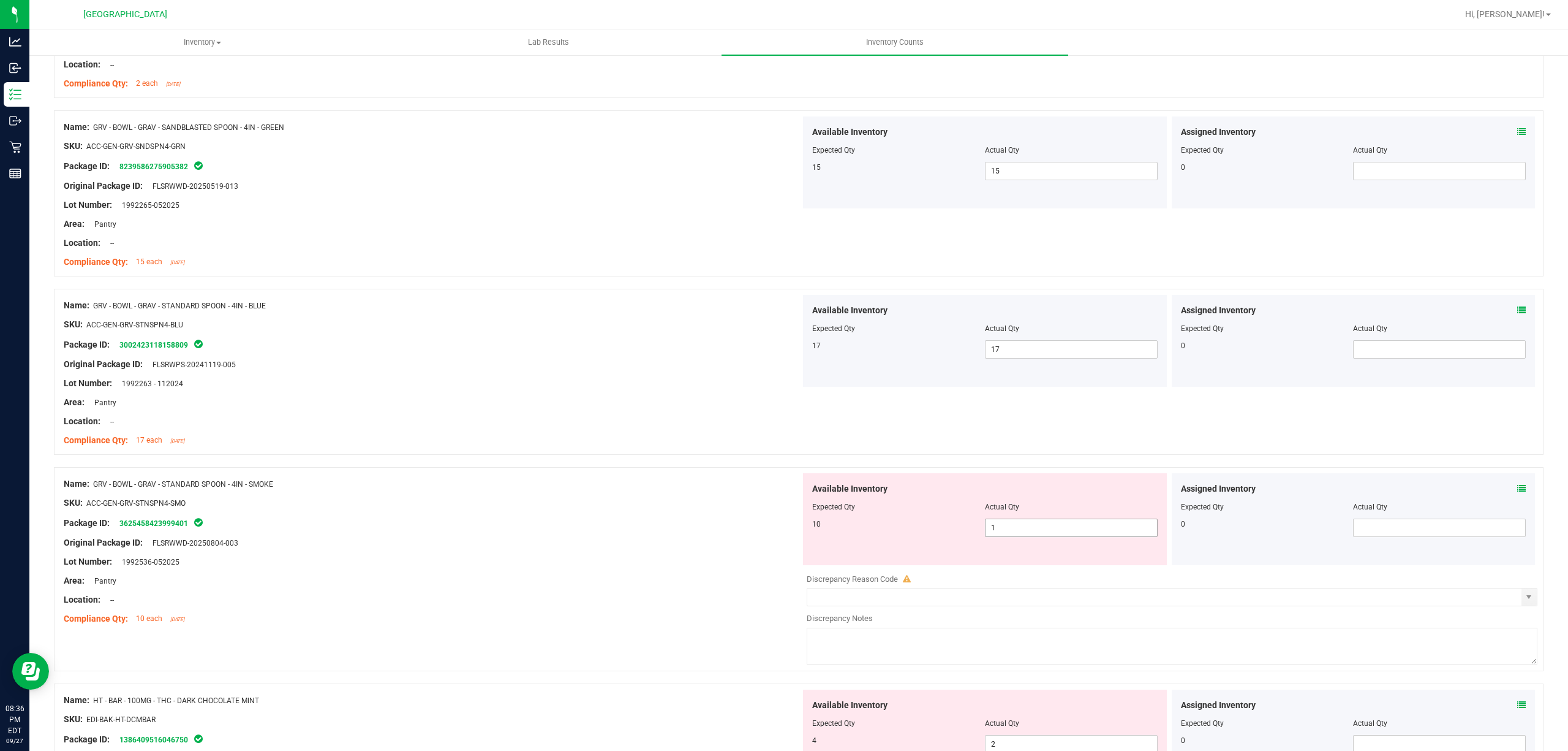
click at [1015, 535] on span "1 1" at bounding box center [1071, 527] width 173 height 18
type input "10"
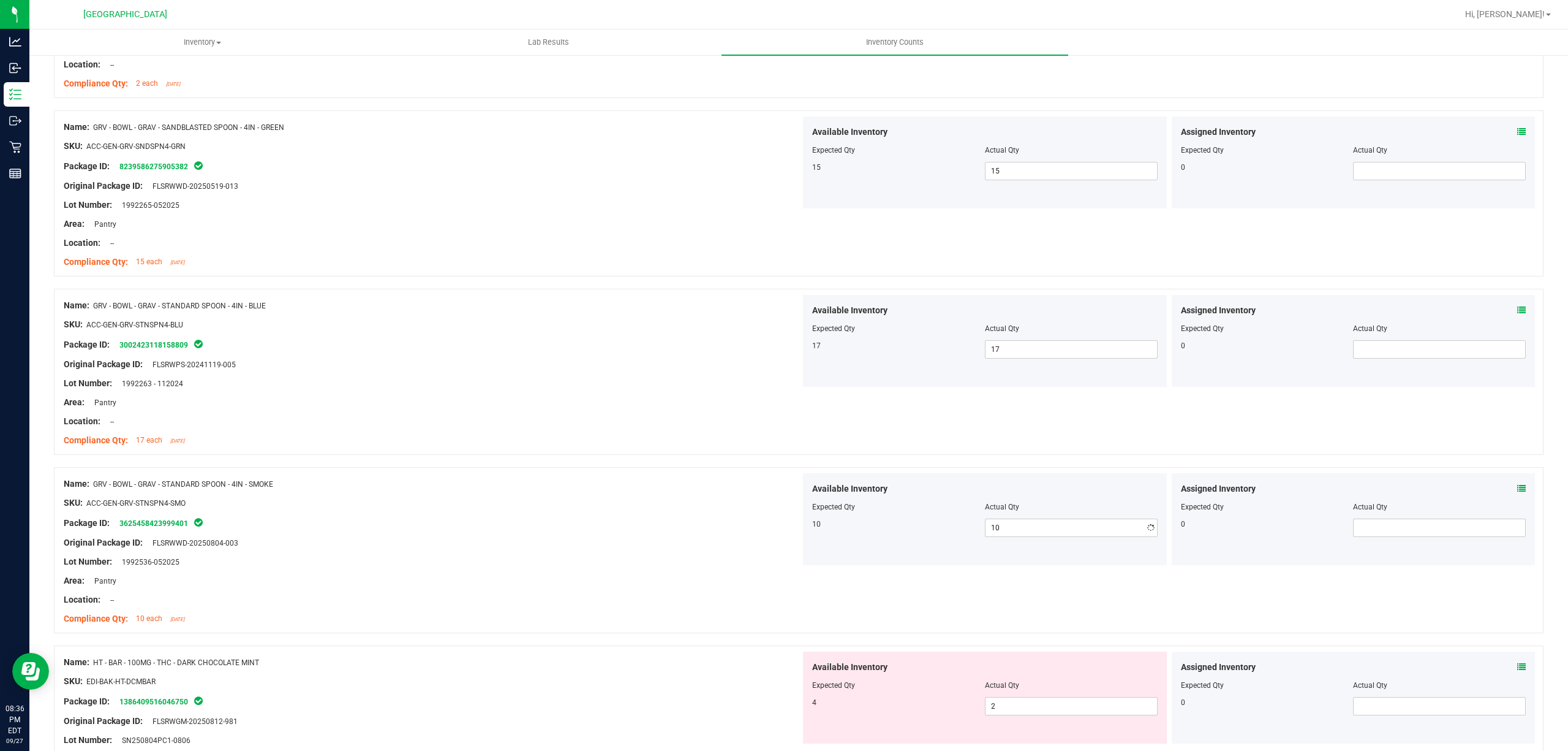
click at [530, 527] on div "Package ID: 3625458423999401" at bounding box center [432, 523] width 737 height 15
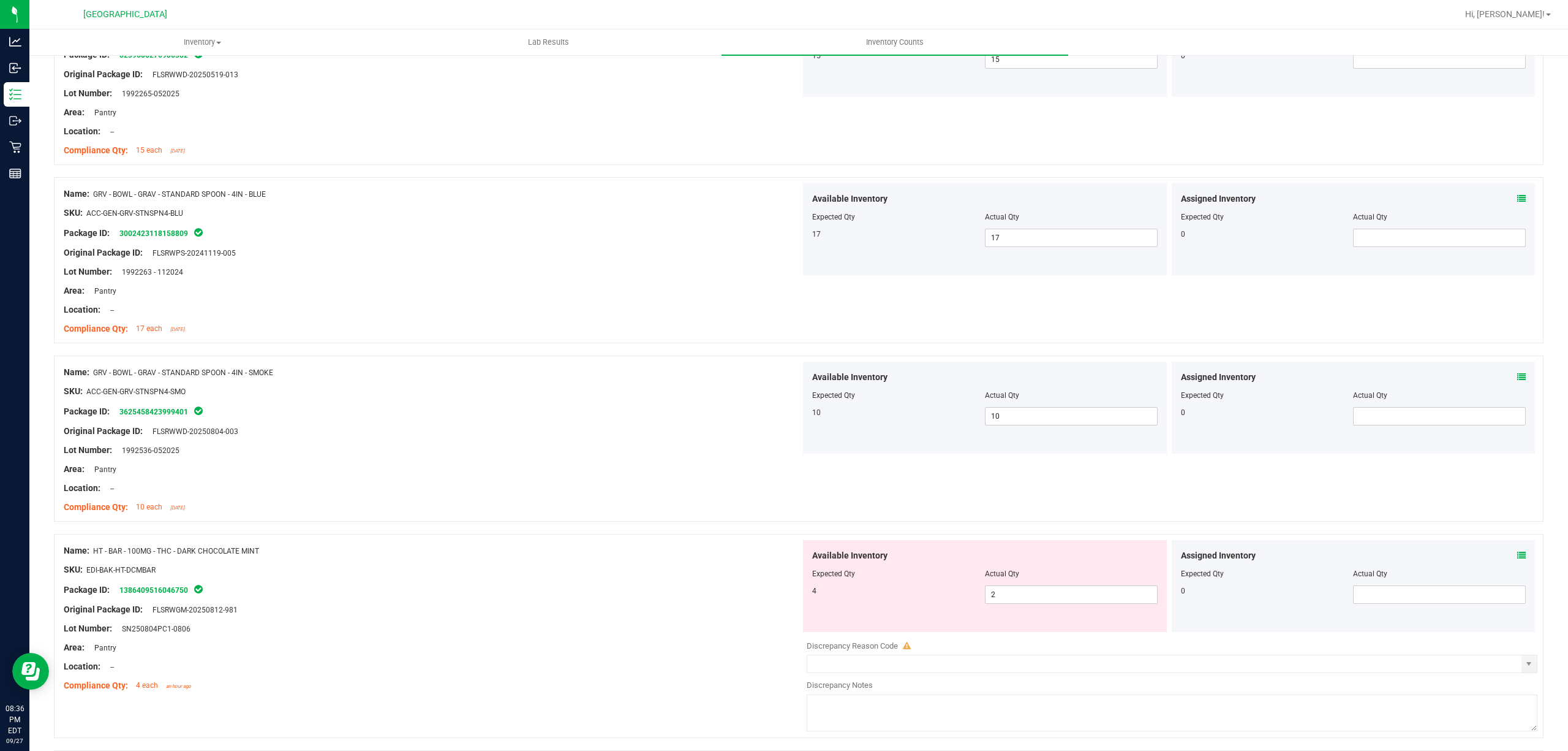
scroll to position [1308, 0]
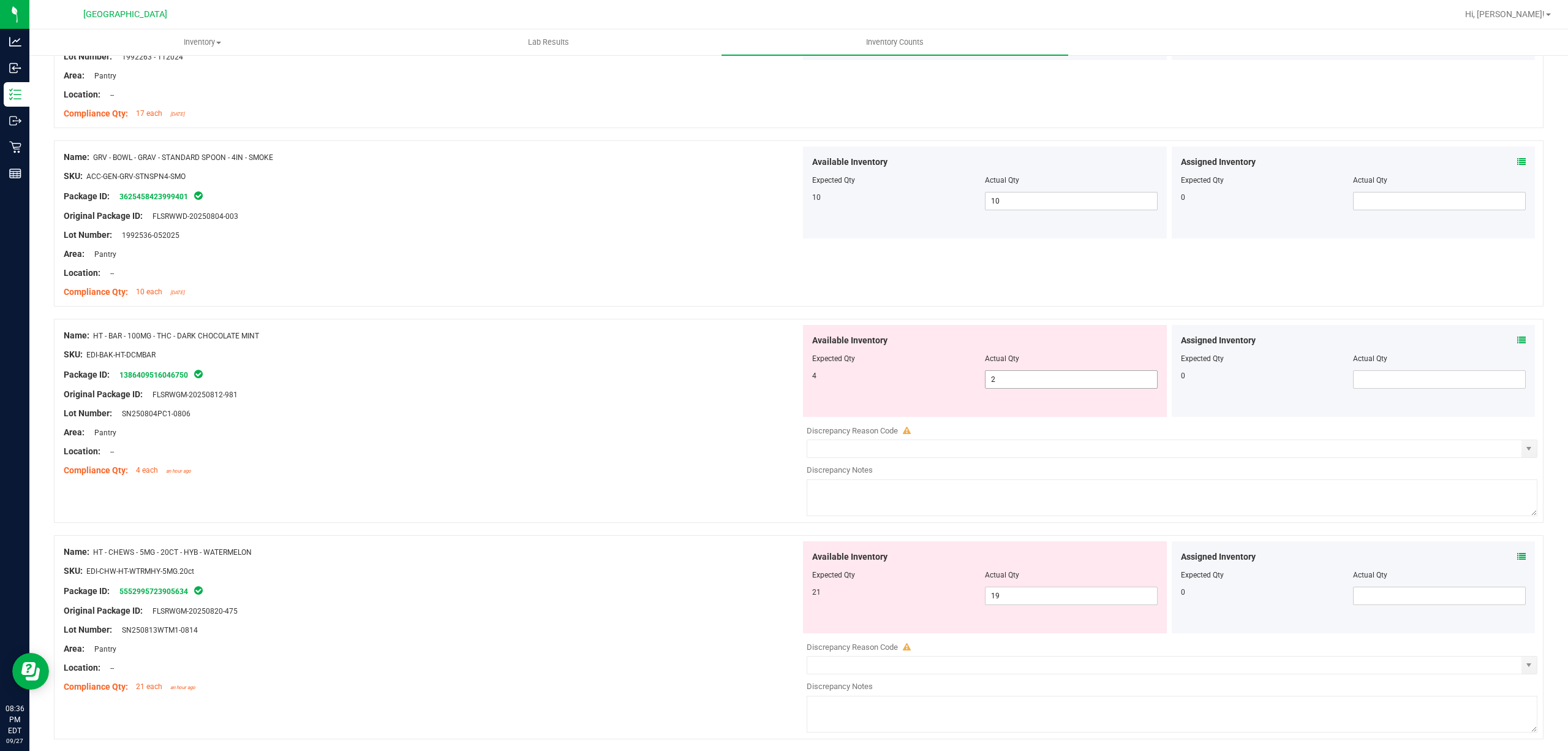
click at [1035, 385] on span "2 2" at bounding box center [1071, 380] width 173 height 18
click at [1035, 385] on input "2" at bounding box center [1072, 379] width 172 height 18
type input "4"
drag, startPoint x: 673, startPoint y: 359, endPoint x: 922, endPoint y: 468, distance: 271.8
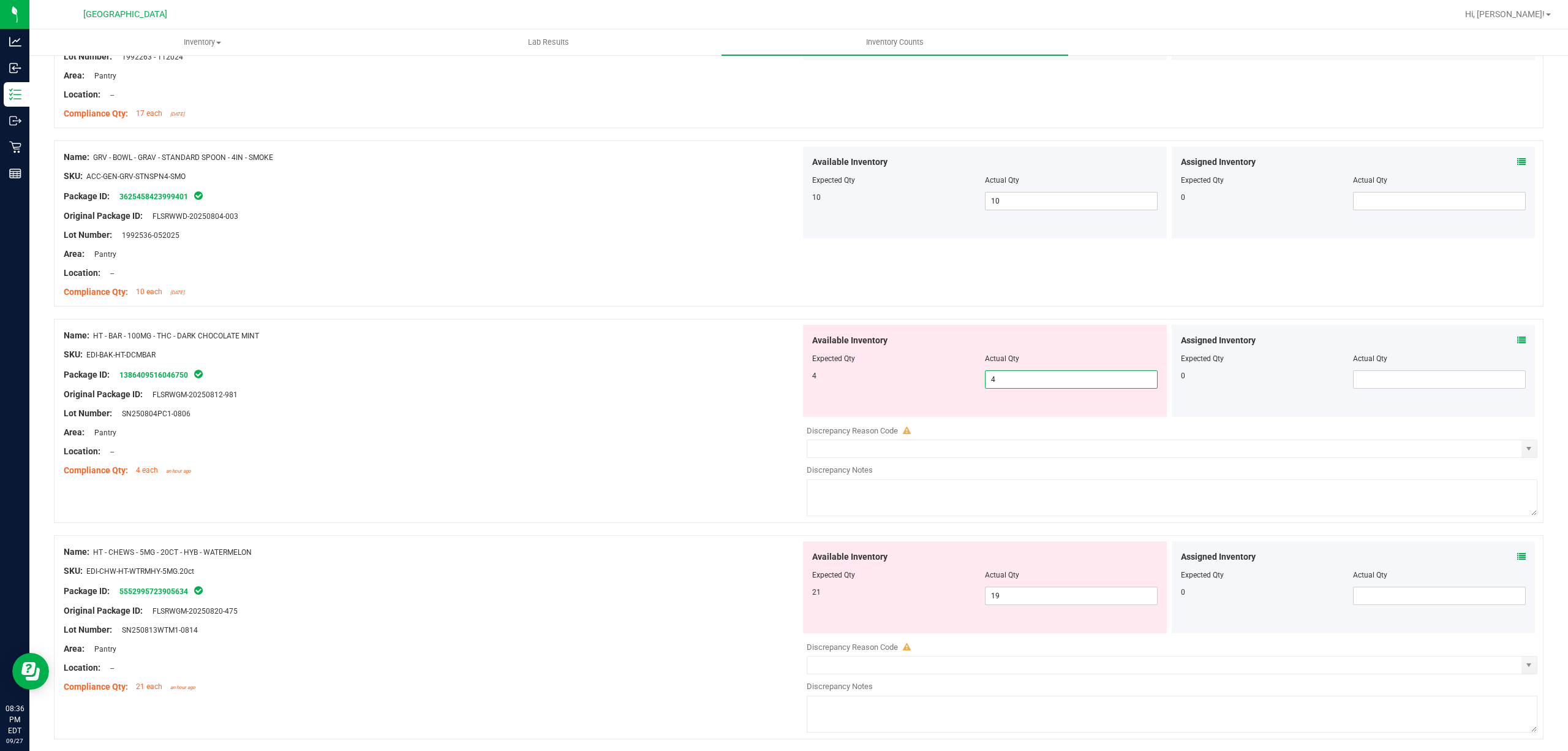
click at [675, 359] on div "SKU: EDI-BAK-HT-DCMBAR" at bounding box center [432, 354] width 737 height 13
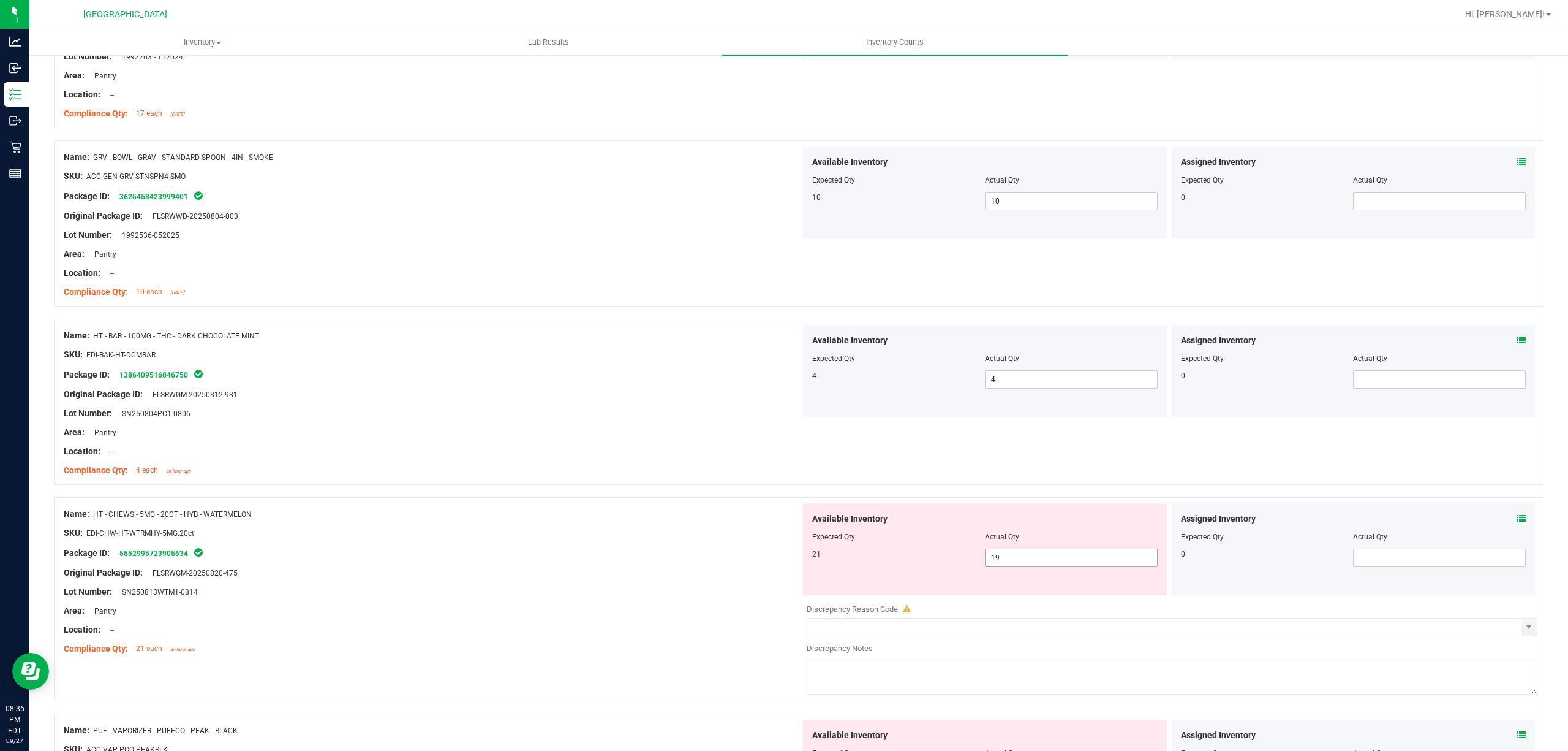
click at [1023, 565] on span "19 19" at bounding box center [1071, 557] width 173 height 18
click at [1023, 565] on input "2" at bounding box center [1072, 557] width 172 height 18
type input "21"
click at [831, 536] on span "Expected Qty" at bounding box center [833, 537] width 43 height 8
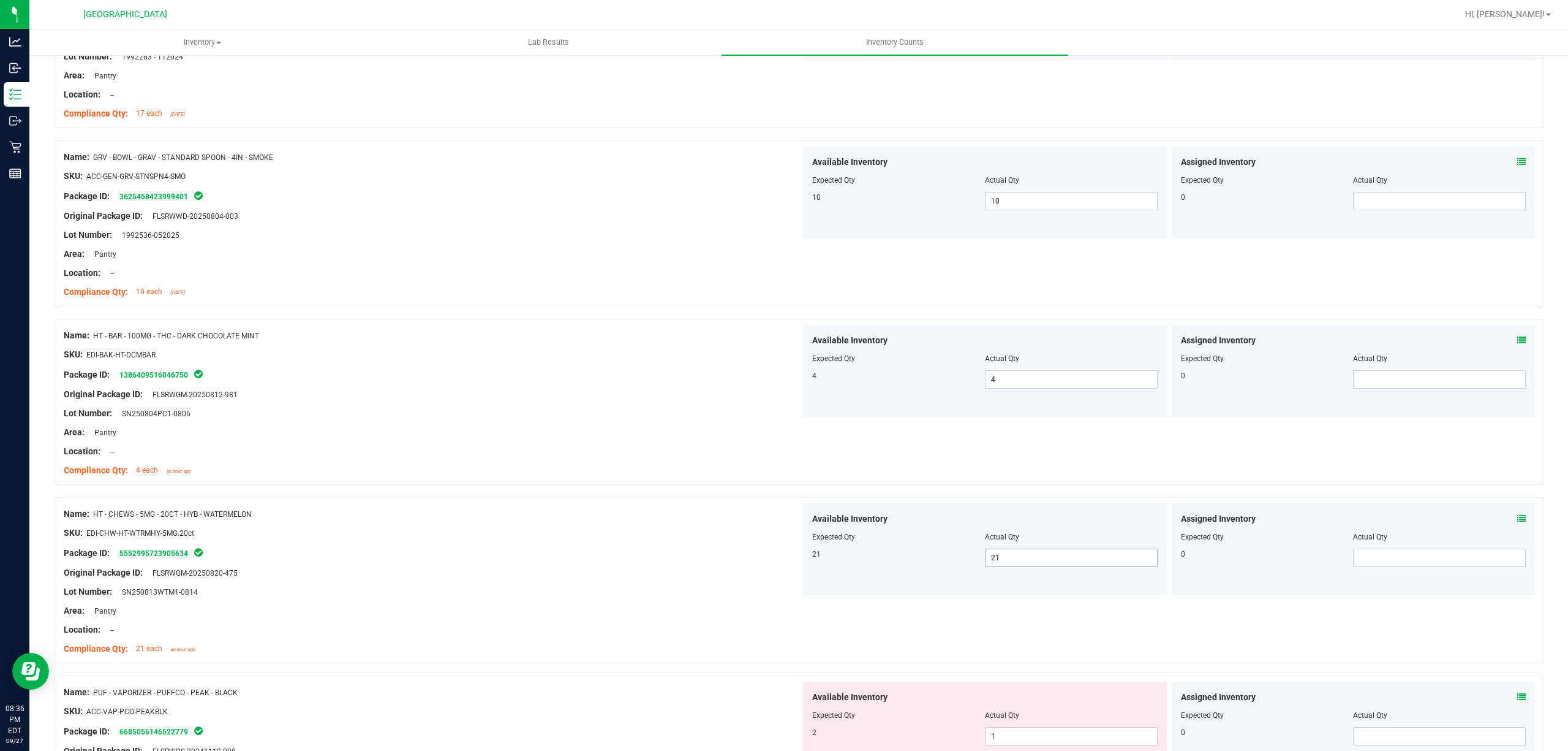
scroll to position [1471, 0]
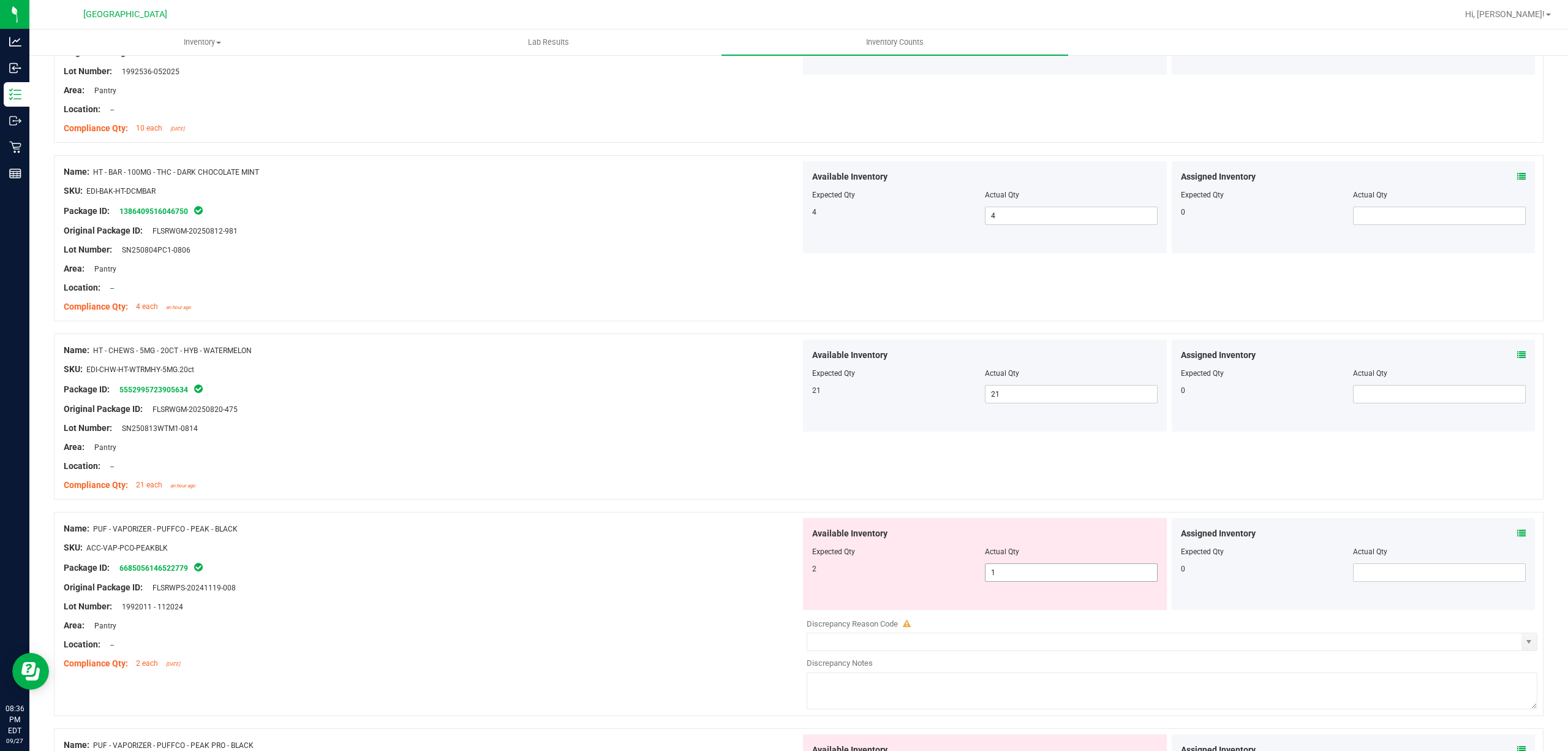
click at [1020, 581] on span "1 1" at bounding box center [1071, 572] width 173 height 18
click at [1020, 581] on input "1" at bounding box center [1072, 572] width 172 height 18
type input "2"
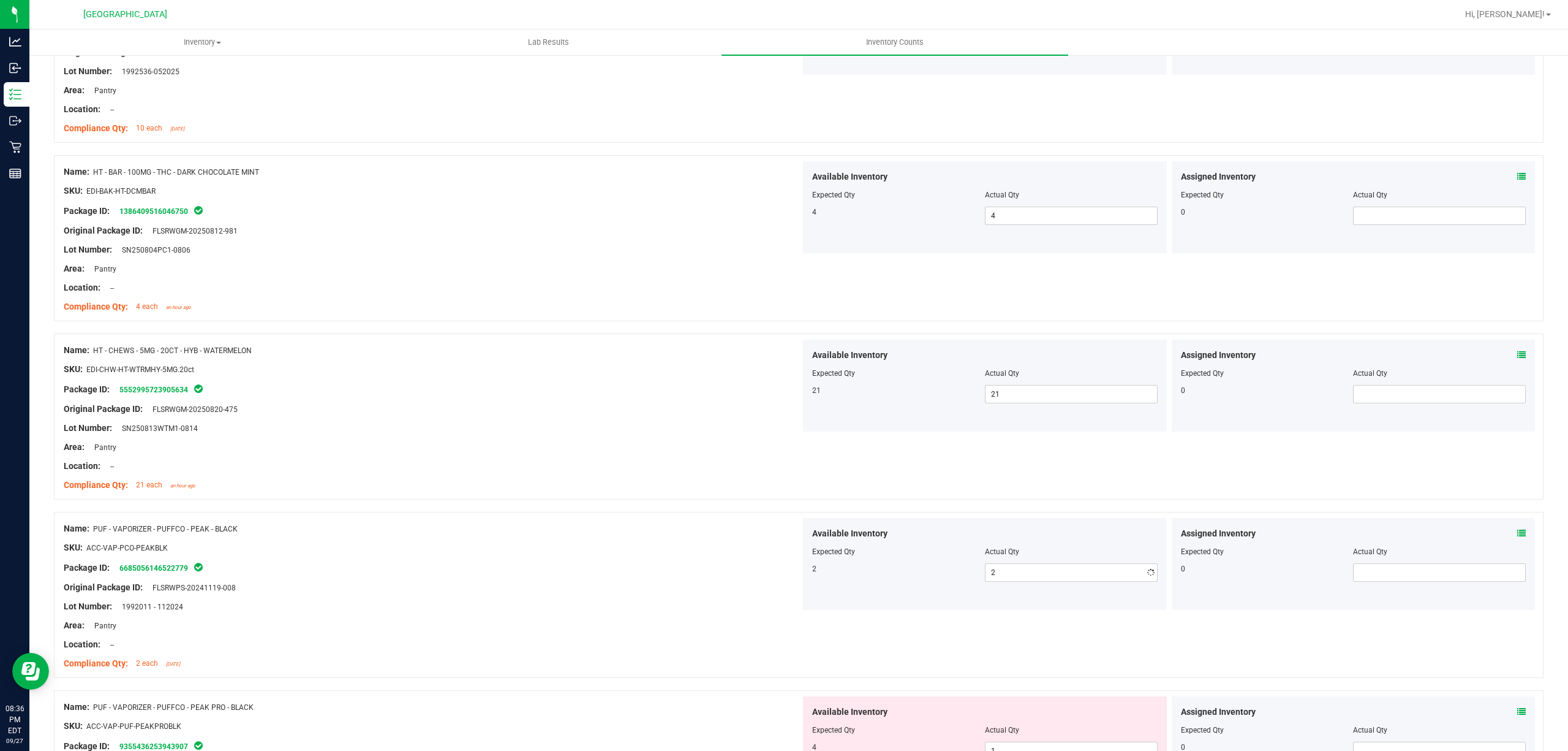
click at [761, 542] on div at bounding box center [432, 537] width 737 height 6
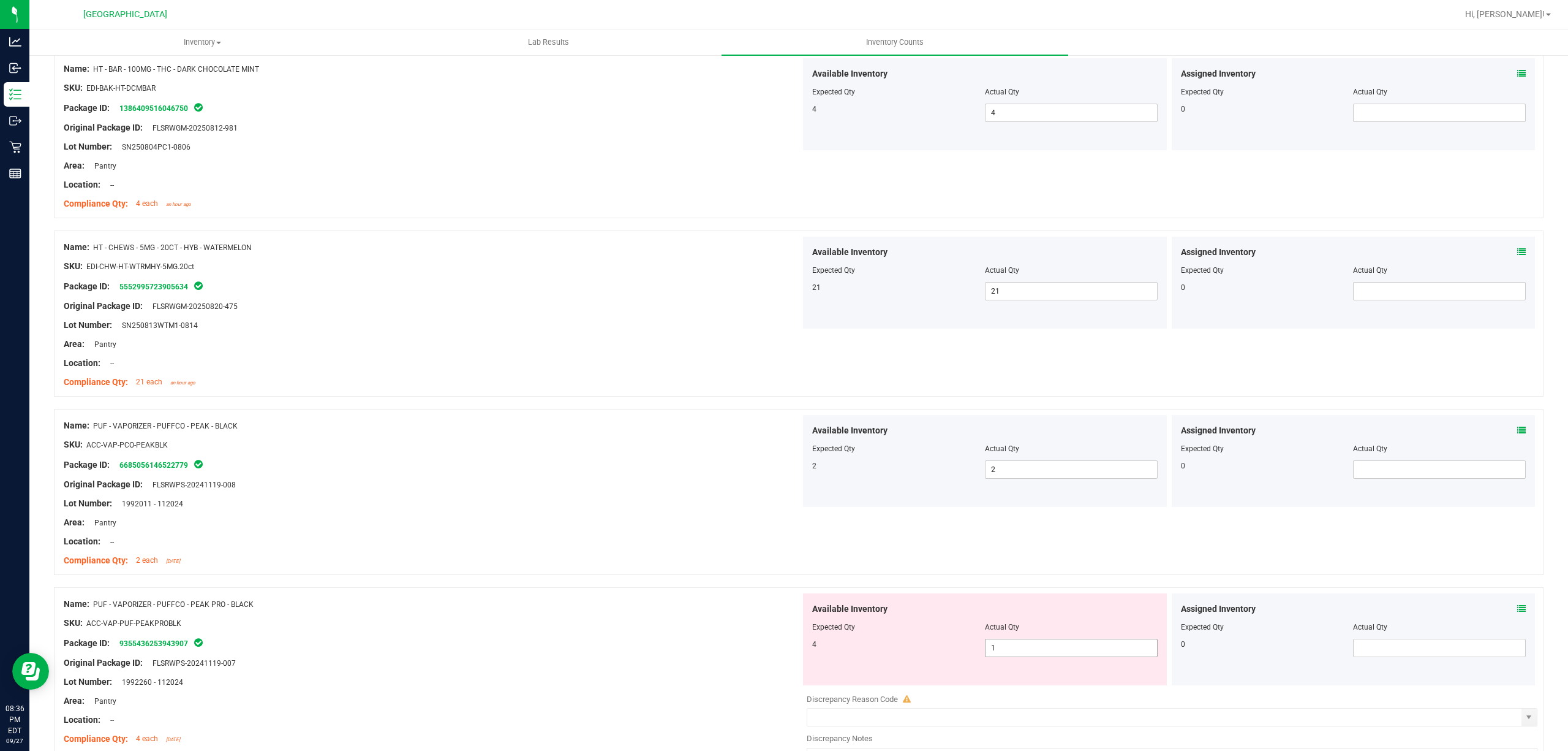
scroll to position [1716, 0]
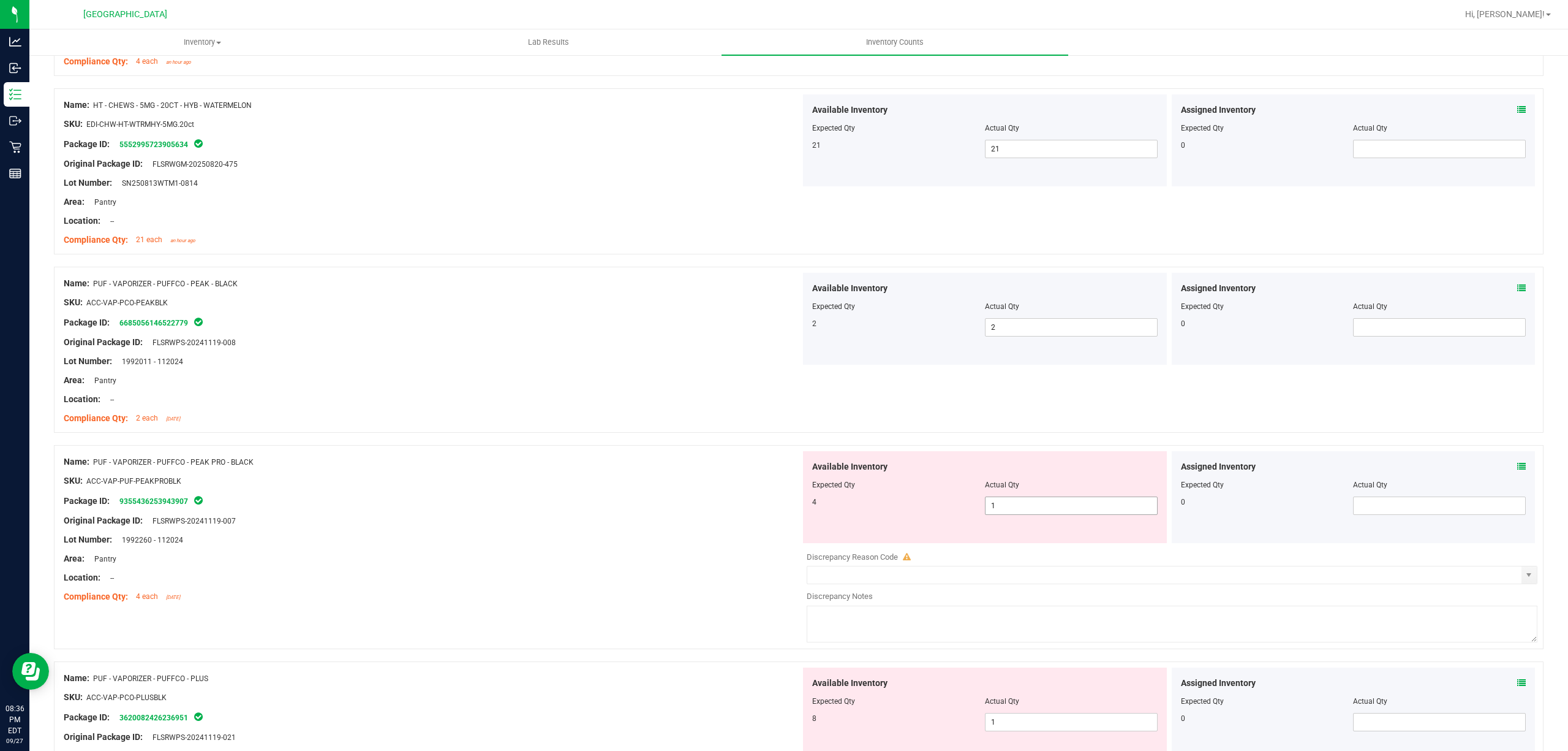
click at [1038, 510] on span "1 1" at bounding box center [1071, 506] width 173 height 18
click at [1035, 510] on input "1" at bounding box center [1072, 506] width 172 height 18
type input "4"
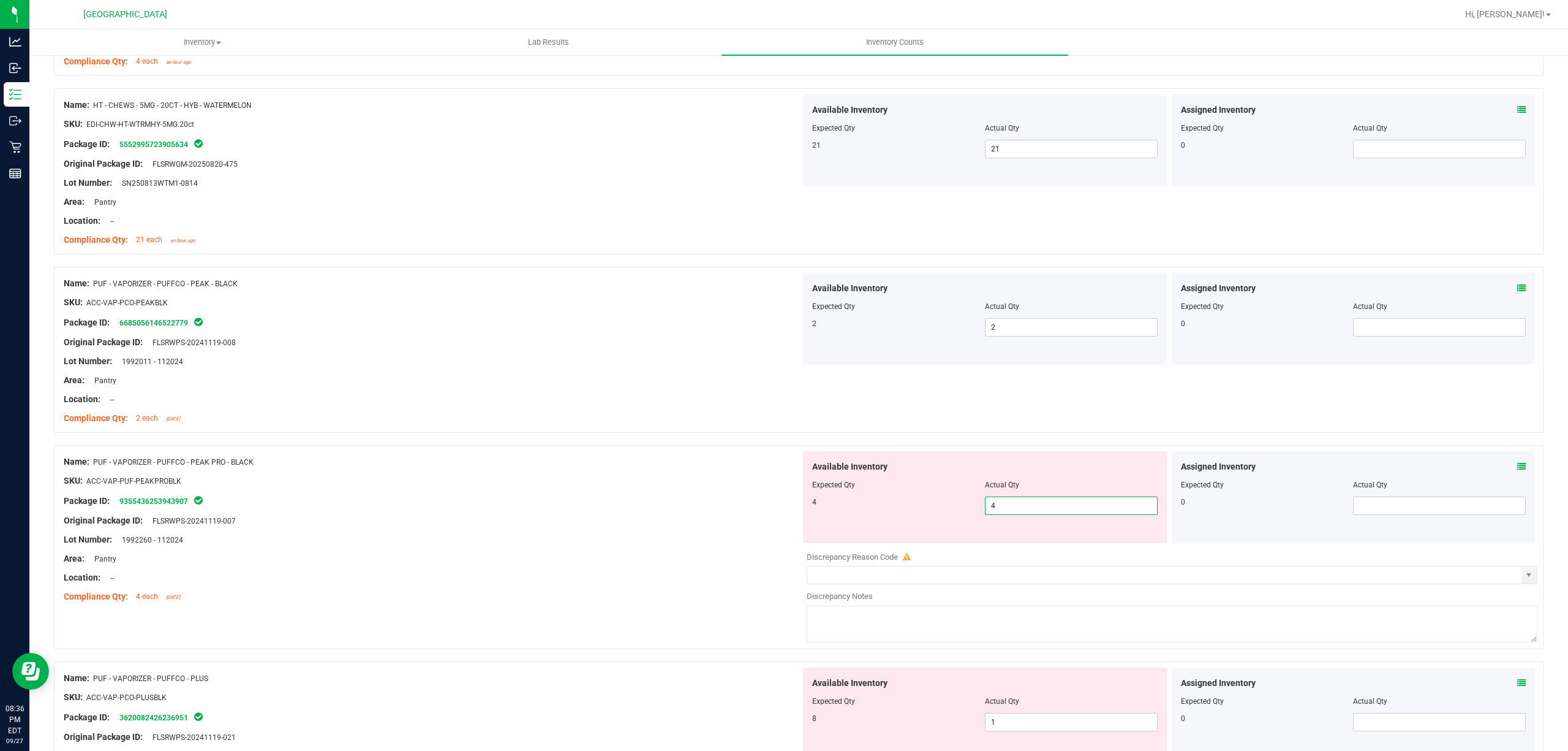
click at [756, 498] on div "Package ID: 9355436253943907" at bounding box center [432, 501] width 737 height 15
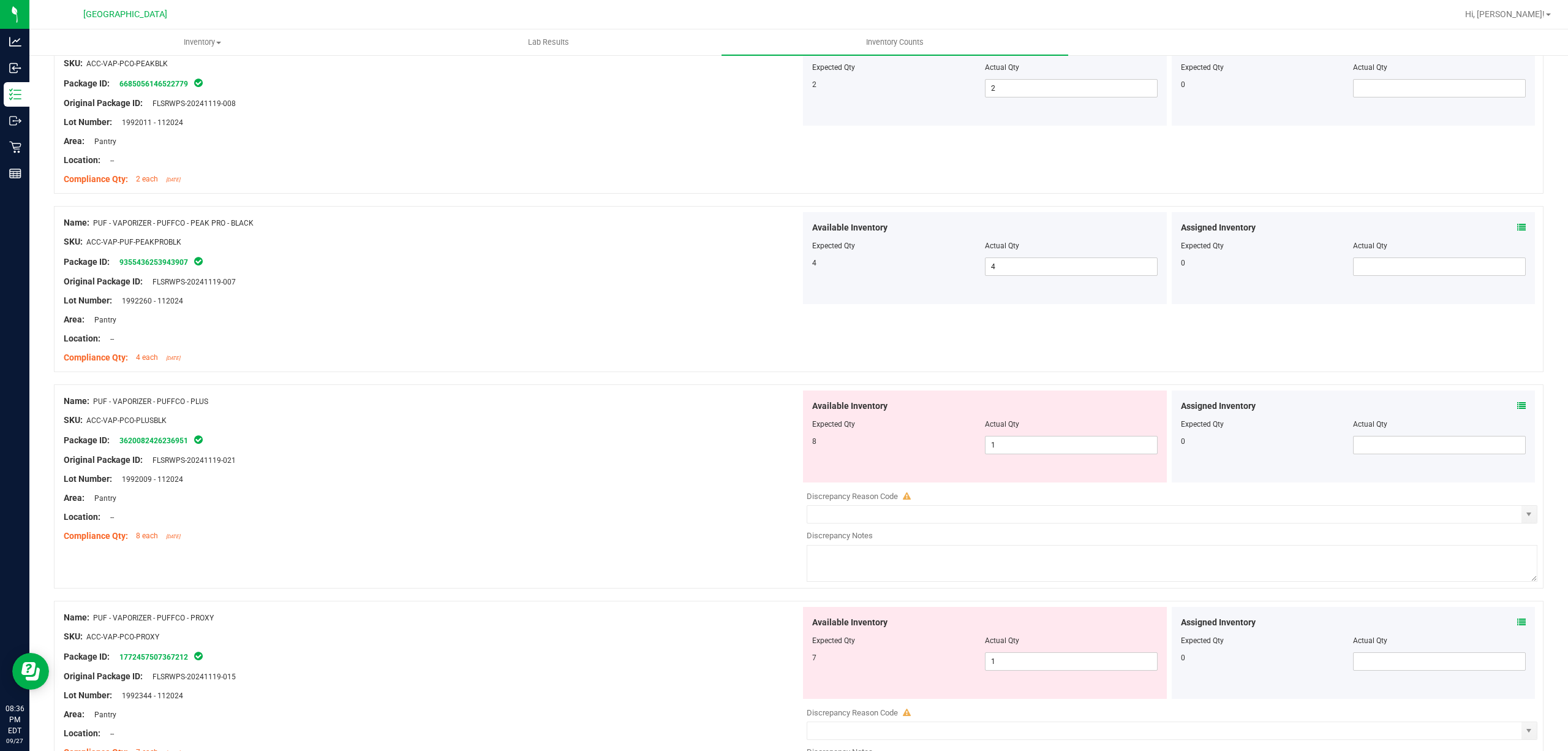
scroll to position [1962, 0]
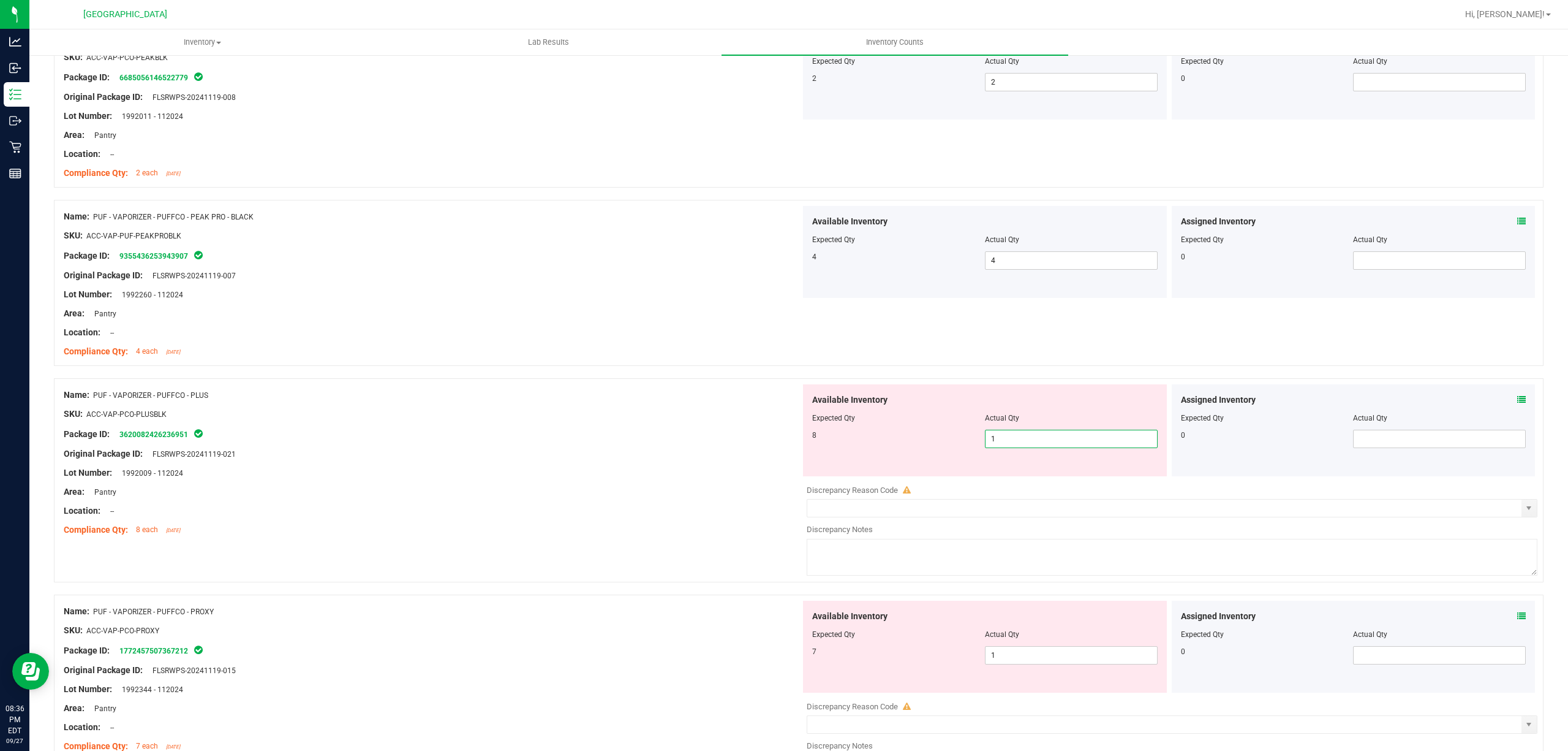
click at [1012, 442] on span "1 1" at bounding box center [1071, 439] width 173 height 18
click at [1012, 442] on input "1" at bounding box center [1072, 439] width 172 height 18
type input "8"
drag, startPoint x: 883, startPoint y: 437, endPoint x: 927, endPoint y: 493, distance: 71.2
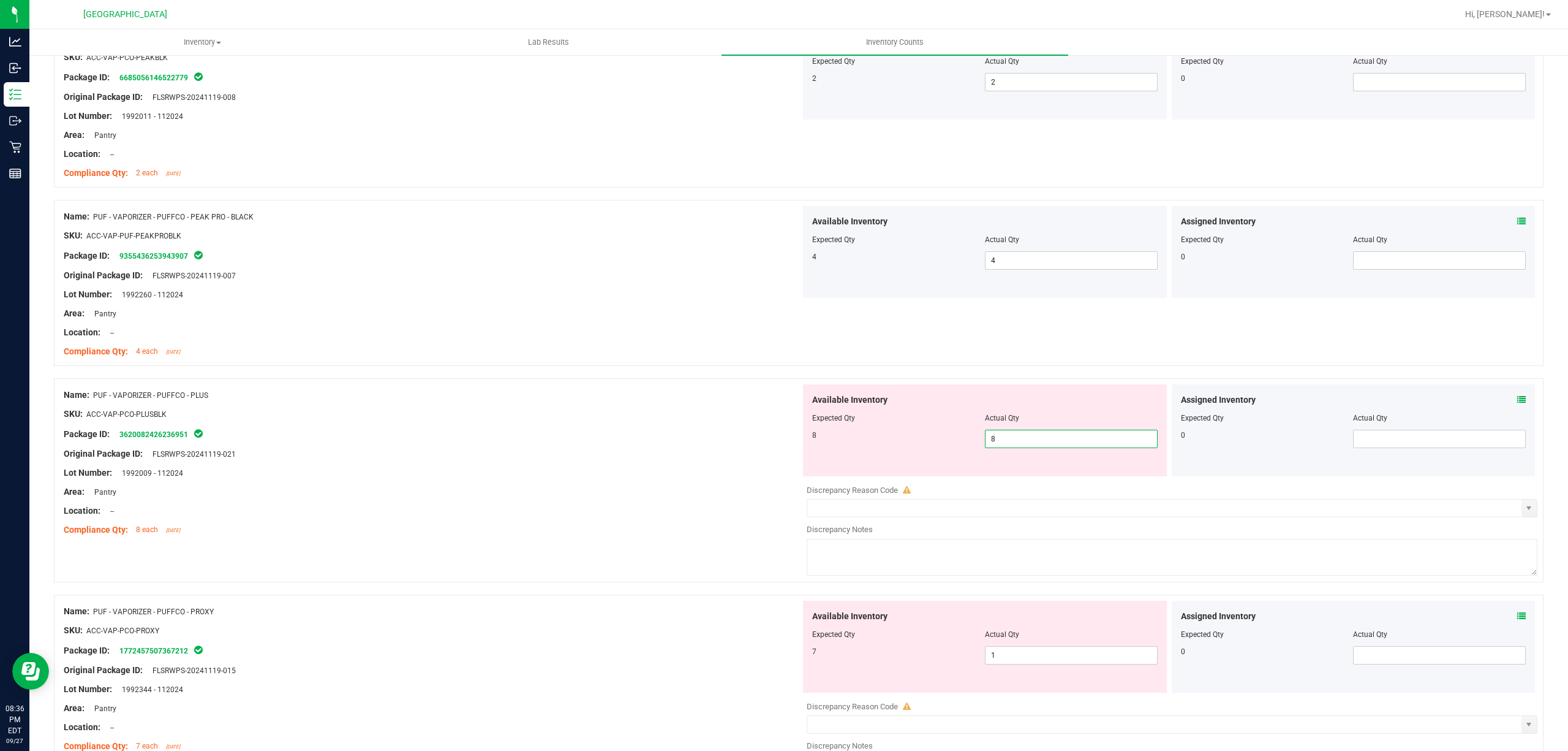
click at [883, 437] on div "8" at bounding box center [898, 435] width 173 height 11
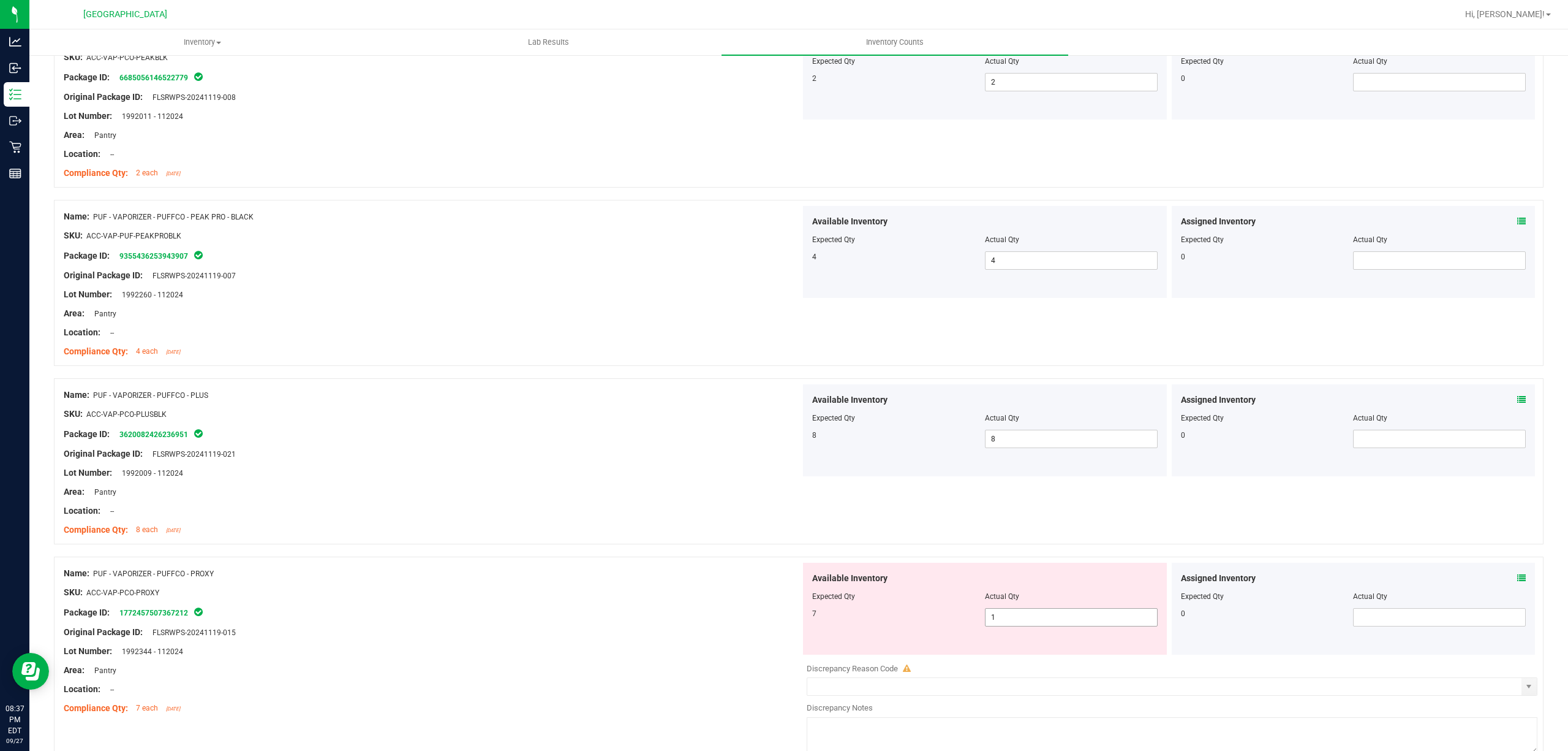
click at [1023, 627] on span "1 1" at bounding box center [1071, 617] width 173 height 18
click at [1023, 626] on input "1" at bounding box center [1072, 617] width 172 height 18
type input "7"
drag, startPoint x: 608, startPoint y: 552, endPoint x: 633, endPoint y: 545, distance: 26.0
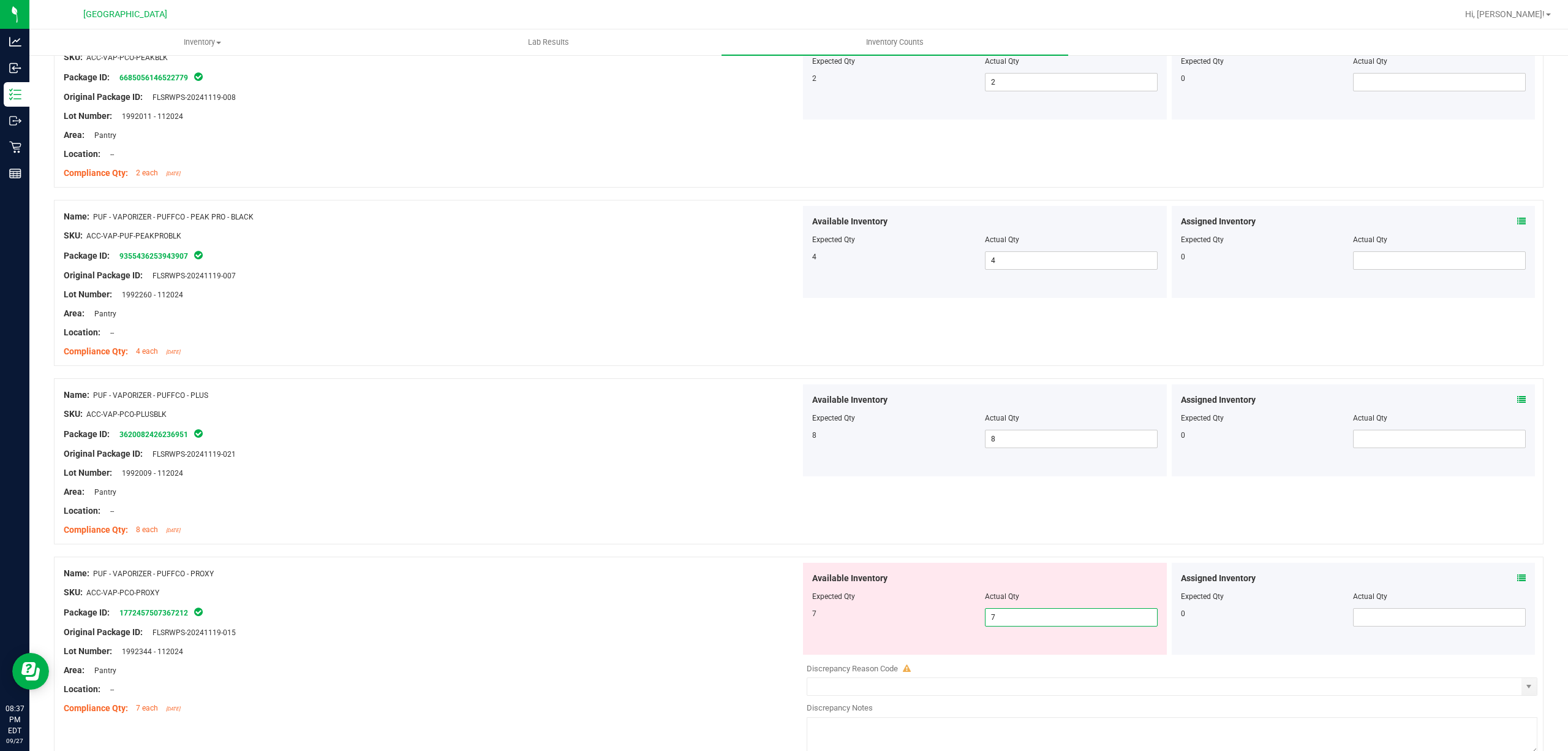
click at [608, 551] on div at bounding box center [799, 550] width 1490 height 13
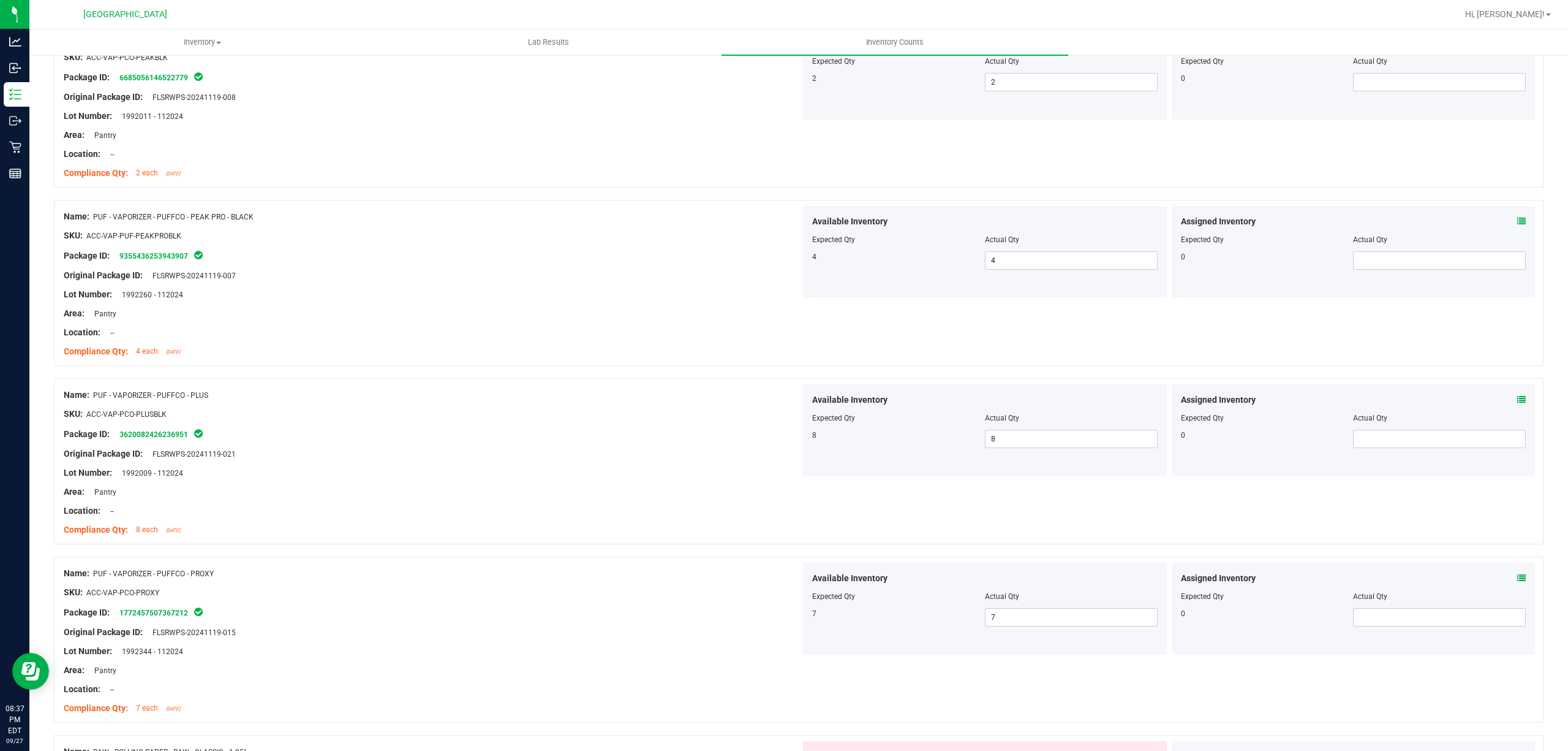
scroll to position [2288, 0]
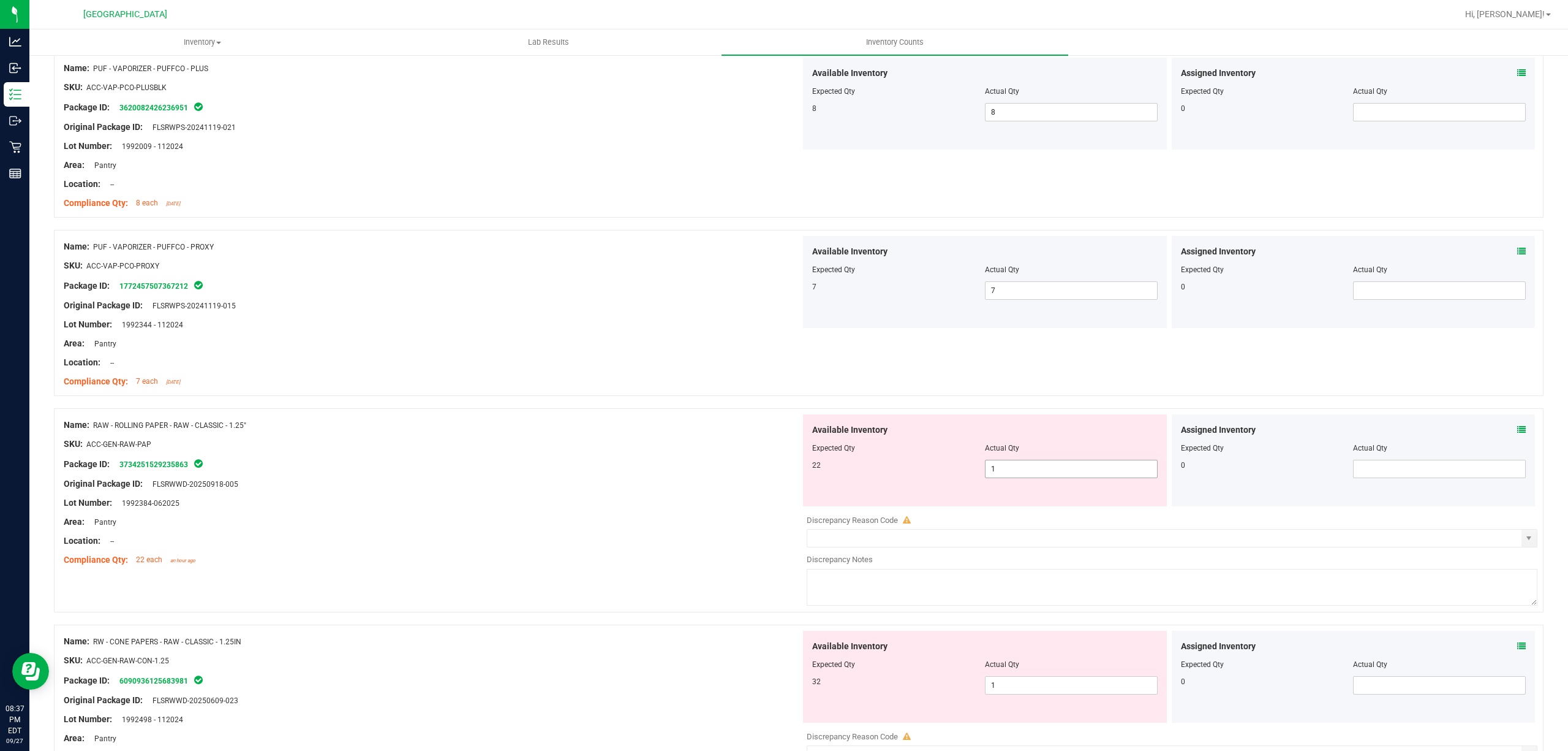
click at [987, 473] on span "1 1" at bounding box center [1071, 469] width 173 height 18
click at [987, 473] on input "1" at bounding box center [1072, 469] width 172 height 18
type input "22"
click at [824, 471] on div "22" at bounding box center [898, 465] width 173 height 11
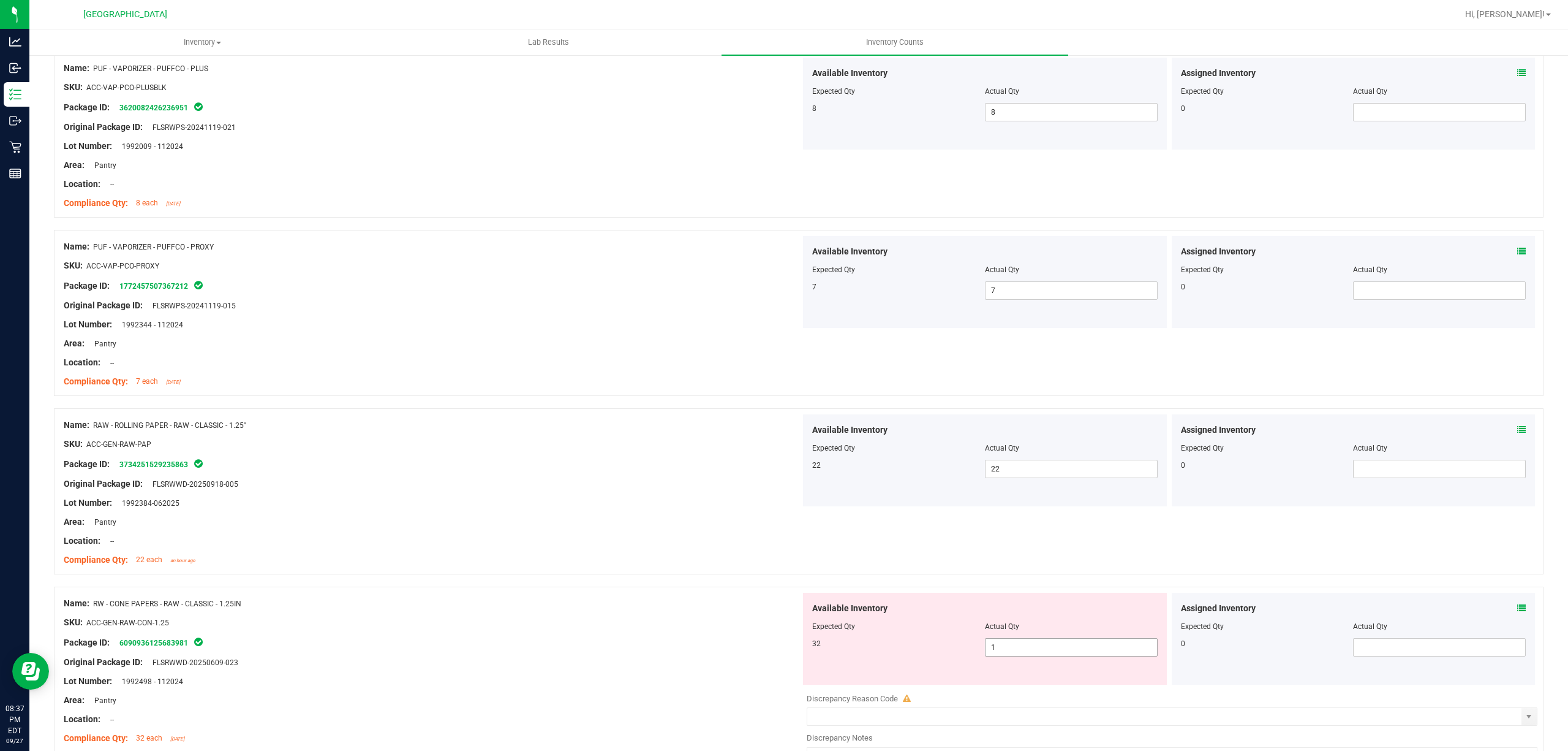
click at [1013, 643] on span "1 1" at bounding box center [1071, 648] width 173 height 18
click at [1013, 648] on span "1 1" at bounding box center [1071, 648] width 173 height 18
click at [1013, 648] on input "1" at bounding box center [1072, 647] width 172 height 18
type input "32"
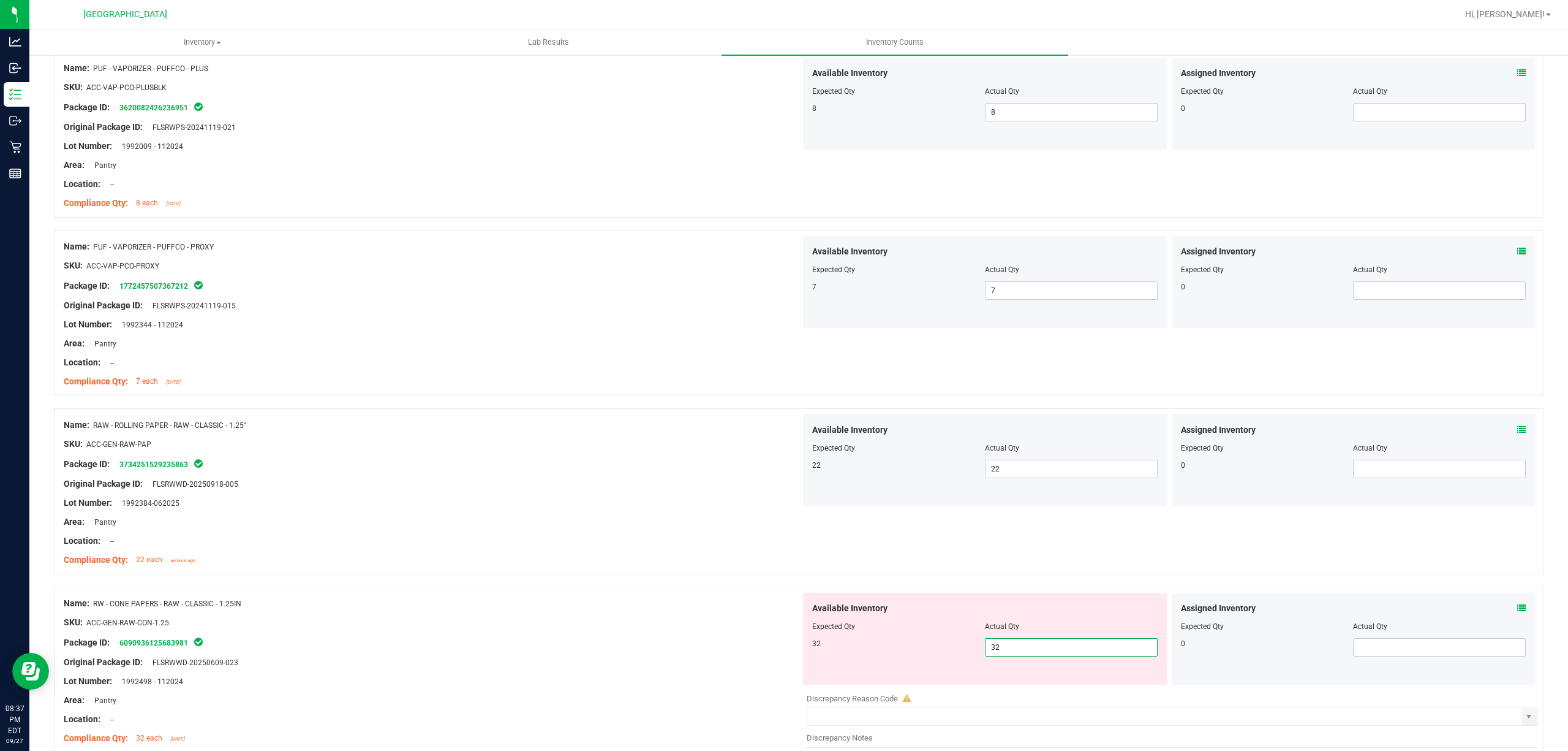
type input "32"
click at [751, 583] on div at bounding box center [799, 580] width 1490 height 13
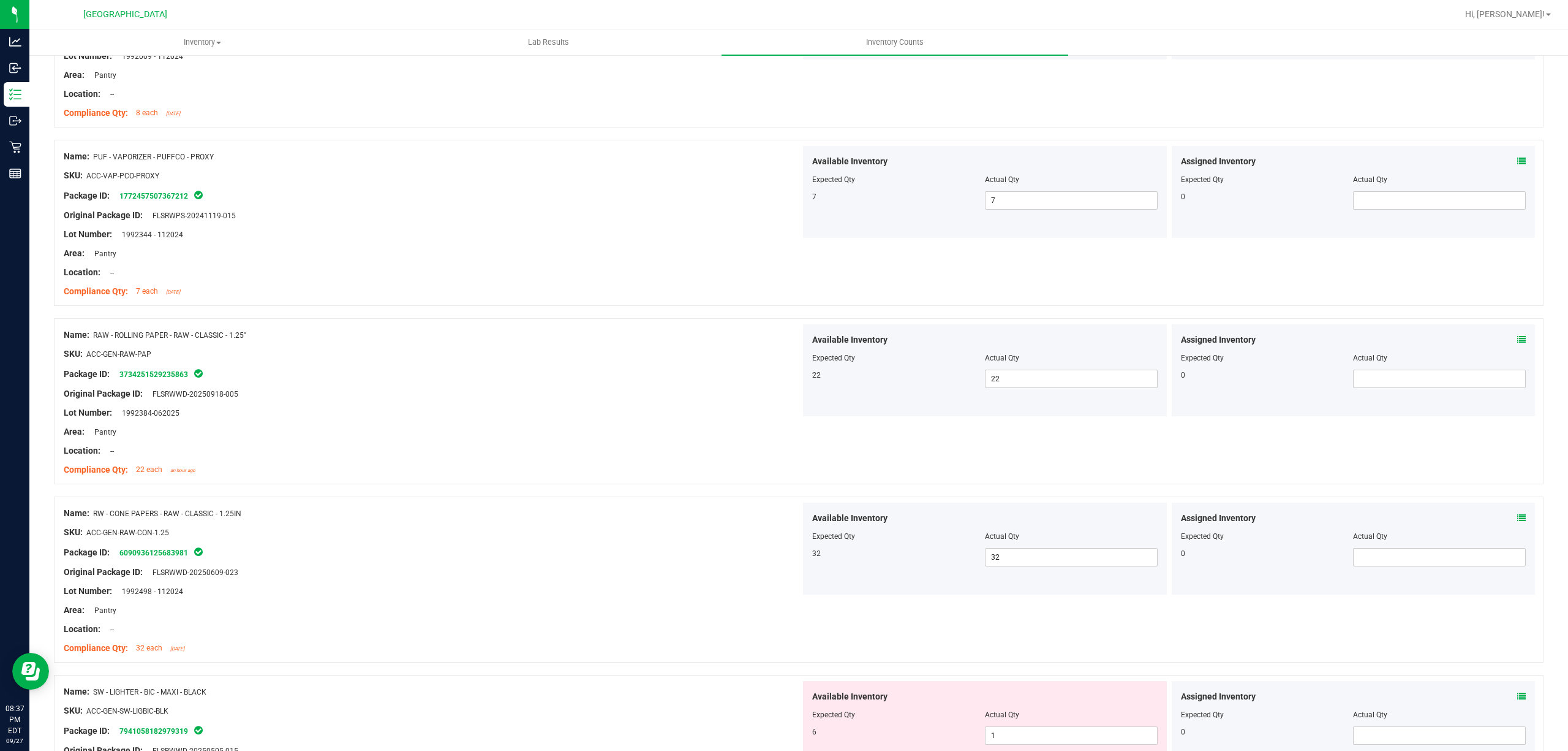
scroll to position [2533, 0]
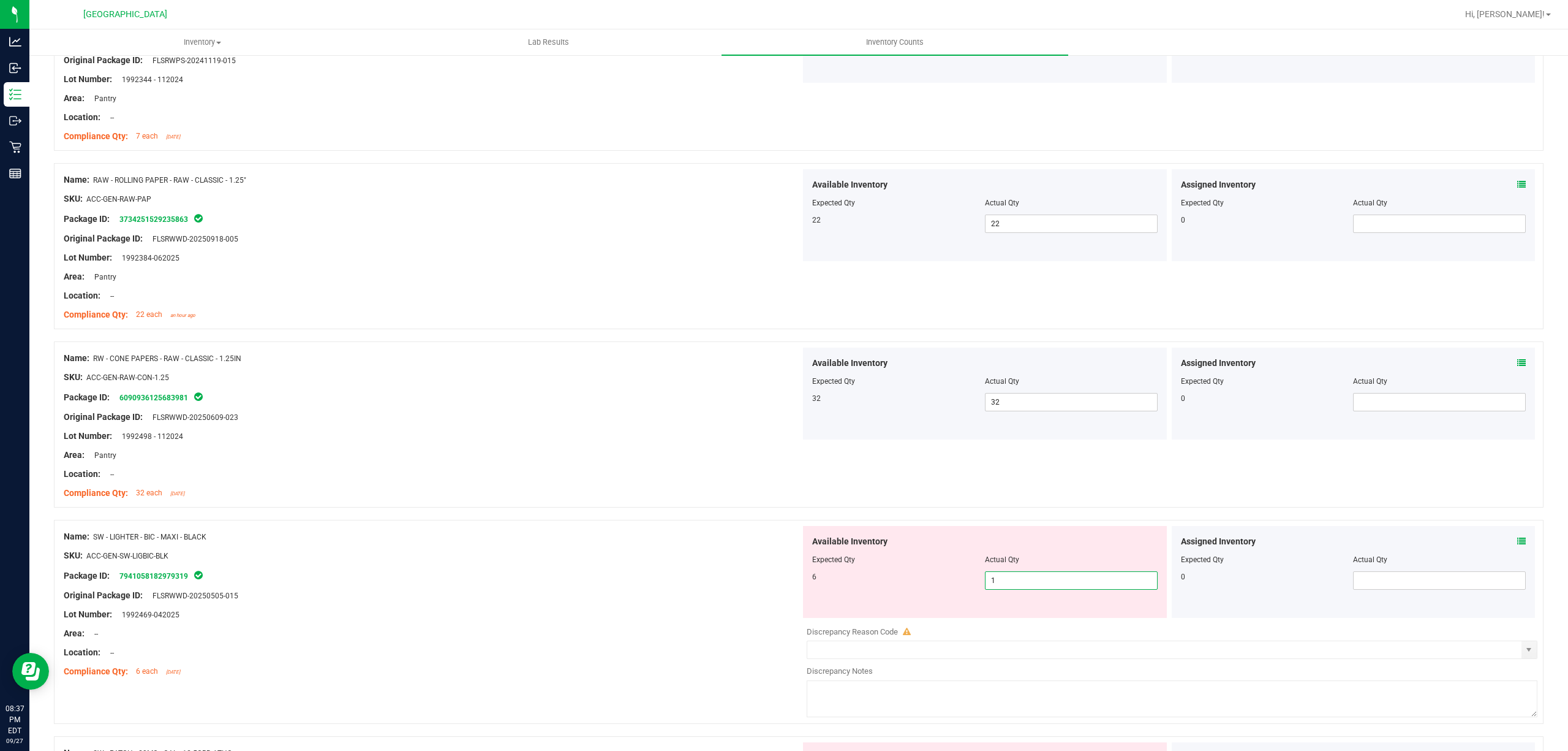
click at [1000, 587] on span "1 1" at bounding box center [1071, 581] width 173 height 18
click at [1000, 589] on input "1" at bounding box center [1072, 580] width 172 height 18
type input "6"
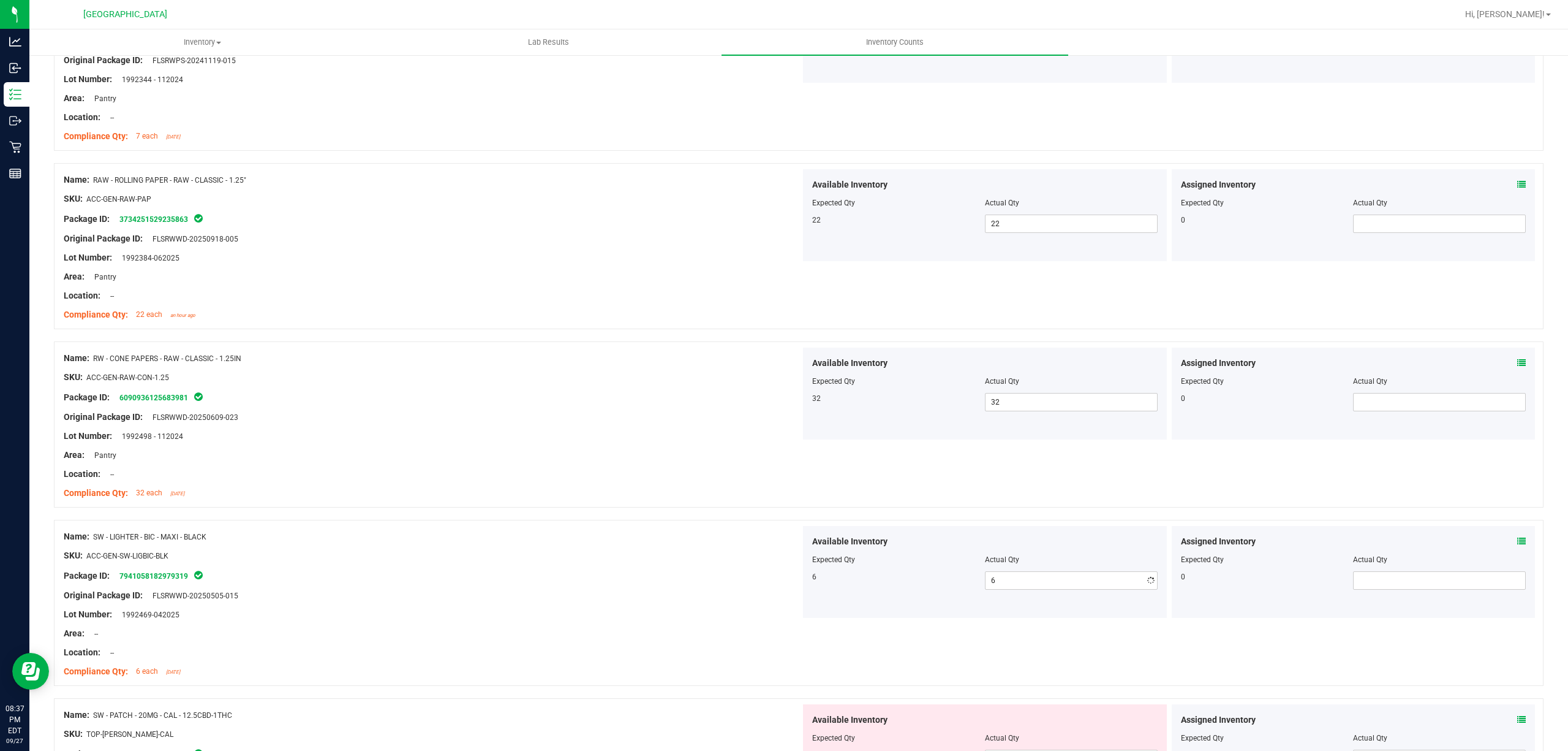
click at [791, 542] on div "Name: SW - LIGHTER - BIC - MAXI - BLACK" at bounding box center [432, 536] width 737 height 13
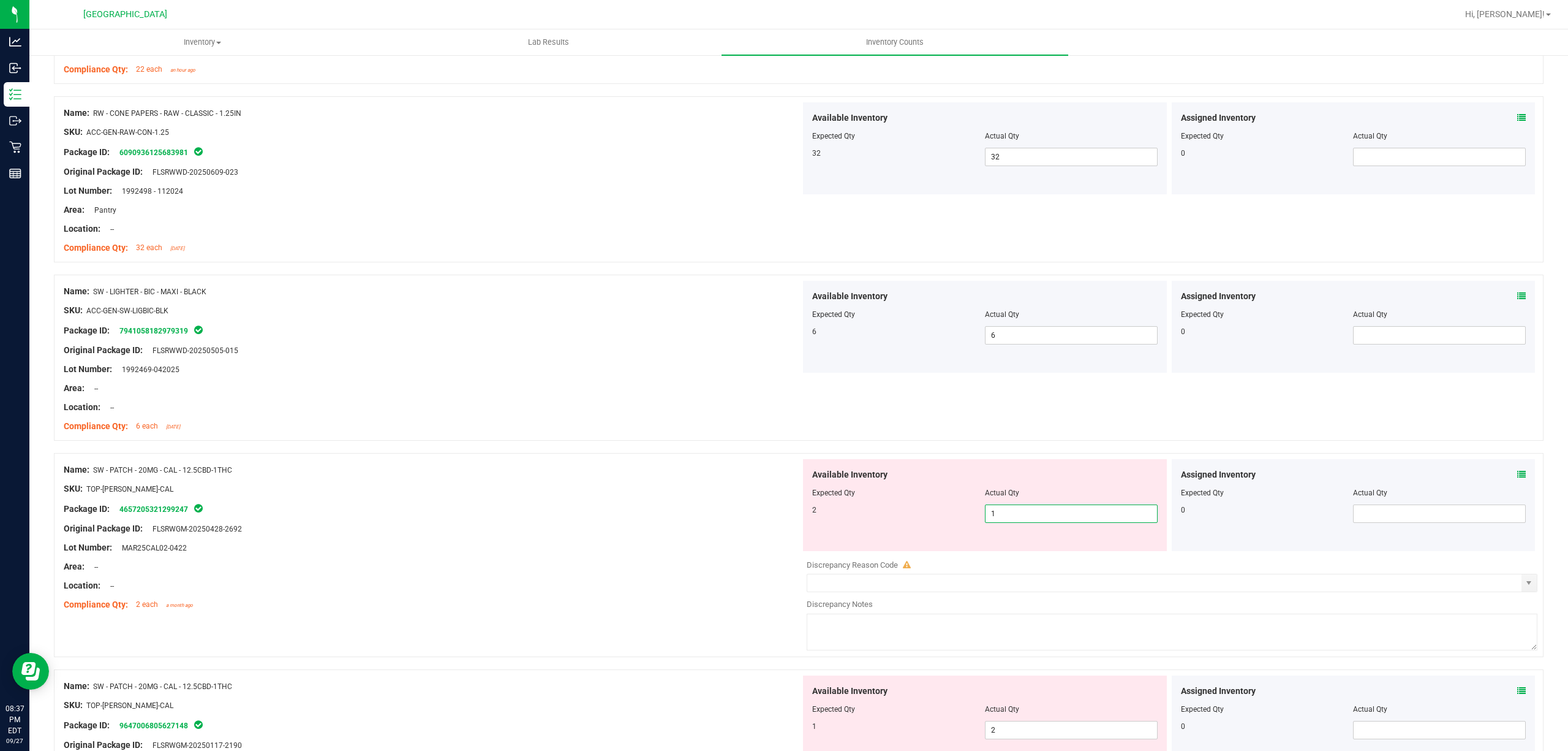
click at [1008, 517] on span "1 1" at bounding box center [1071, 514] width 173 height 18
drag, startPoint x: 1008, startPoint y: 517, endPoint x: 952, endPoint y: 508, distance: 56.7
click at [1001, 516] on input "1" at bounding box center [1072, 513] width 172 height 18
type input "2"
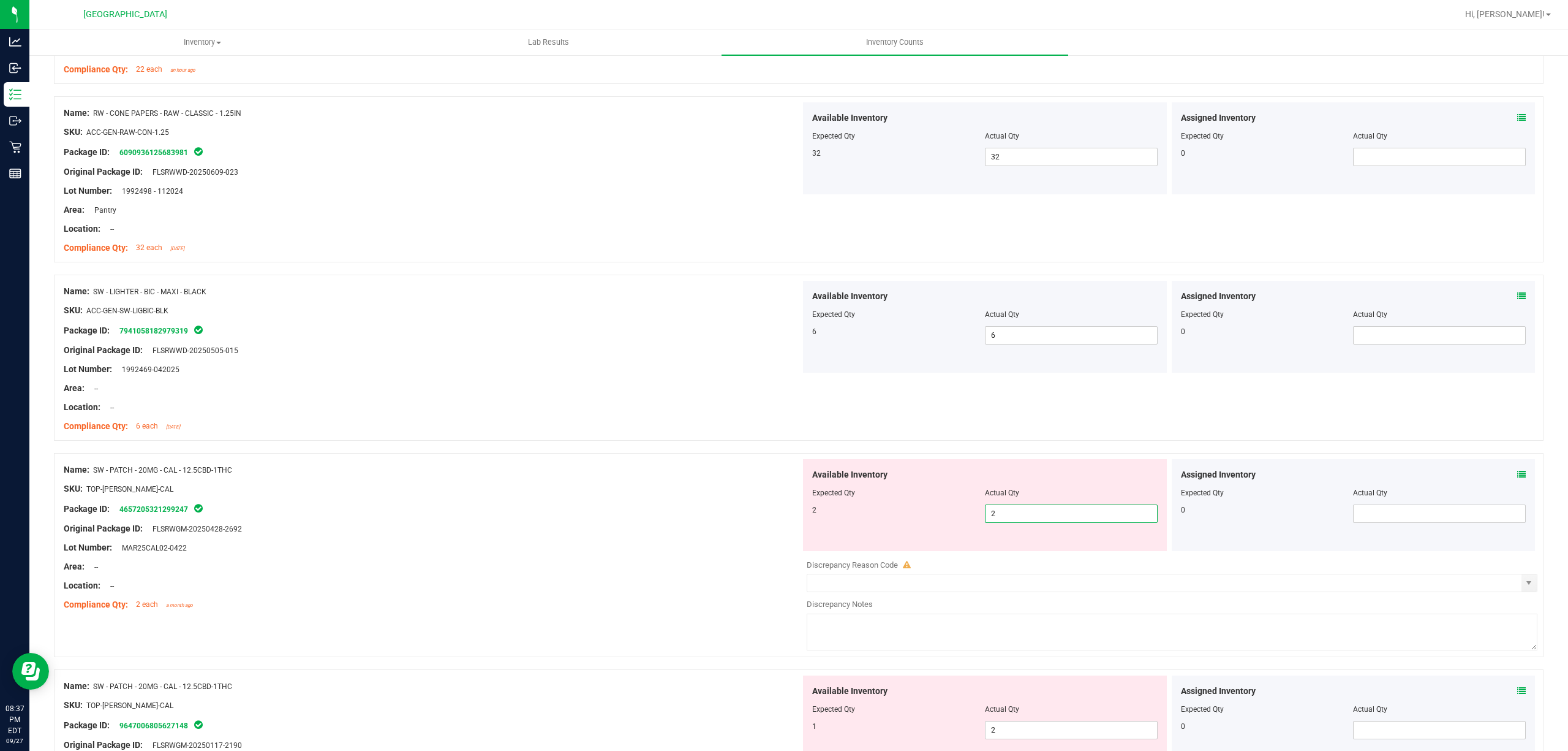
click at [695, 502] on ng-container "SKU: TOP-[PERSON_NAME]-CAL" at bounding box center [432, 491] width 737 height 19
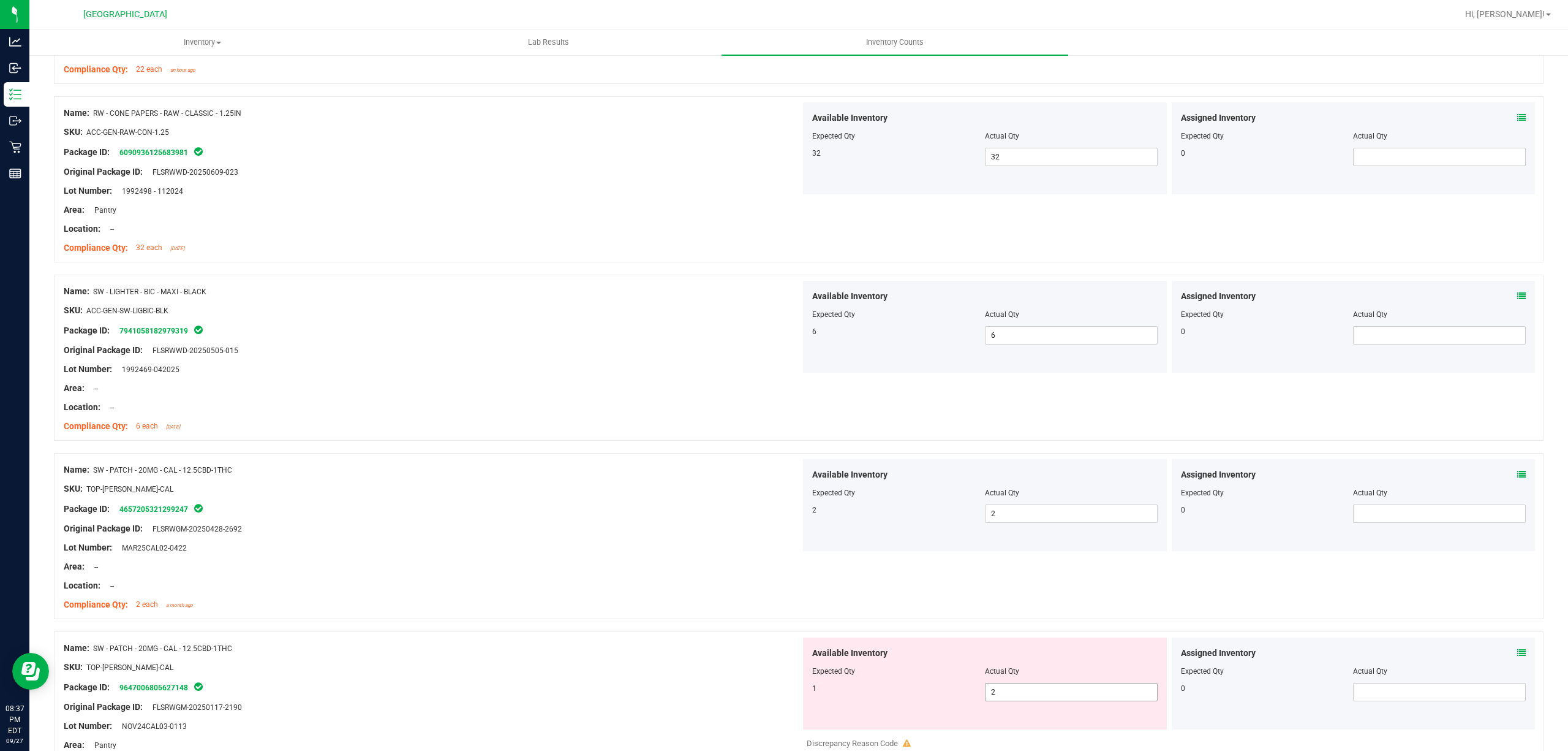
click at [1005, 698] on span "2 2" at bounding box center [1071, 692] width 173 height 18
click at [1005, 698] on input "2" at bounding box center [1072, 692] width 172 height 18
type input "1"
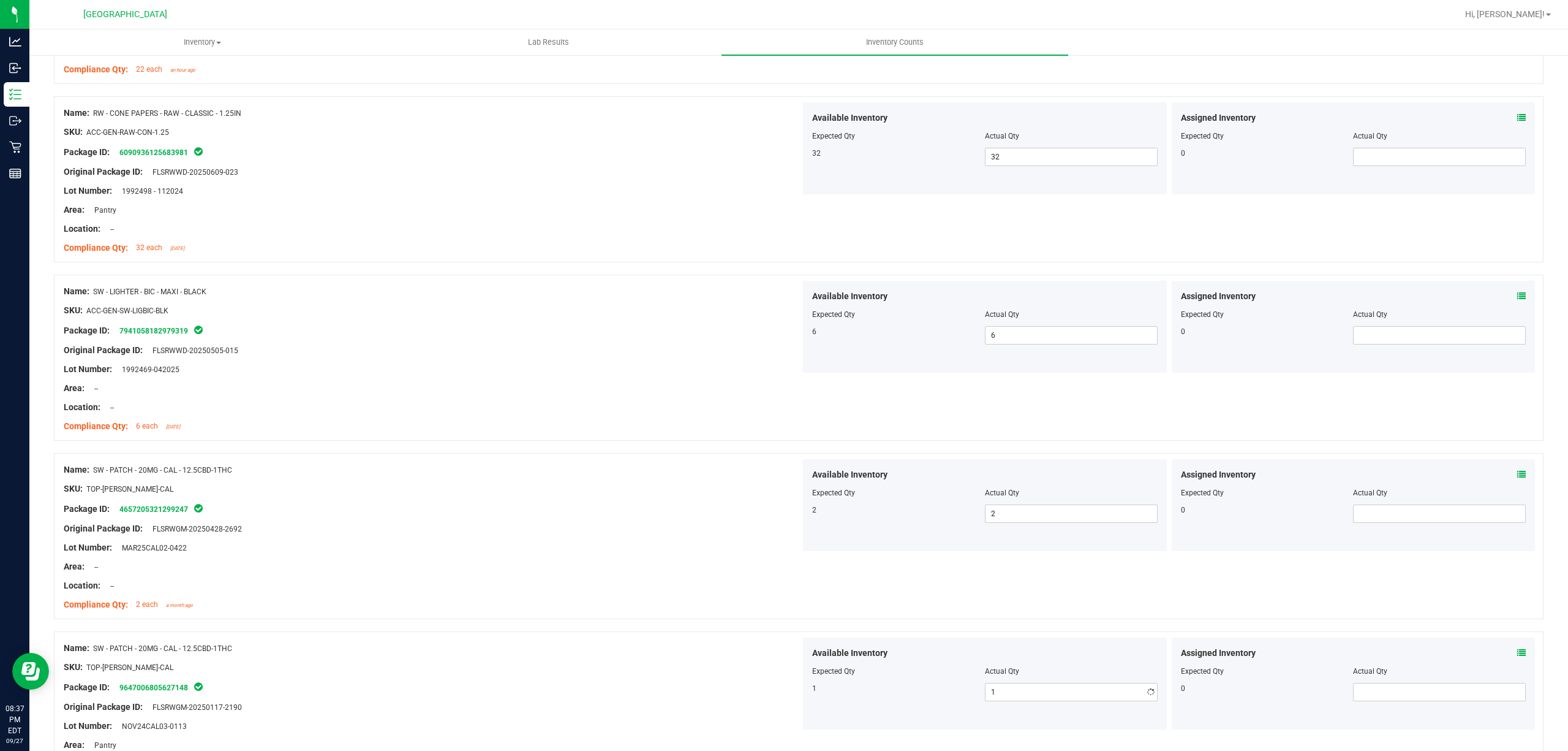
click at [747, 645] on div "Name: SW - PATCH - 20MG - CAL - 12.5CBD-1THC SKU: TOP-[PERSON_NAME]-CAL Package…" at bounding box center [432, 715] width 737 height 156
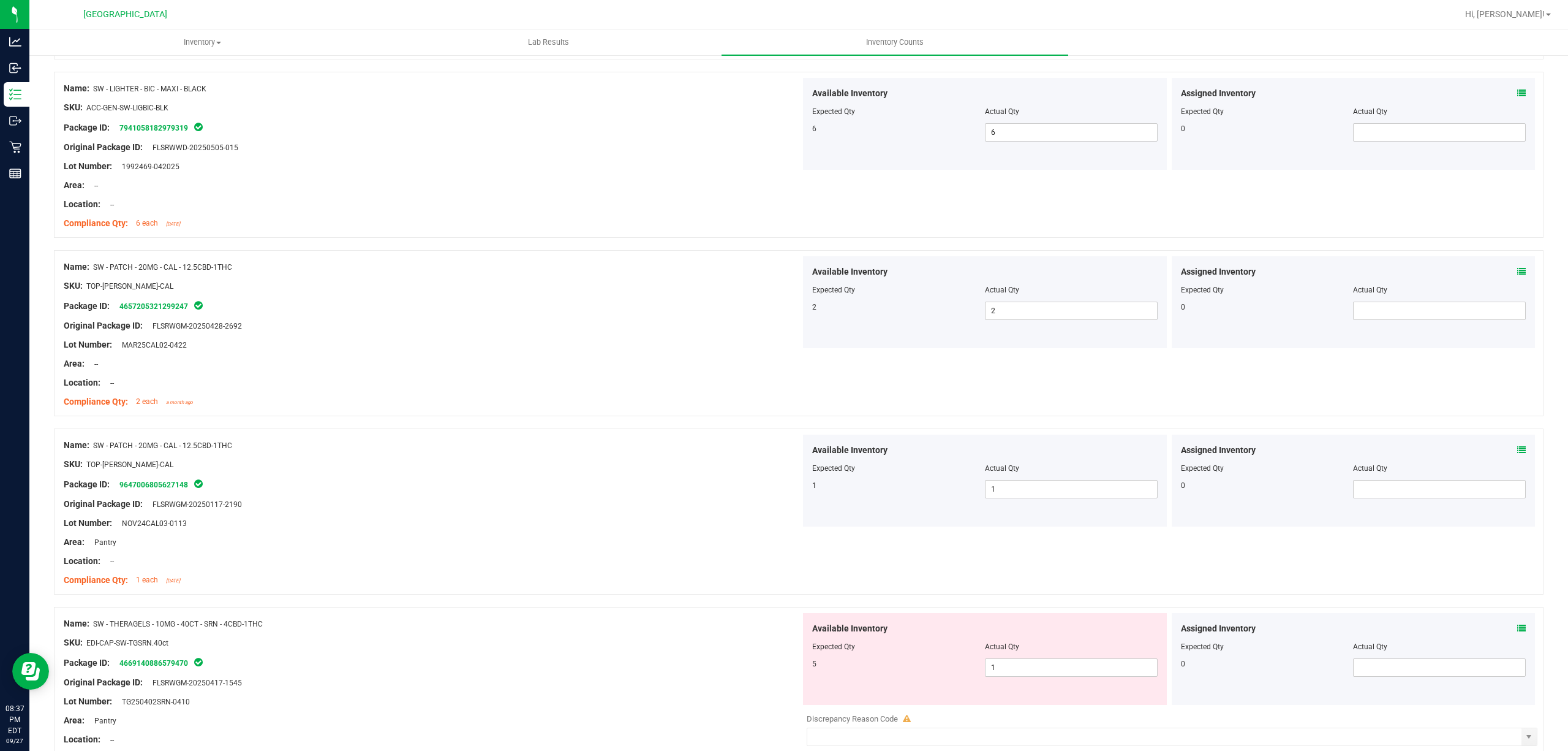
scroll to position [3102, 0]
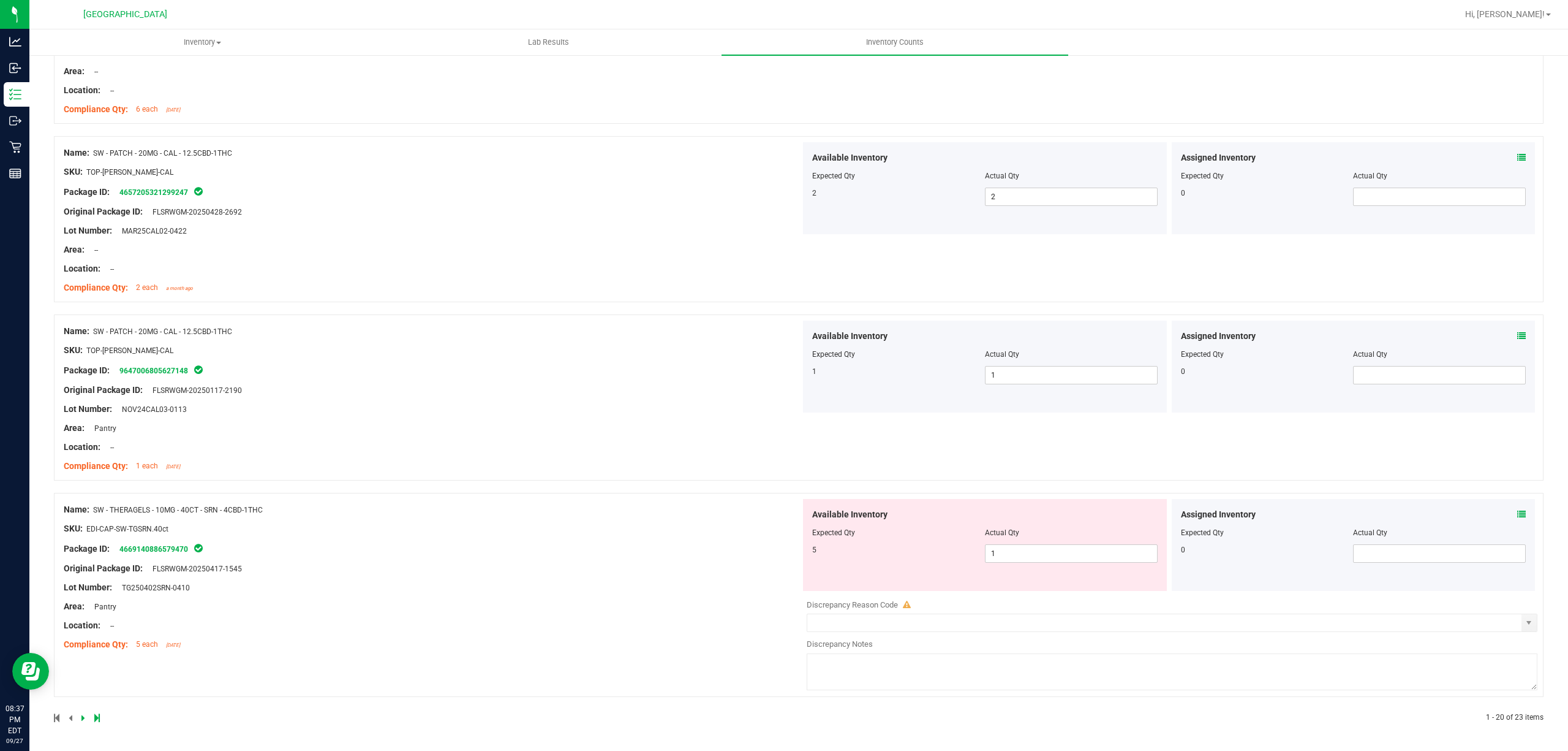
click at [1027, 543] on div at bounding box center [985, 541] width 345 height 6
click at [1021, 547] on span "1 1" at bounding box center [1071, 553] width 173 height 18
click at [1021, 547] on input "1" at bounding box center [1072, 553] width 172 height 18
type input "5"
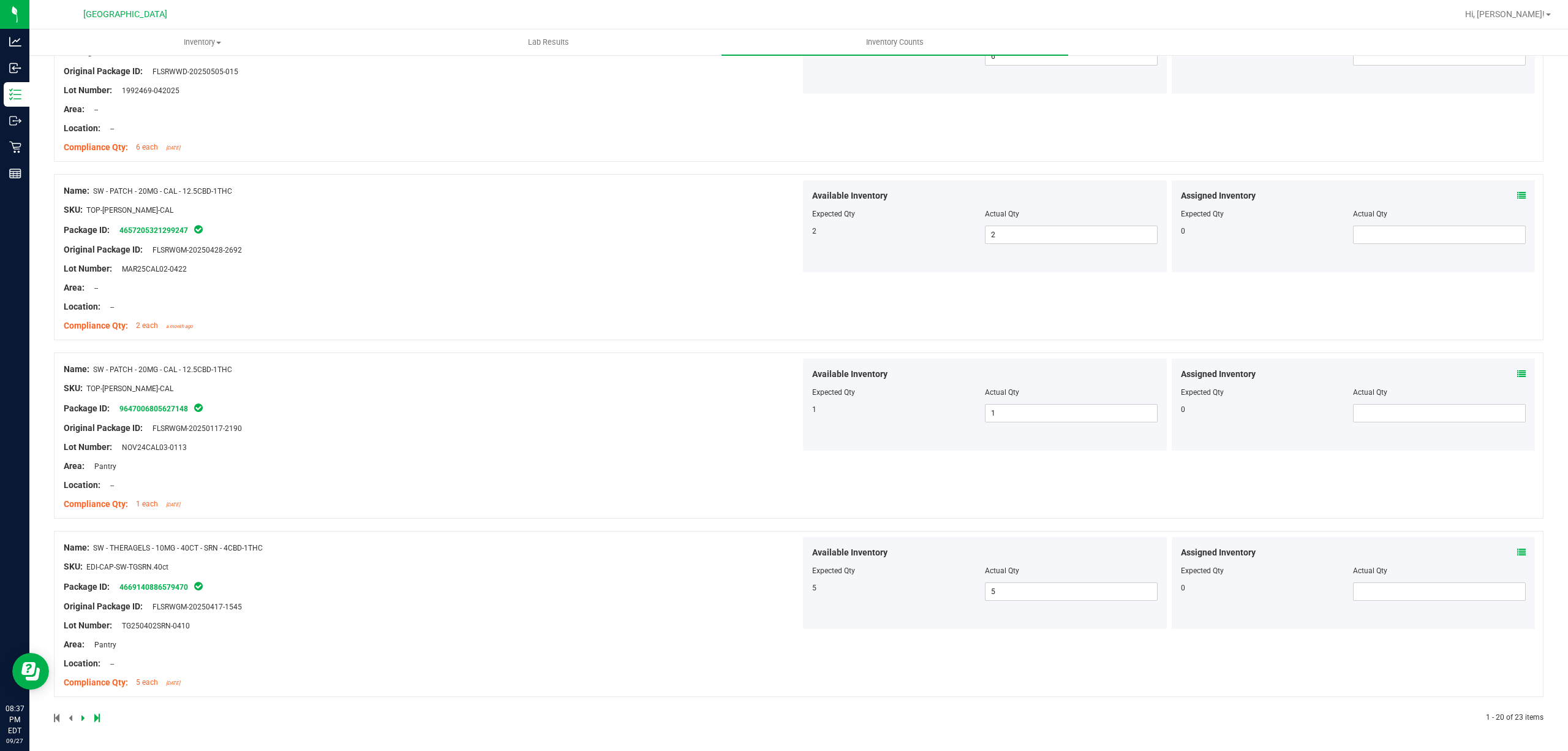
click at [79, 717] on div at bounding box center [426, 718] width 745 height 11
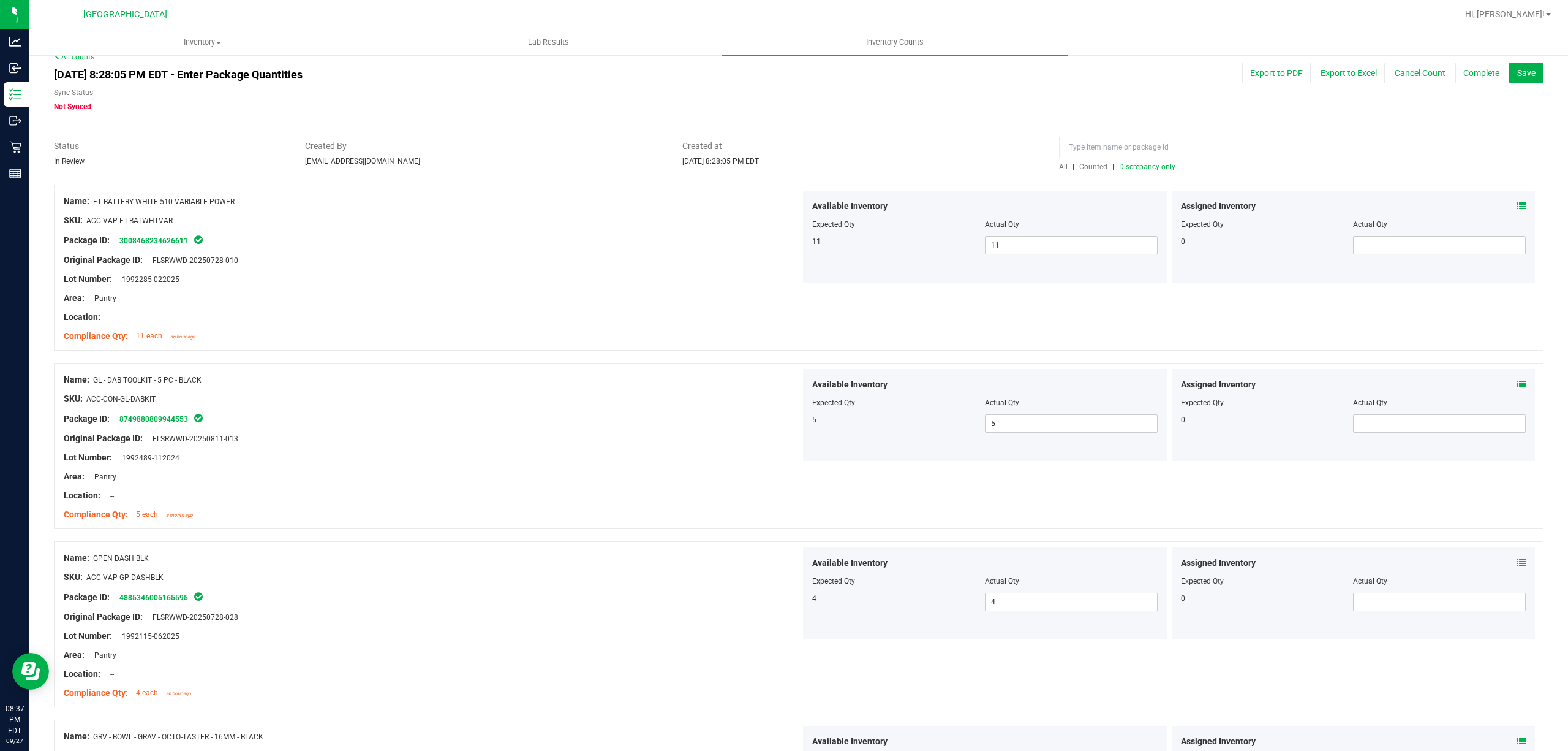
scroll to position [0, 0]
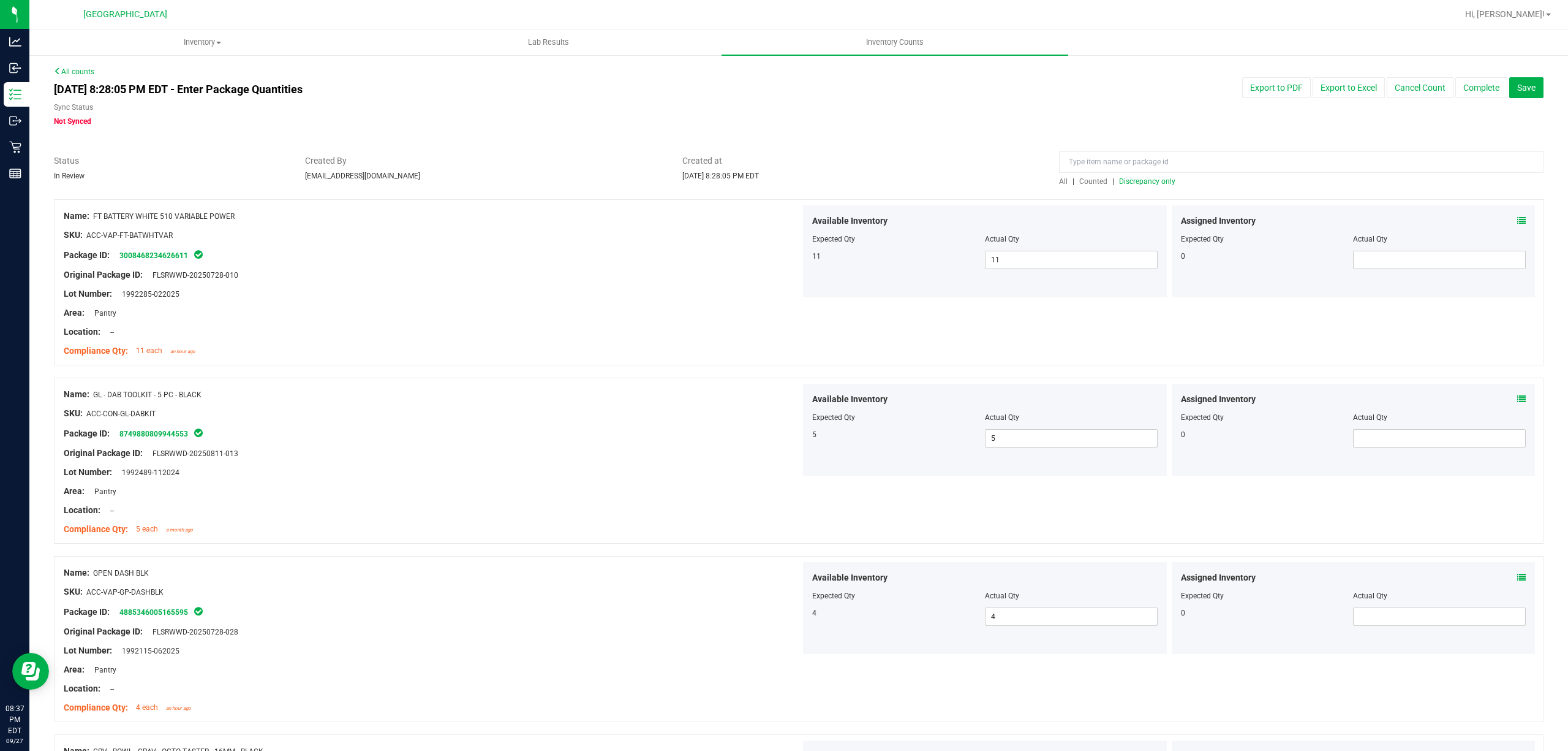
click at [1123, 184] on span "Discrepancy only" at bounding box center [1148, 181] width 57 height 8
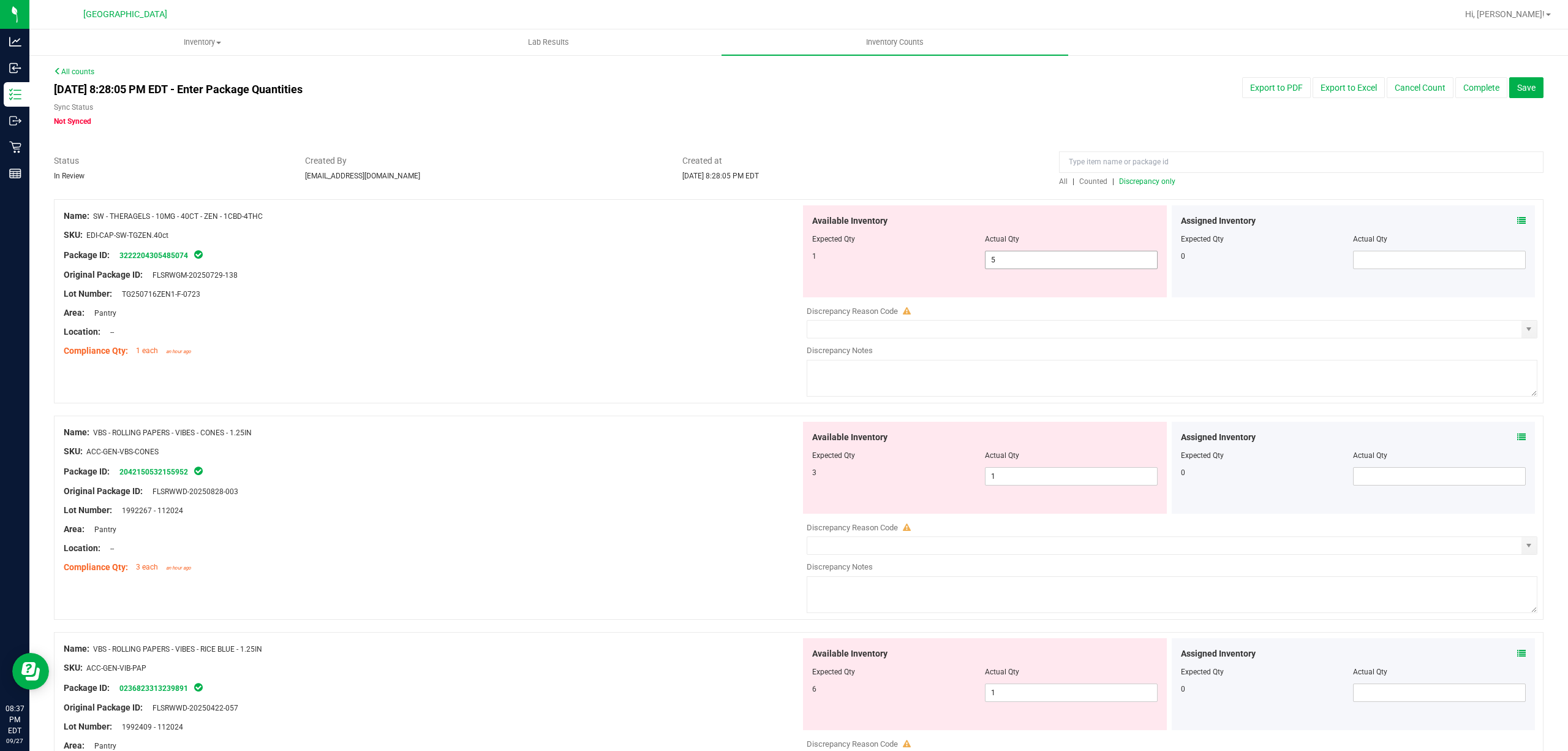
click at [1025, 255] on span "5 5" at bounding box center [1071, 260] width 173 height 18
click at [1025, 255] on input "5" at bounding box center [1072, 260] width 172 height 18
type input "1"
click at [629, 260] on div "Package ID: 3222204305485074" at bounding box center [432, 255] width 737 height 15
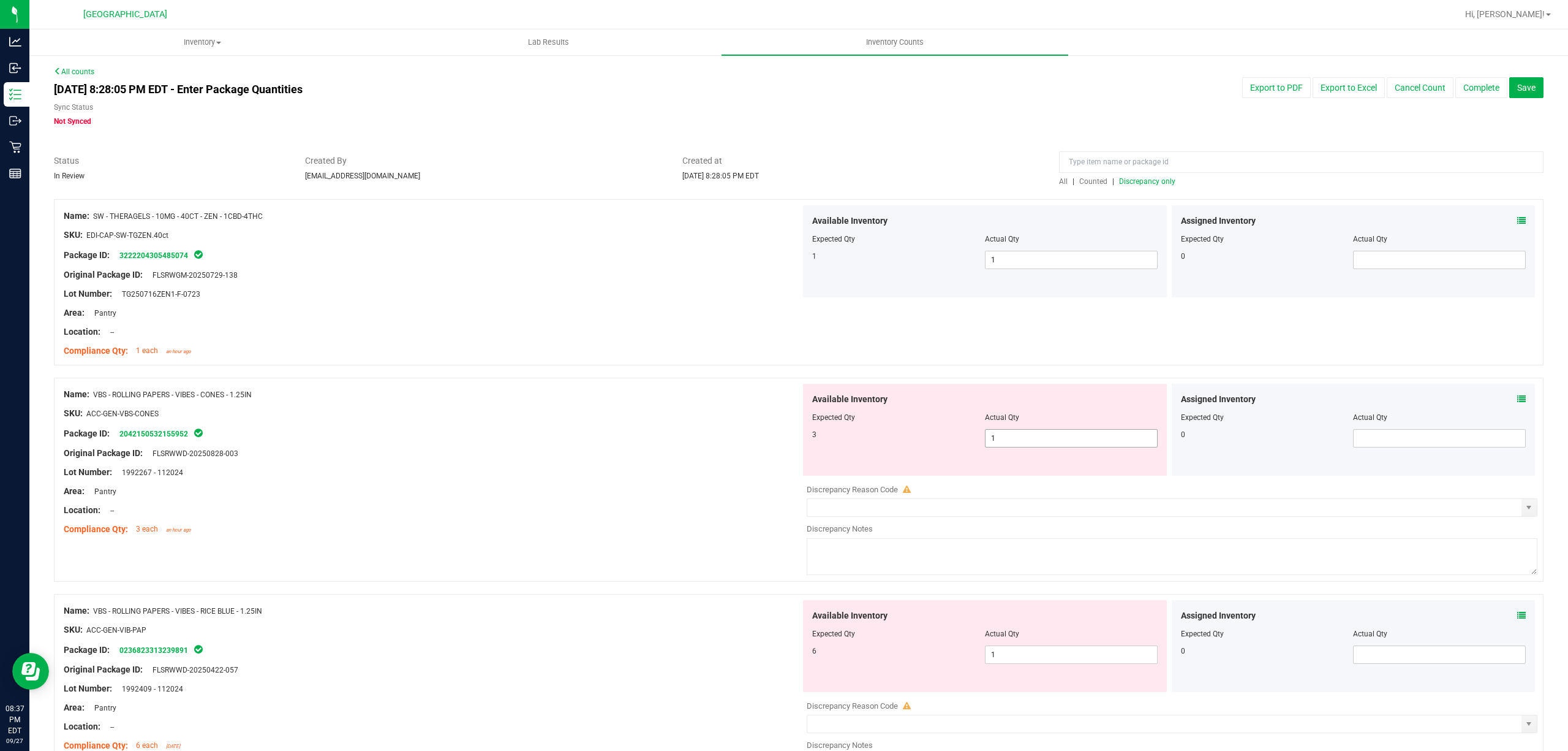
click at [996, 433] on span "1 1" at bounding box center [1071, 438] width 173 height 18
drag, startPoint x: 996, startPoint y: 433, endPoint x: 932, endPoint y: 421, distance: 65.1
click at [996, 432] on input "1" at bounding box center [1072, 438] width 172 height 18
type input "3"
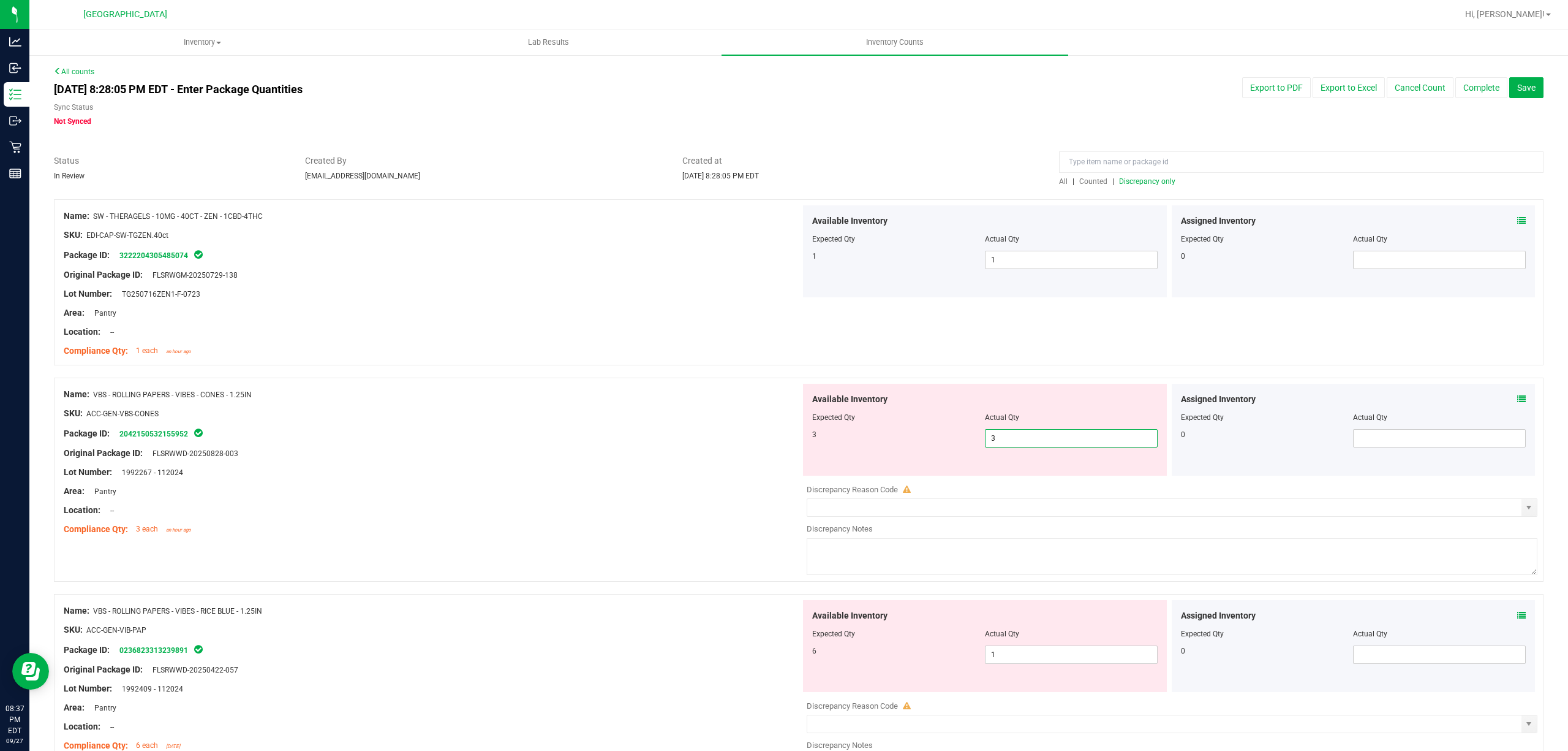
drag, startPoint x: 651, startPoint y: 381, endPoint x: 976, endPoint y: 589, distance: 385.9
click at [656, 381] on div "Name: VBS - ROLLING PAPERS - VIBES - CONES - 1.25IN SKU: ACC-GEN-VBS-CONES Pack…" at bounding box center [799, 479] width 1490 height 204
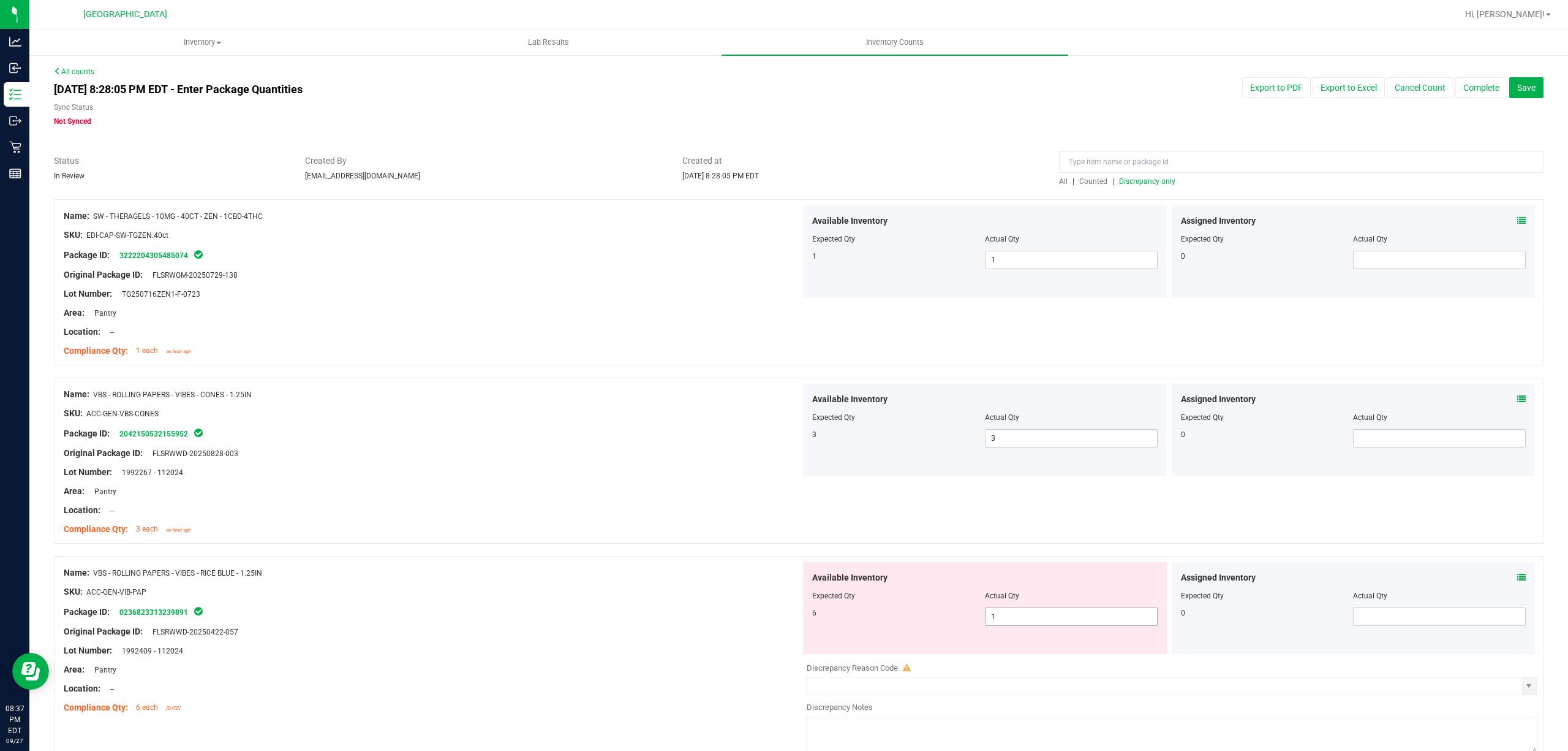
click at [1003, 613] on span "1 1" at bounding box center [1071, 617] width 173 height 18
click at [1003, 613] on input "1" at bounding box center [1072, 617] width 172 height 18
type input "6"
click at [719, 547] on div at bounding box center [799, 550] width 1490 height 13
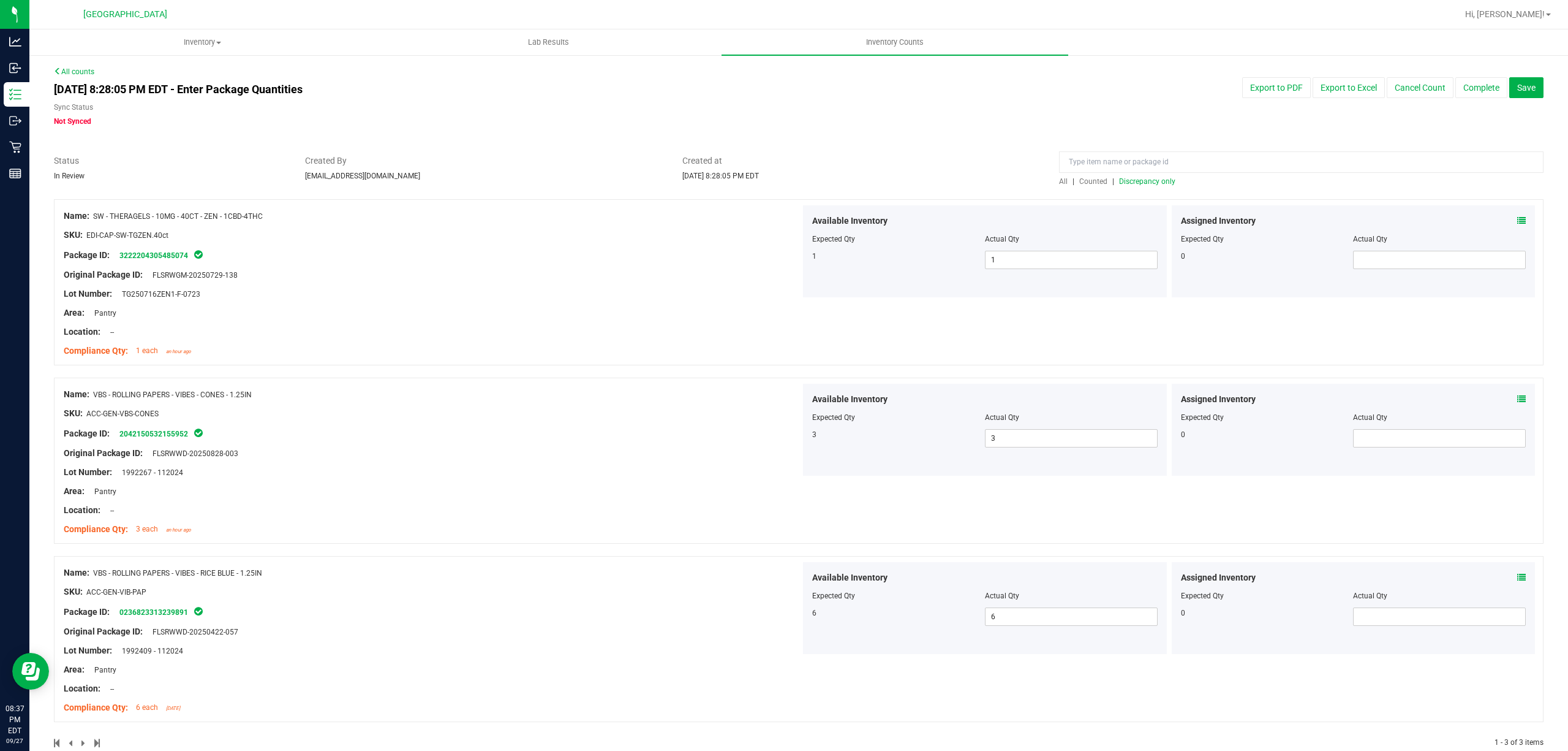
click at [1119, 177] on span "Discrepancy only" at bounding box center [1148, 181] width 57 height 8
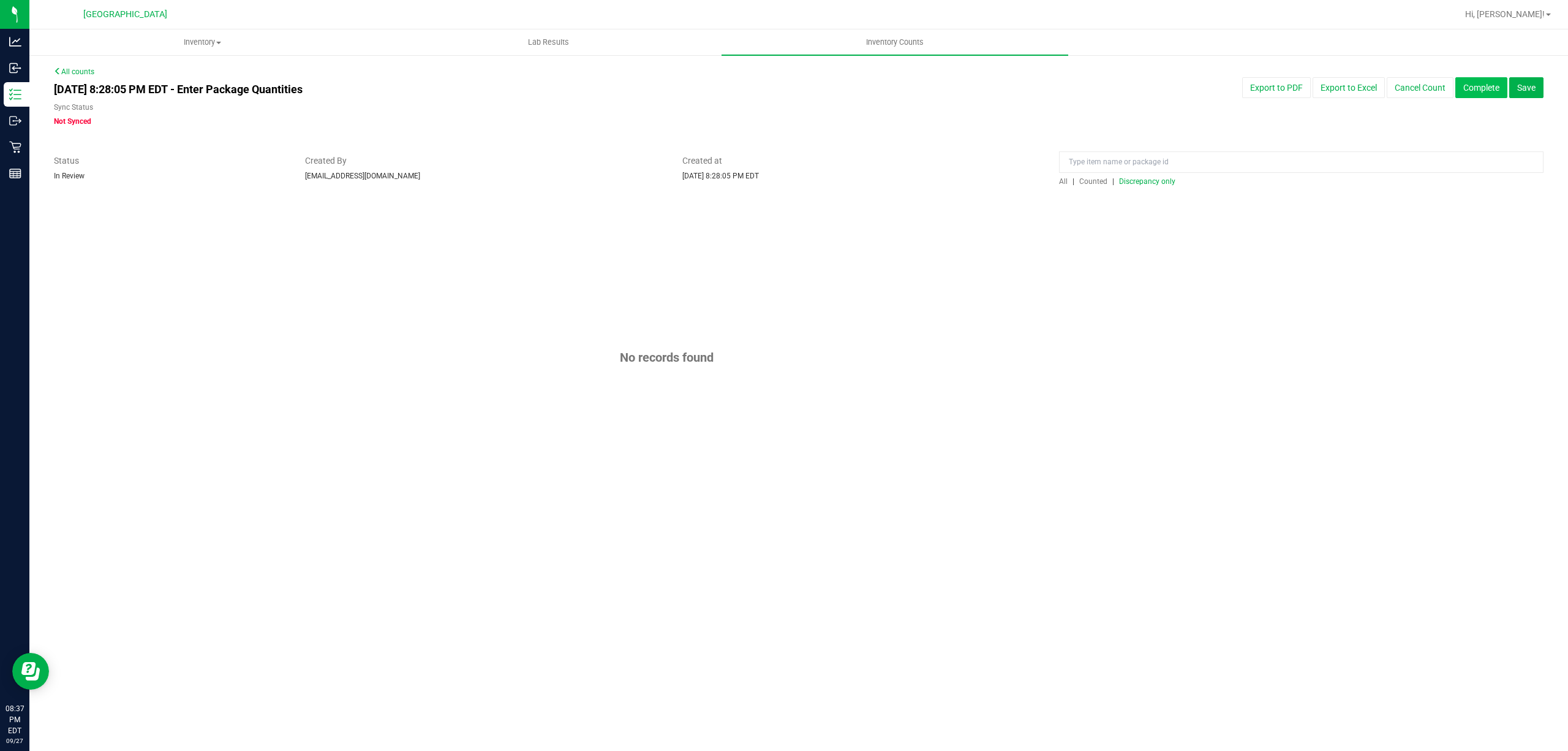
click at [1459, 97] on button "Complete" at bounding box center [1481, 88] width 52 height 21
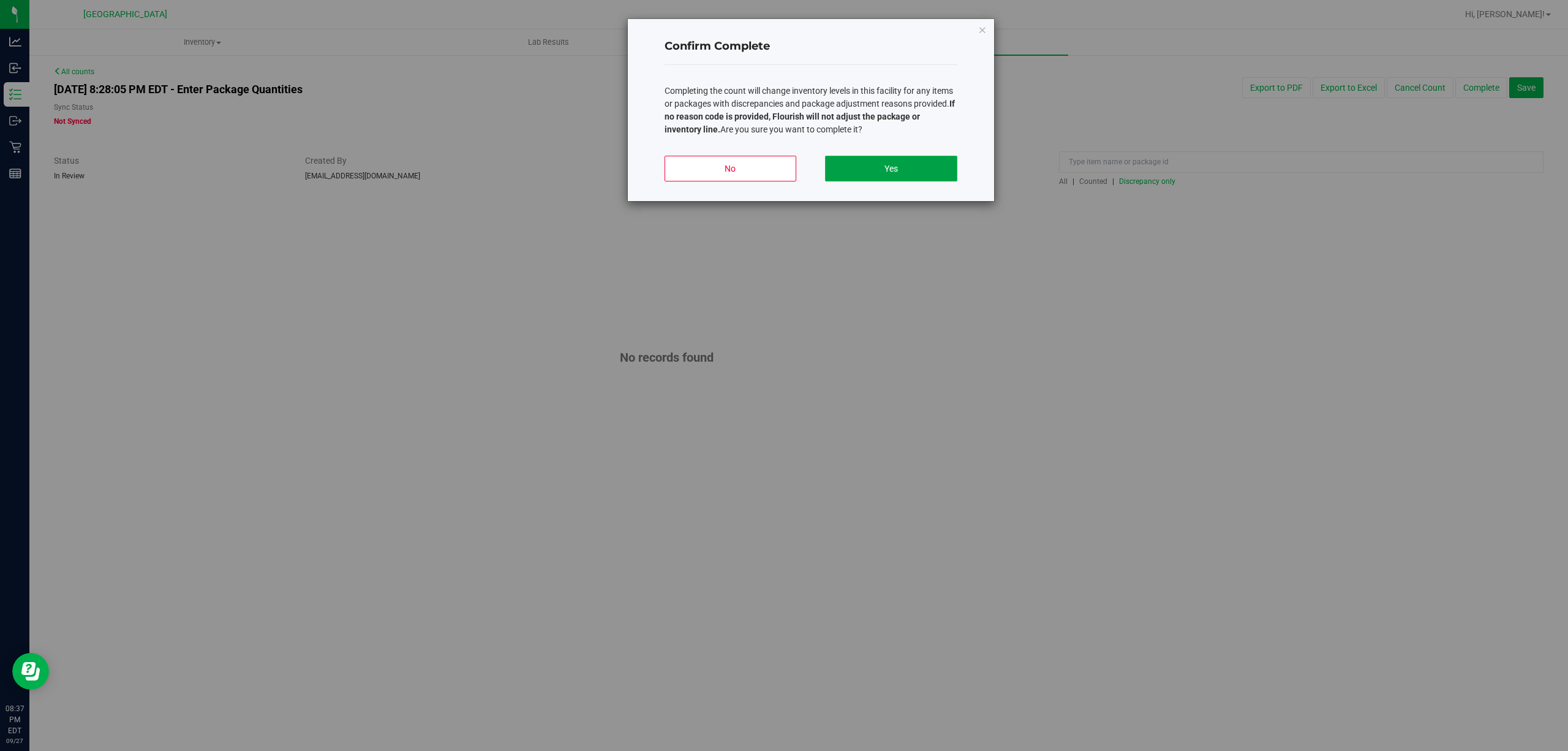
click at [851, 181] on button "Yes" at bounding box center [891, 169] width 132 height 26
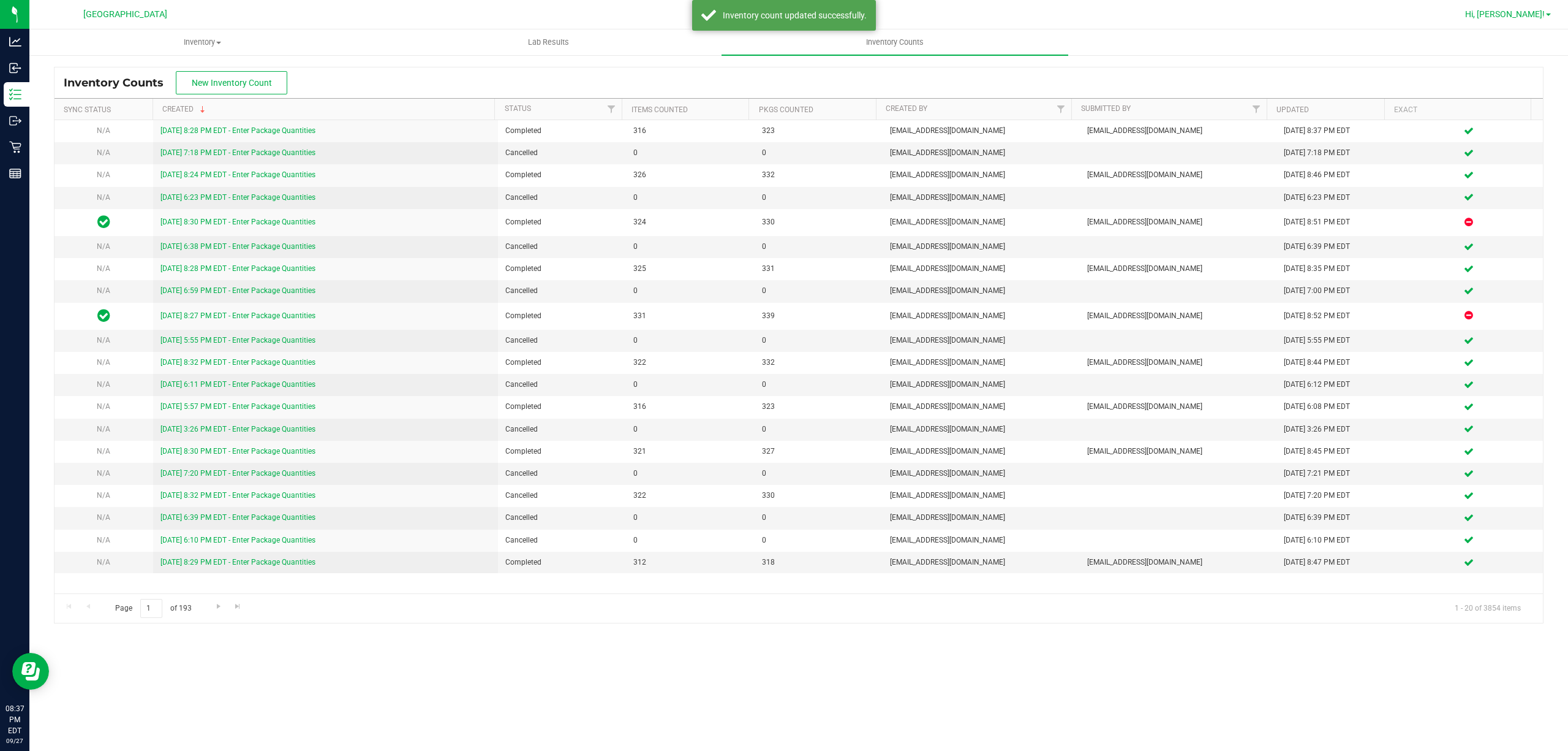
click at [1530, 13] on span "Hi, [PERSON_NAME]!" at bounding box center [1505, 14] width 79 height 10
click at [1507, 103] on span "Sign Out" at bounding box center [1505, 108] width 36 height 13
